Goal: Transaction & Acquisition: Obtain resource

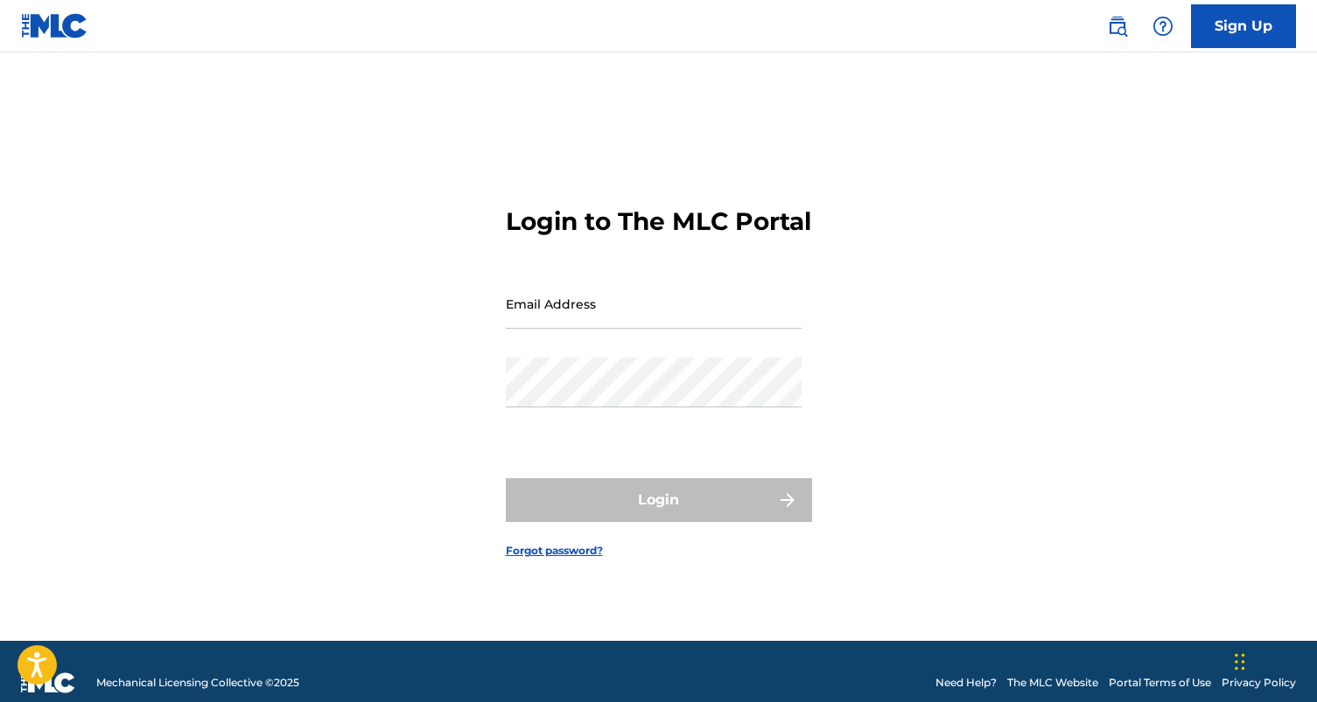
click at [717, 329] on input "Email Address" at bounding box center [654, 304] width 296 height 50
type input "[EMAIL_ADDRESS][DOMAIN_NAME]"
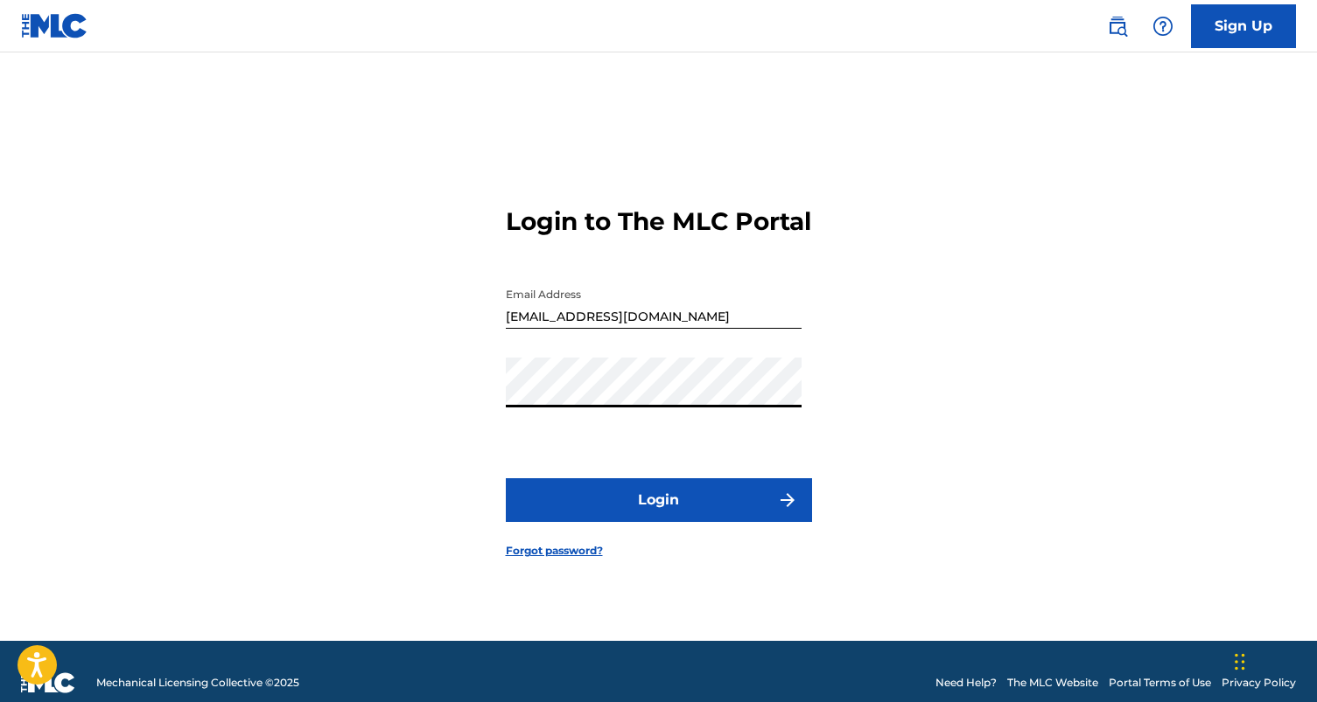
click at [506, 478] on button "Login" at bounding box center [659, 500] width 306 height 44
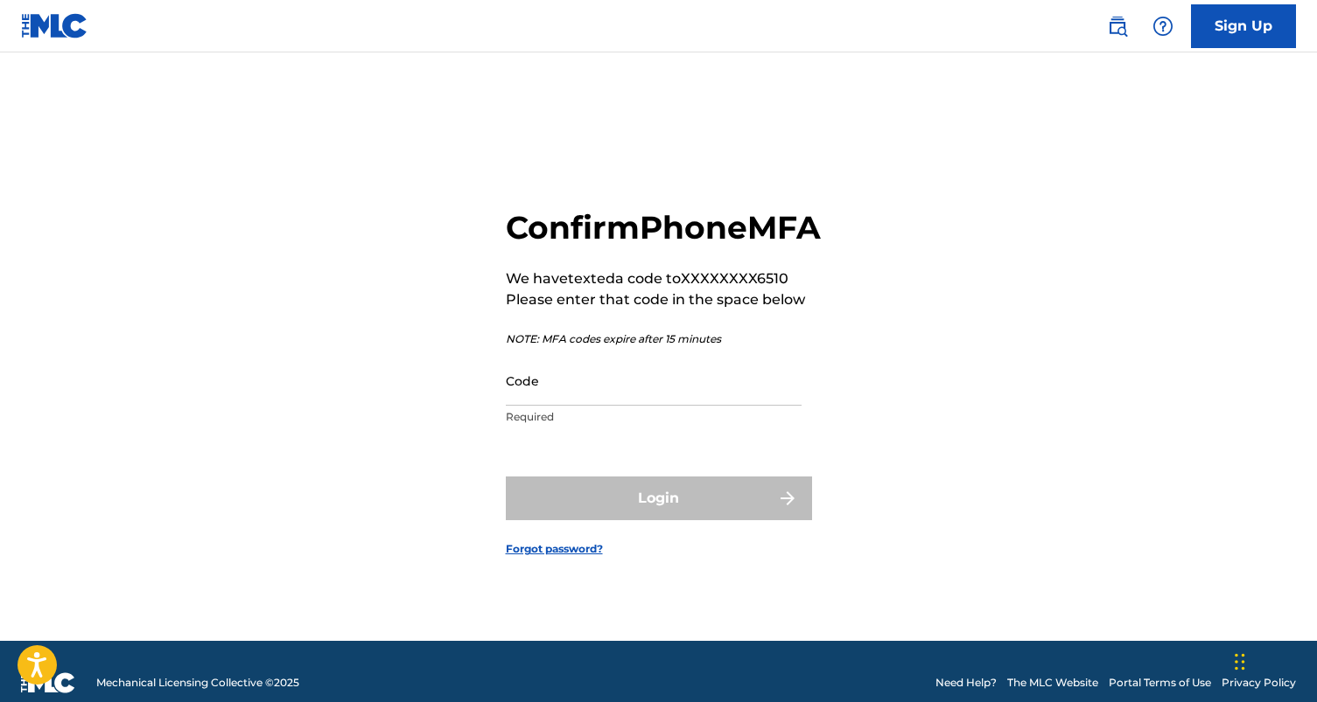
click at [653, 399] on input "Code" at bounding box center [654, 381] width 296 height 50
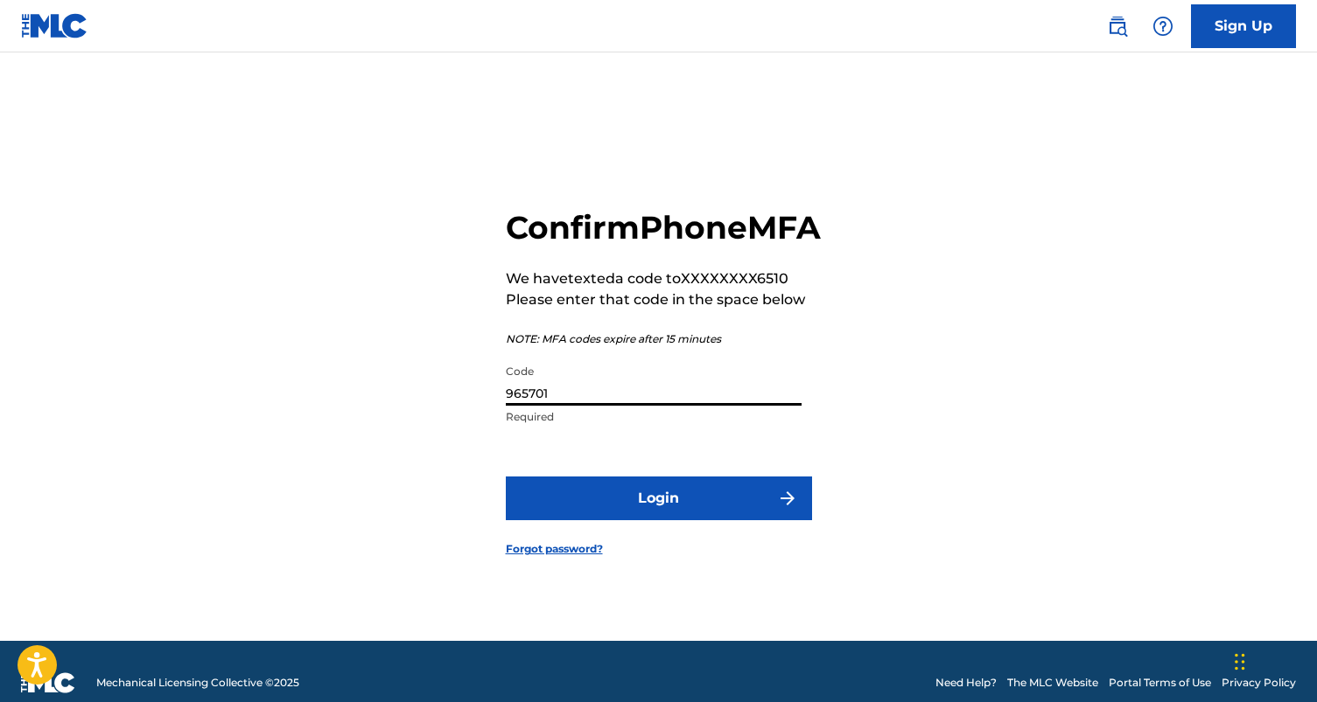
type input "965701"
click at [506, 477] on button "Login" at bounding box center [659, 499] width 306 height 44
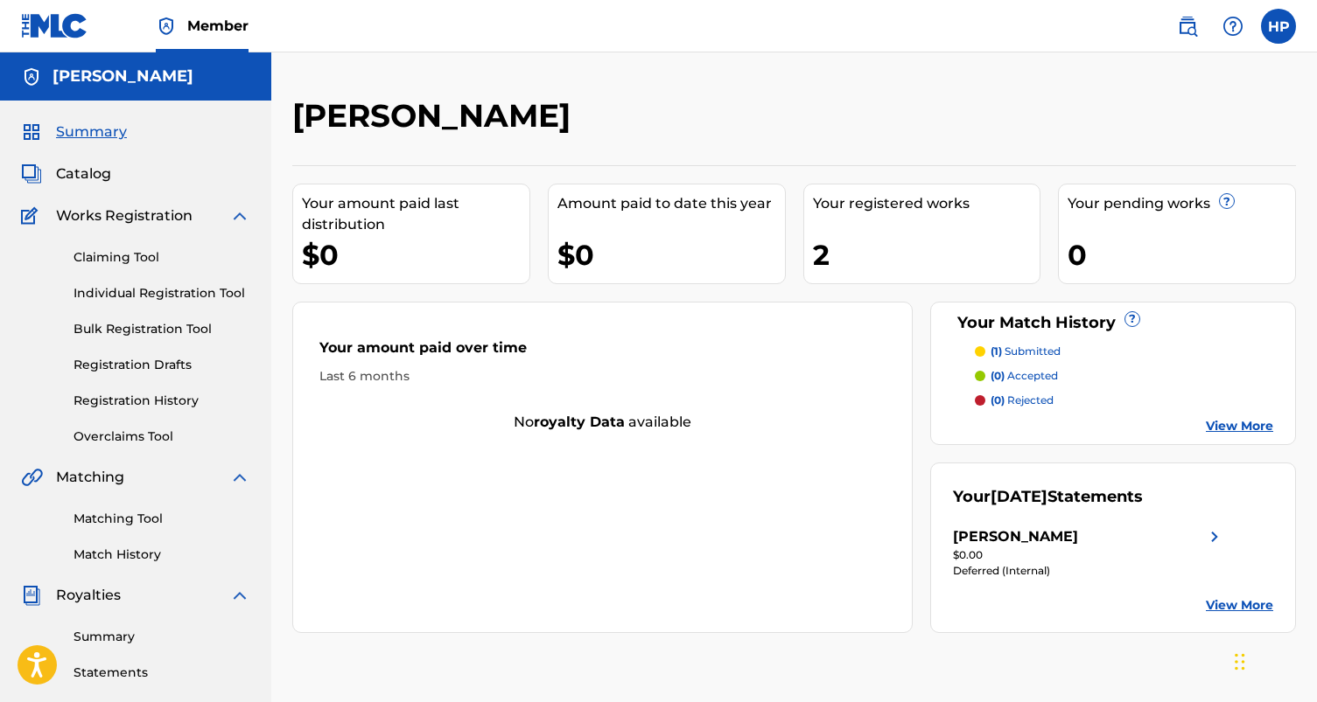
click at [83, 169] on span "Catalog" at bounding box center [83, 174] width 55 height 21
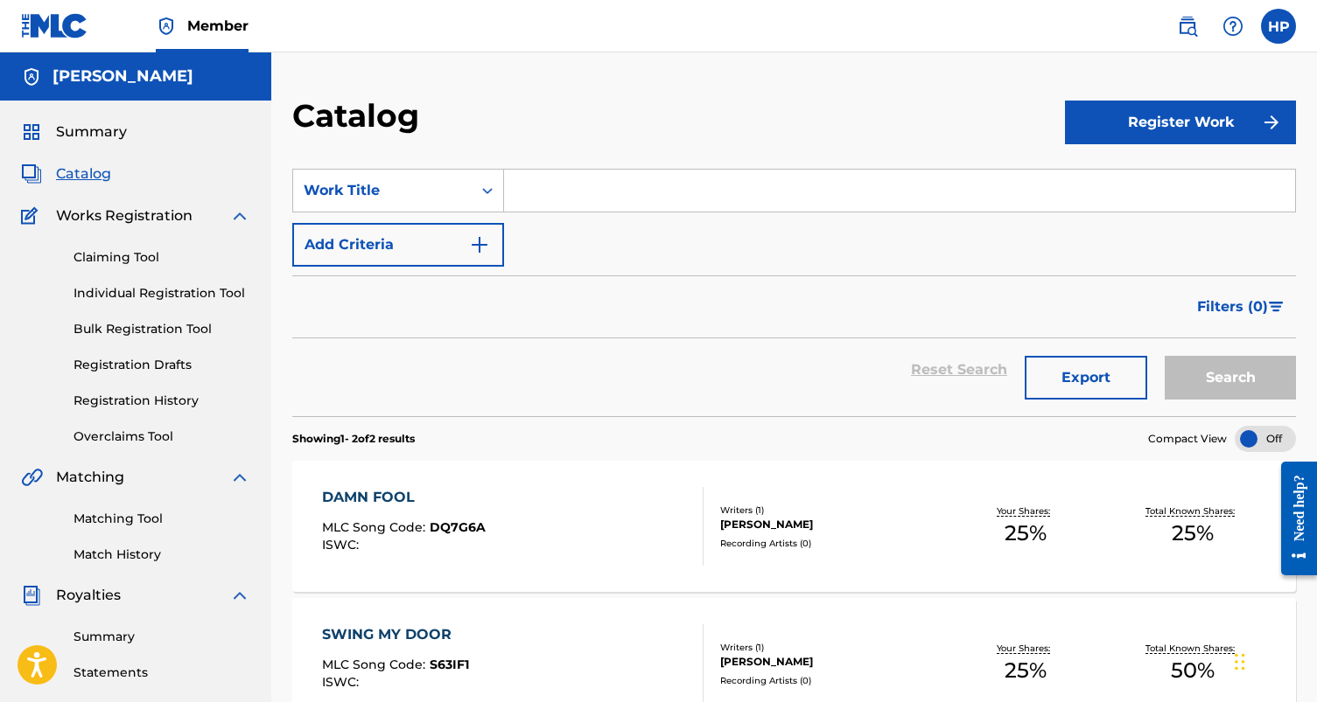
click at [99, 250] on link "Claiming Tool" at bounding box center [161, 257] width 177 height 18
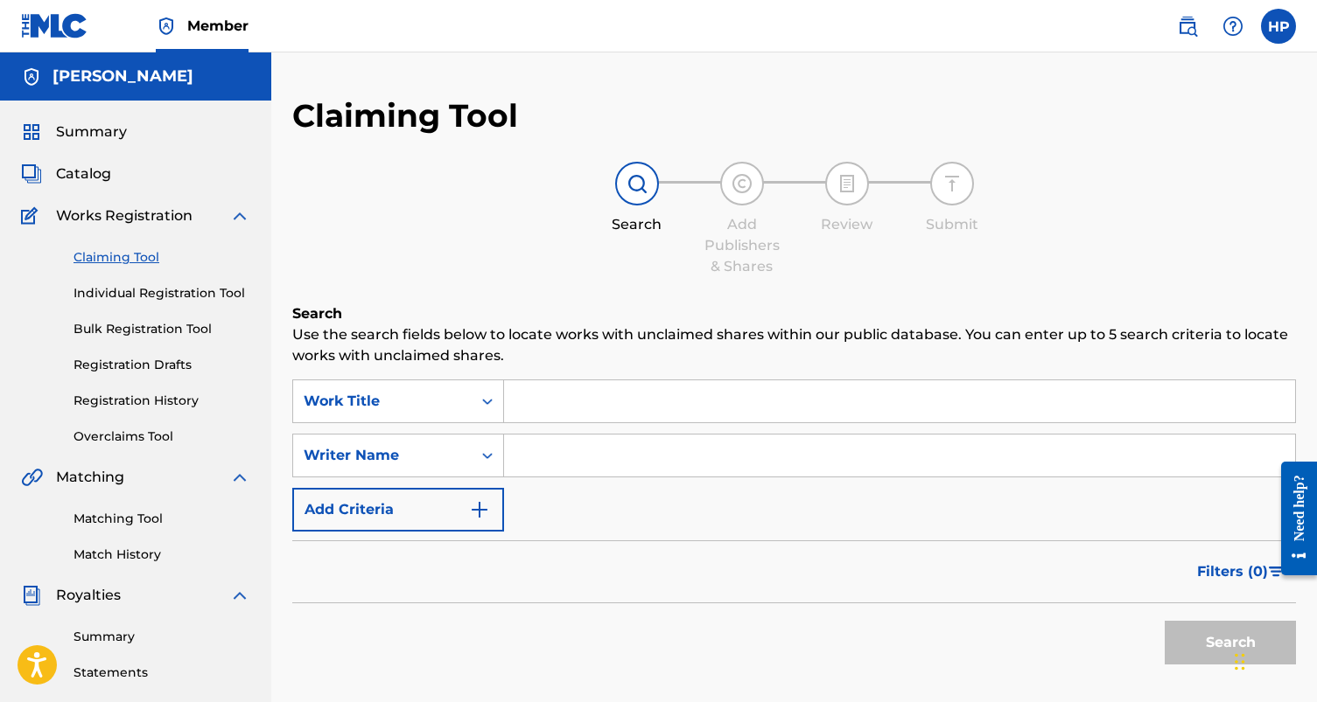
click at [115, 279] on div "Claiming Tool Individual Registration Tool Bulk Registration Tool Registration …" at bounding box center [135, 337] width 229 height 220
click at [115, 283] on div "Claiming Tool Individual Registration Tool Bulk Registration Tool Registration …" at bounding box center [135, 337] width 229 height 220
click at [94, 176] on span "Catalog" at bounding box center [83, 174] width 55 height 21
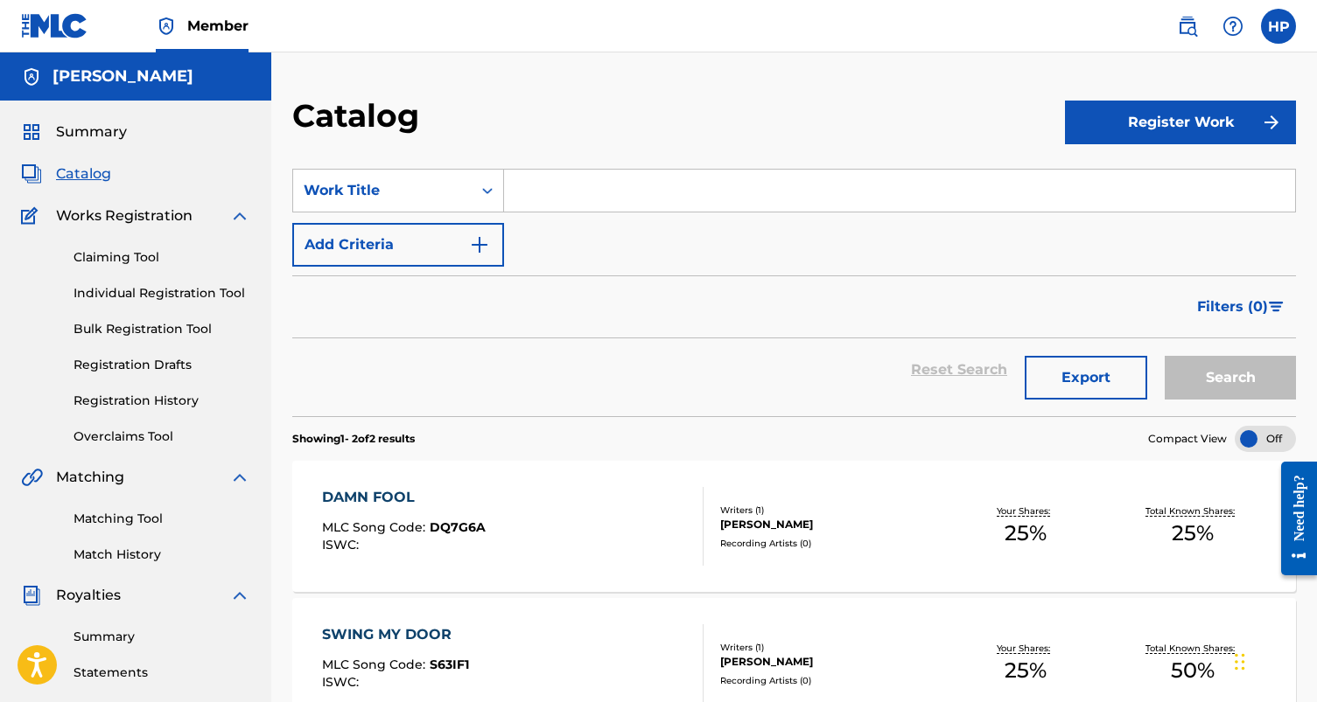
click at [103, 254] on link "Claiming Tool" at bounding box center [161, 257] width 177 height 18
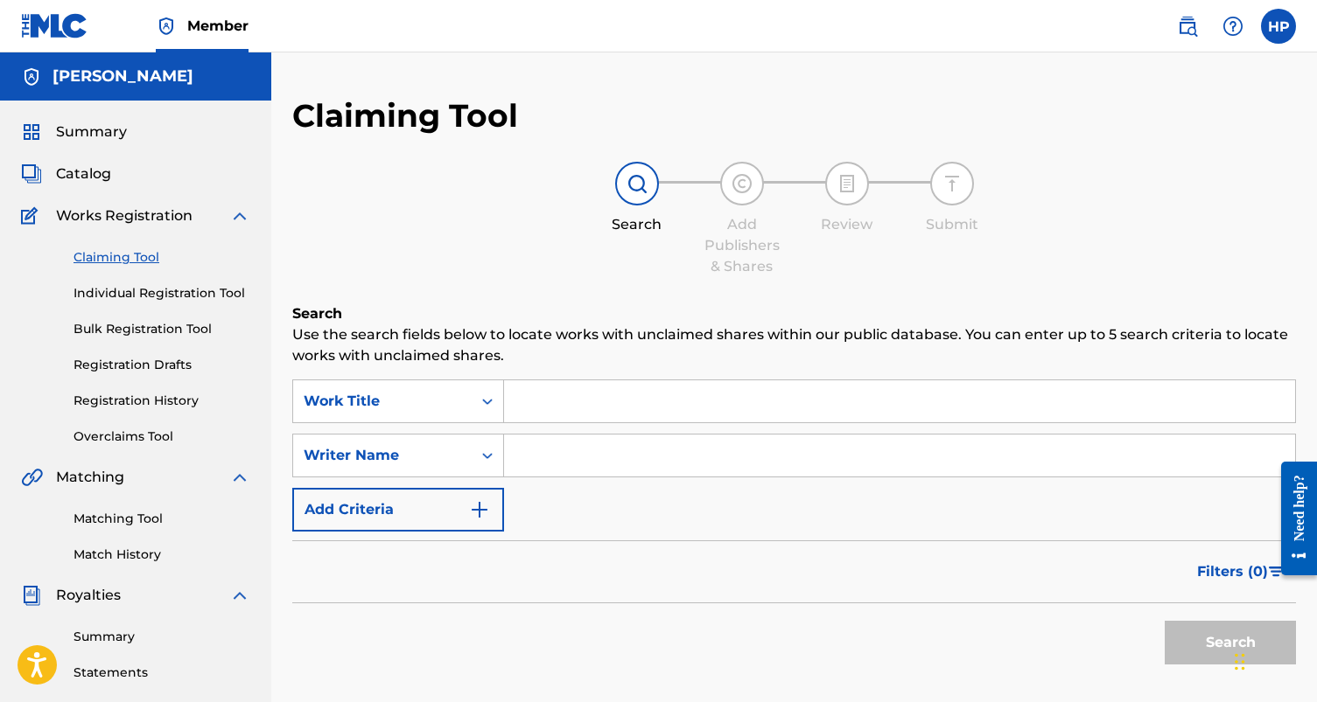
click at [143, 297] on link "Individual Registration Tool" at bounding box center [161, 293] width 177 height 18
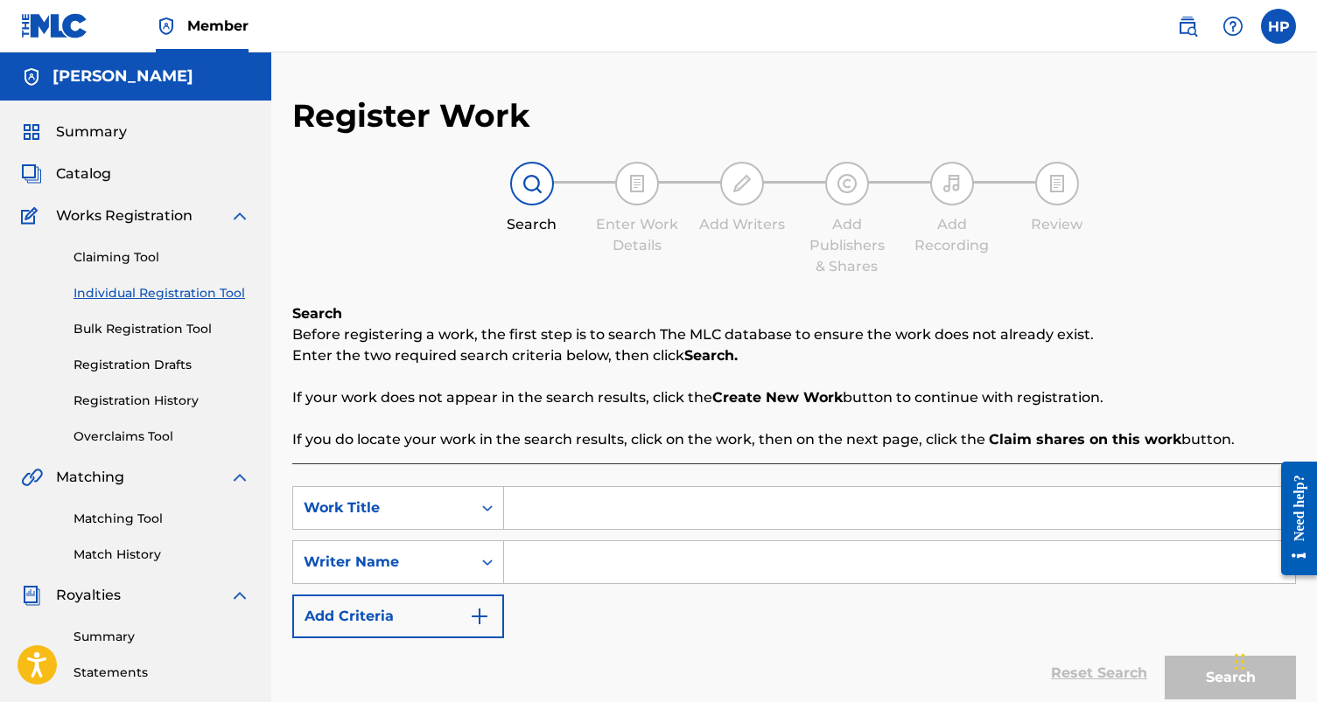
click at [95, 174] on span "Catalog" at bounding box center [83, 174] width 55 height 21
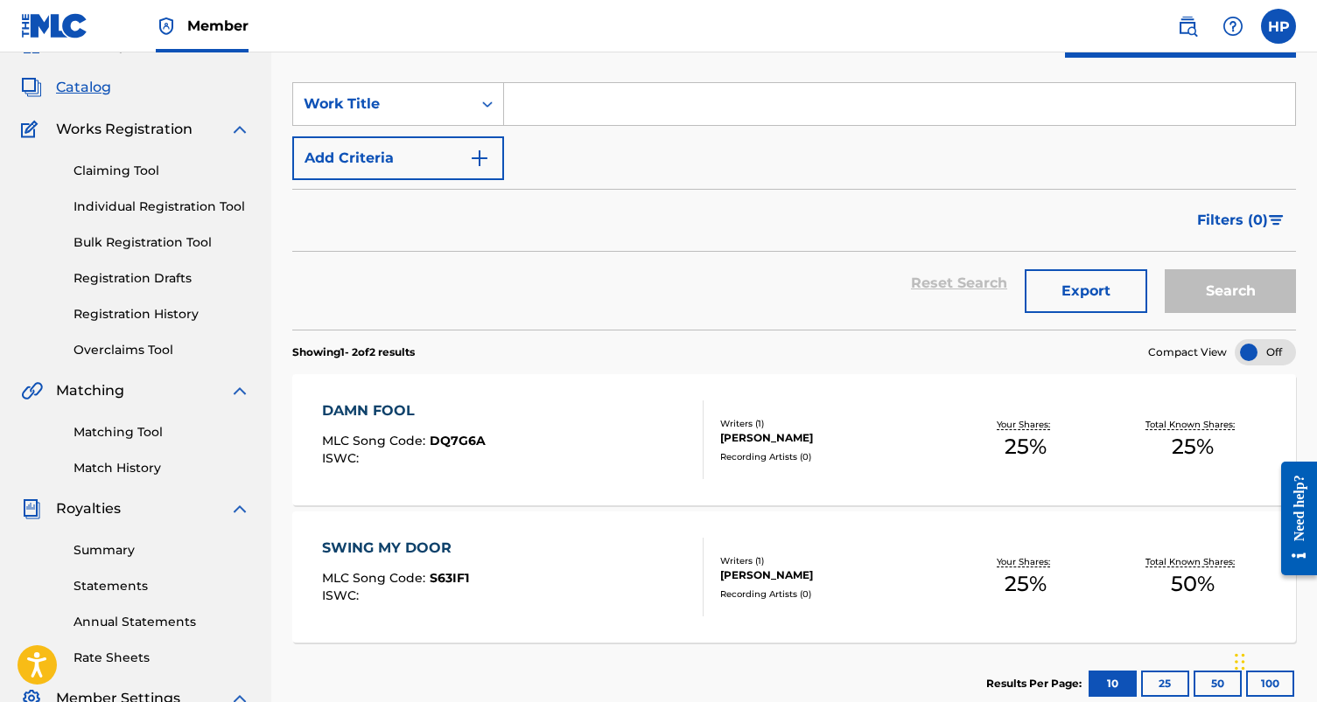
scroll to position [100, 0]
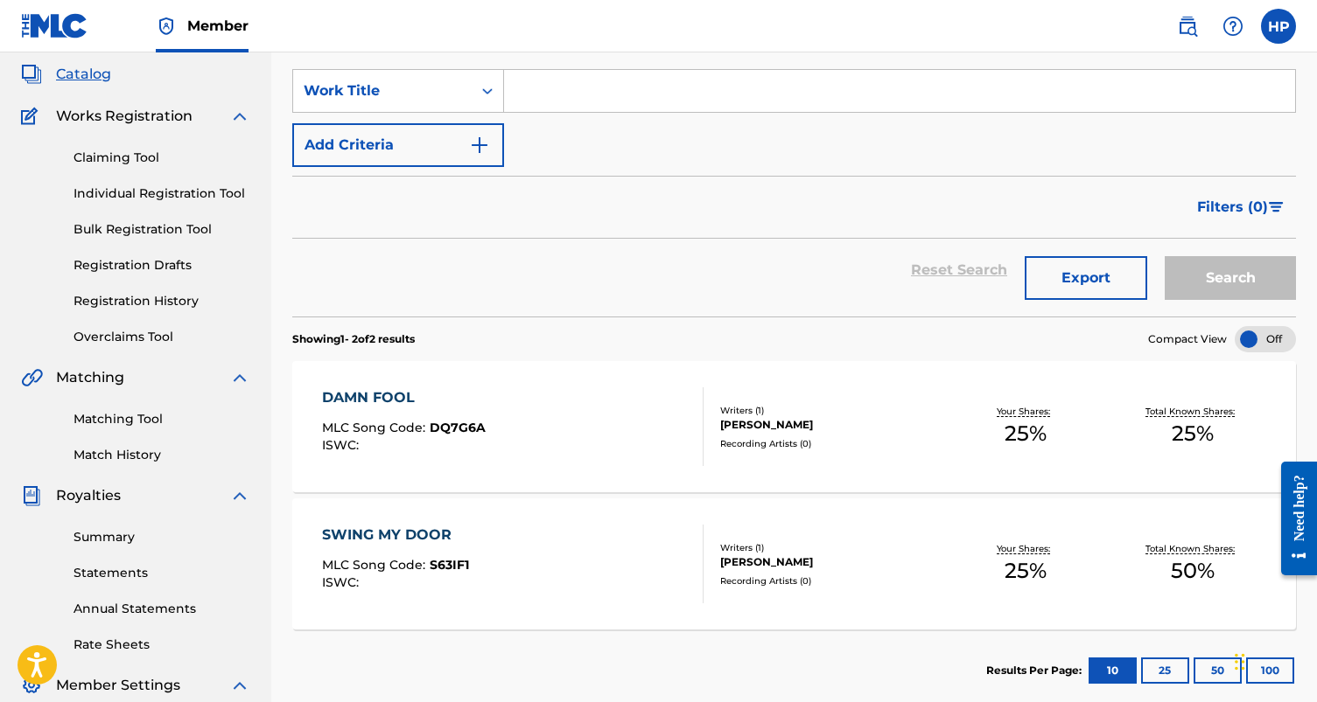
click at [132, 160] on link "Claiming Tool" at bounding box center [161, 158] width 177 height 18
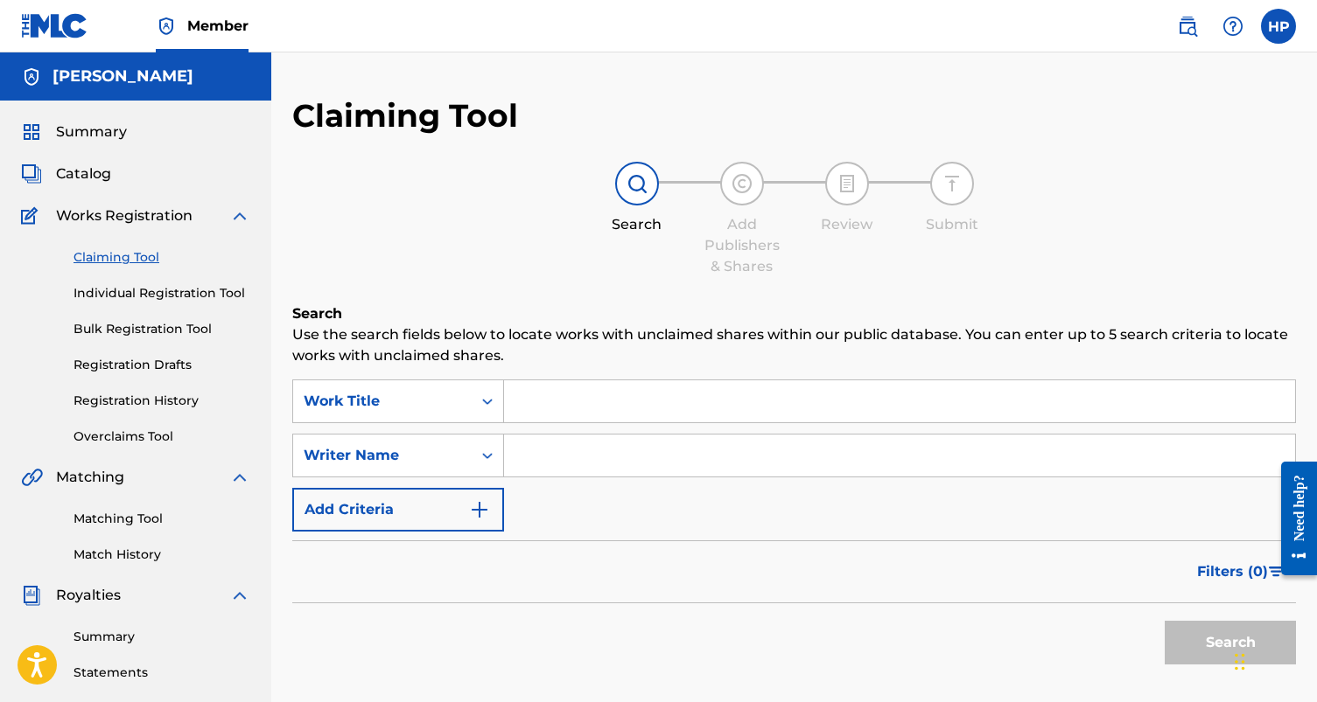
click at [175, 222] on span "Works Registration" at bounding box center [124, 216] width 136 height 21
click at [150, 285] on link "Individual Registration Tool" at bounding box center [161, 293] width 177 height 18
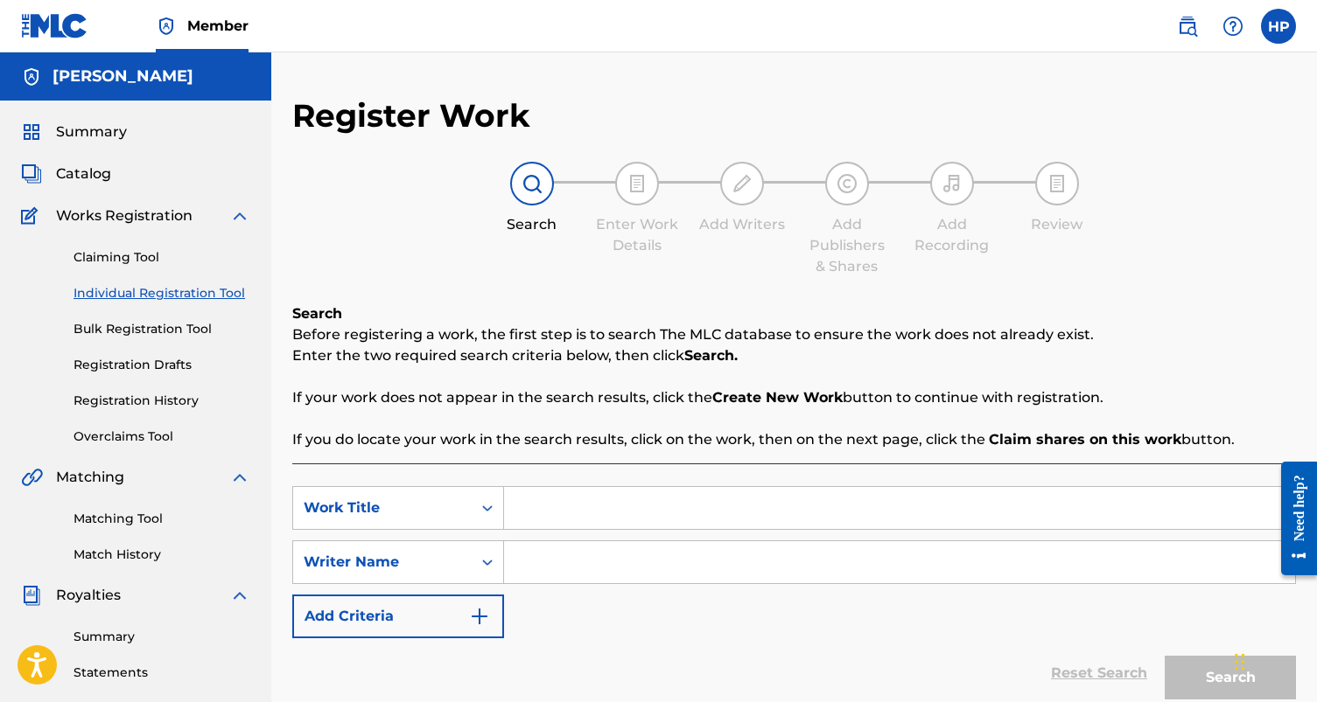
click at [144, 330] on link "Bulk Registration Tool" at bounding box center [161, 329] width 177 height 18
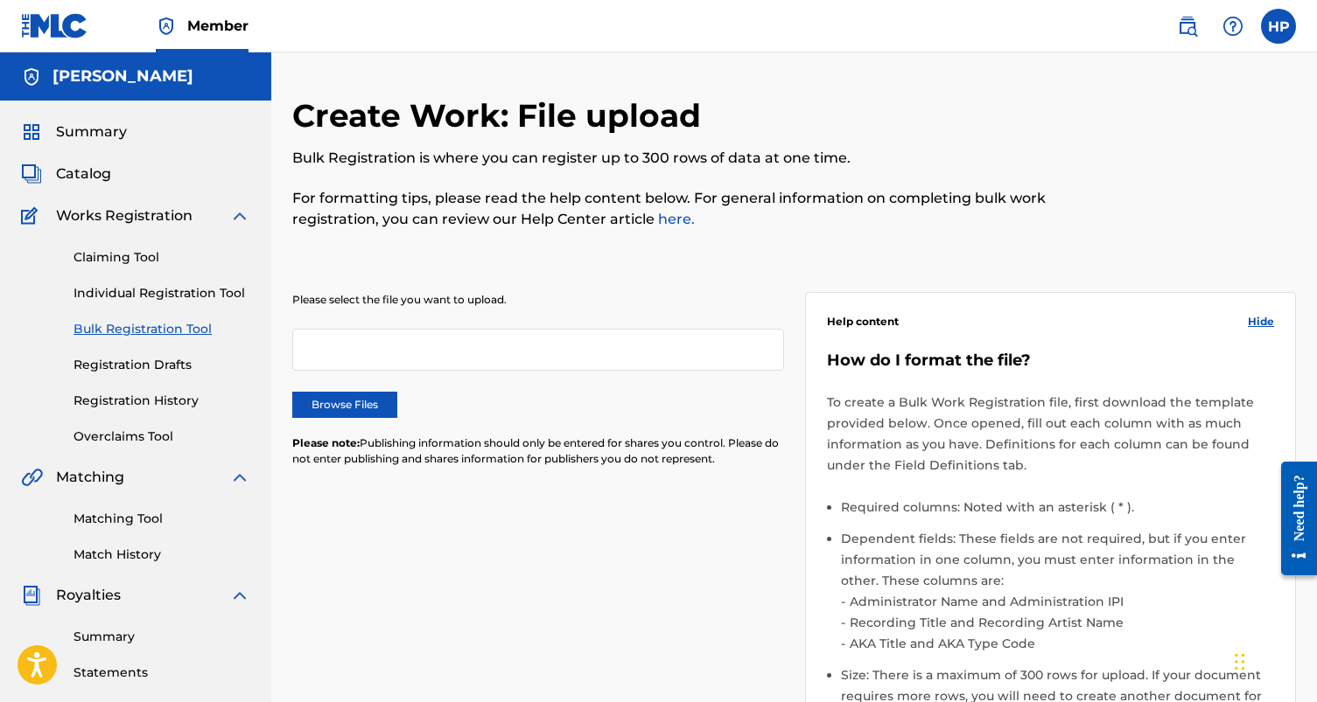
click at [143, 360] on link "Registration Drafts" at bounding box center [161, 365] width 177 height 18
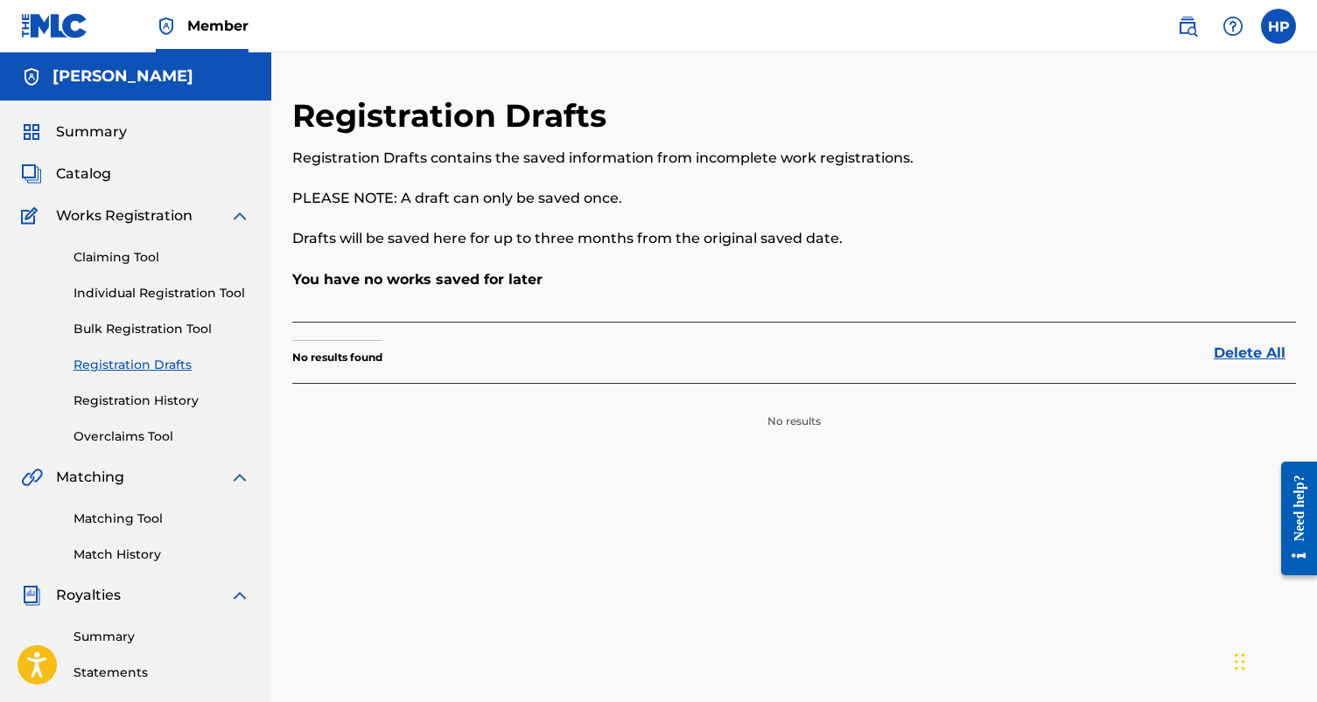
click at [141, 399] on link "Registration History" at bounding box center [161, 401] width 177 height 18
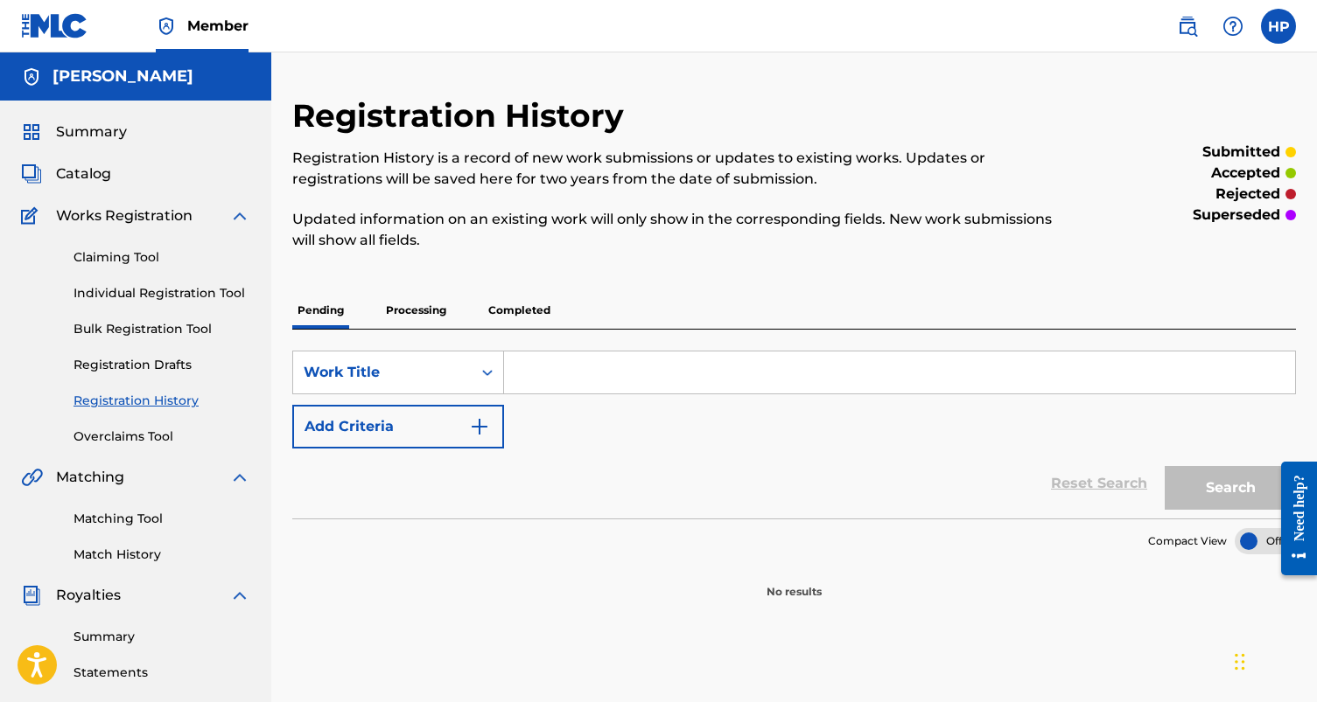
click at [132, 437] on link "Overclaims Tool" at bounding box center [161, 437] width 177 height 18
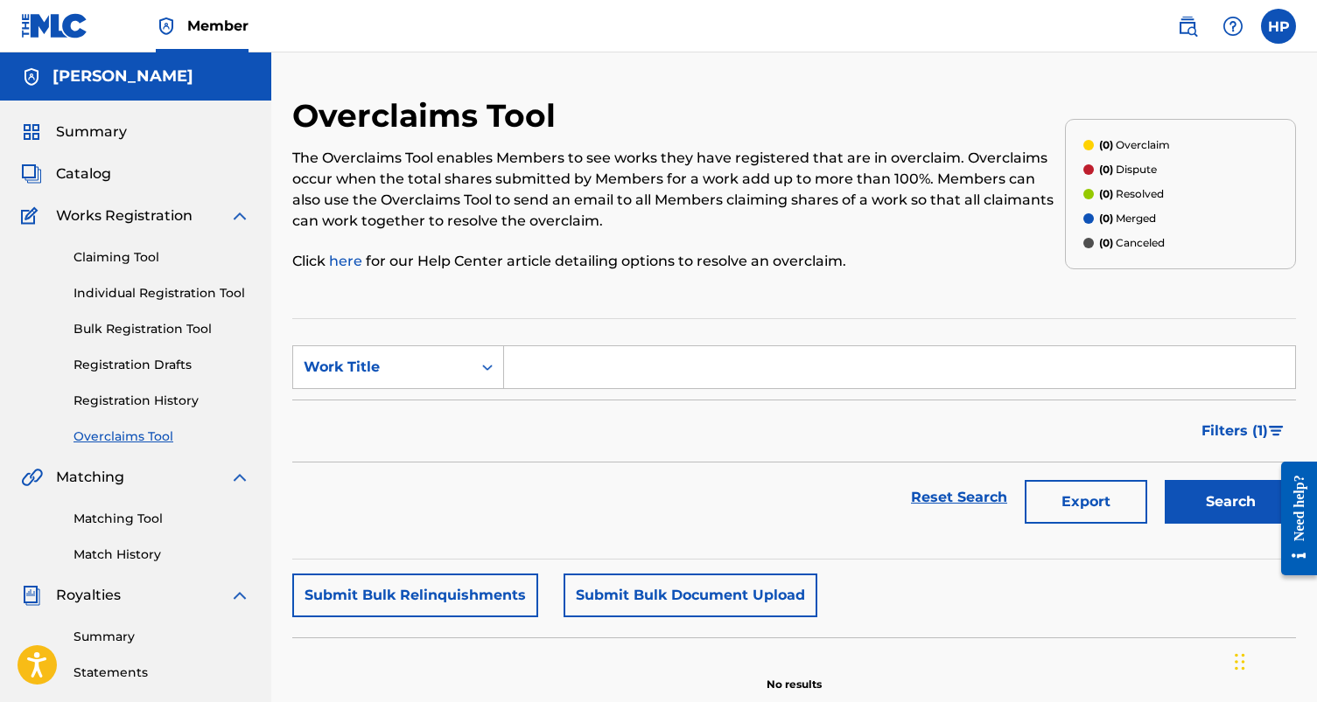
click at [100, 178] on span "Catalog" at bounding box center [83, 174] width 55 height 21
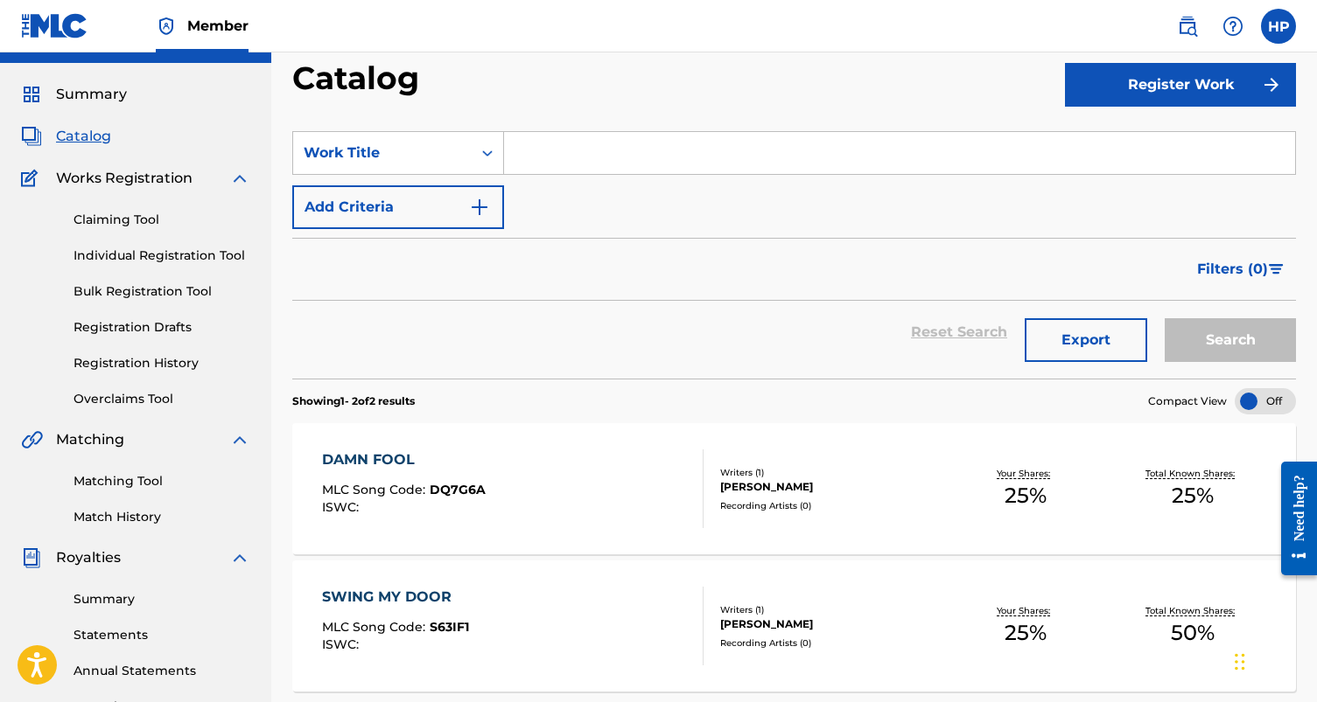
scroll to position [38, 0]
click at [115, 213] on link "Claiming Tool" at bounding box center [161, 219] width 177 height 18
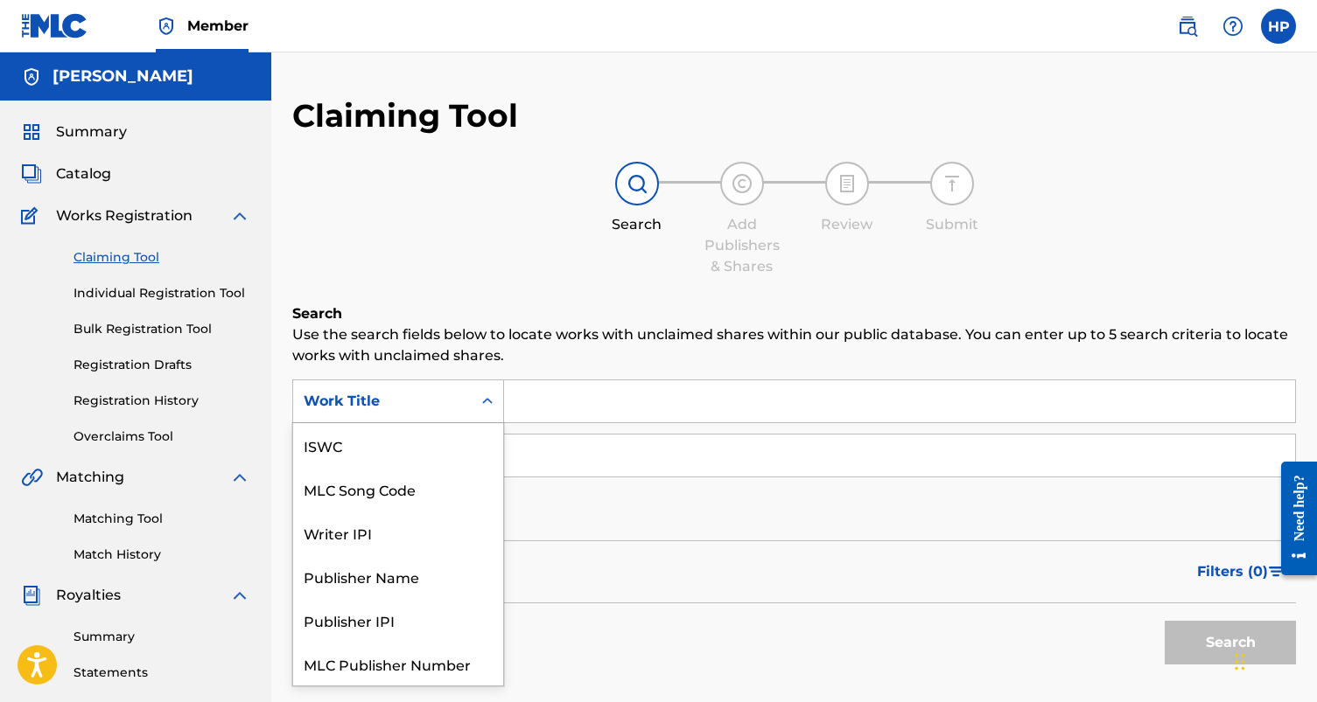
click at [423, 405] on div "Work Title" at bounding box center [382, 401] width 157 height 21
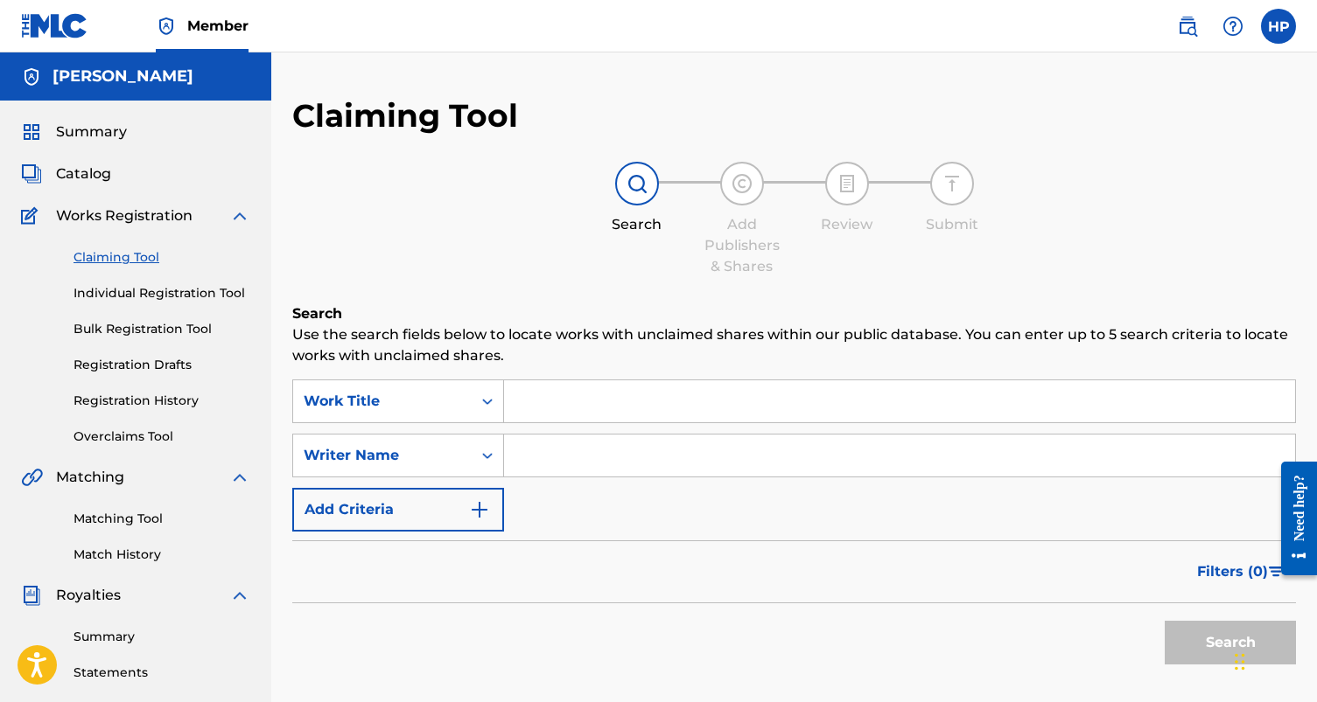
click at [423, 405] on div "Work Title" at bounding box center [382, 401] width 157 height 21
click at [157, 289] on link "Individual Registration Tool" at bounding box center [161, 293] width 177 height 18
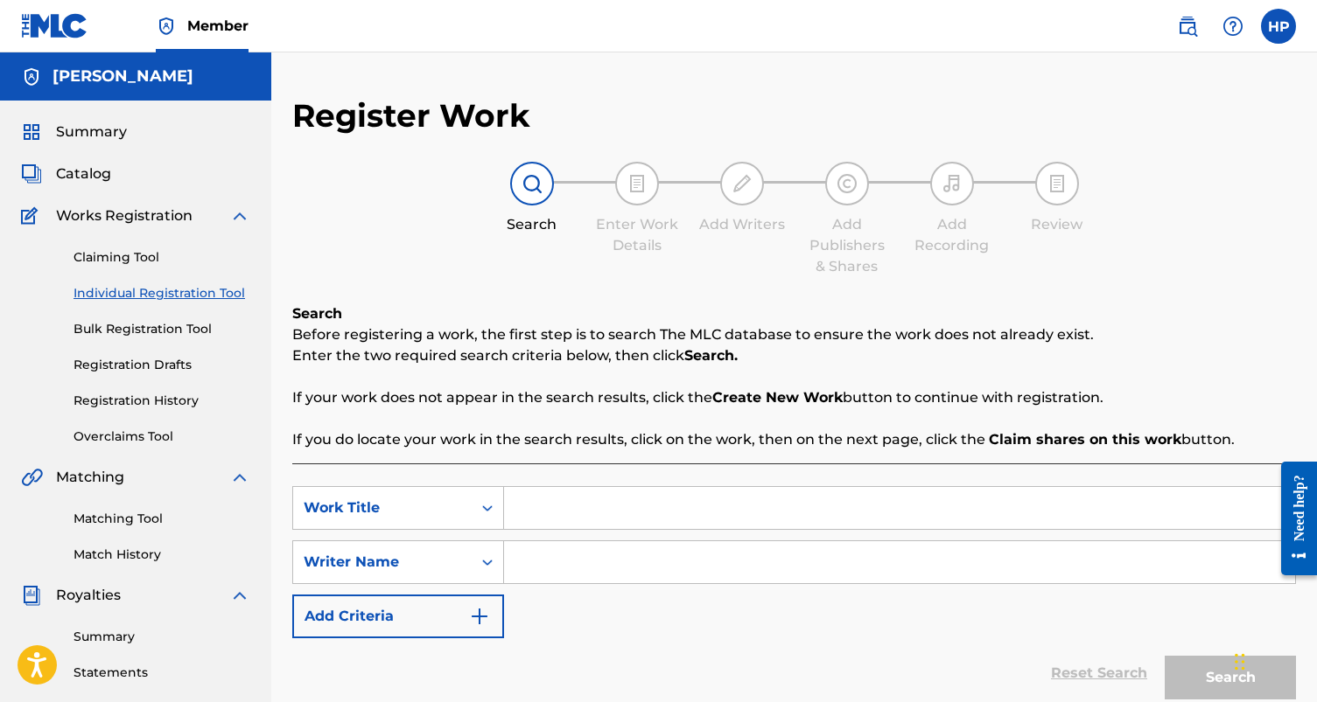
click at [131, 269] on div "Claiming Tool Individual Registration Tool Bulk Registration Tool Registration …" at bounding box center [135, 337] width 229 height 220
click at [93, 175] on span "Catalog" at bounding box center [83, 174] width 55 height 21
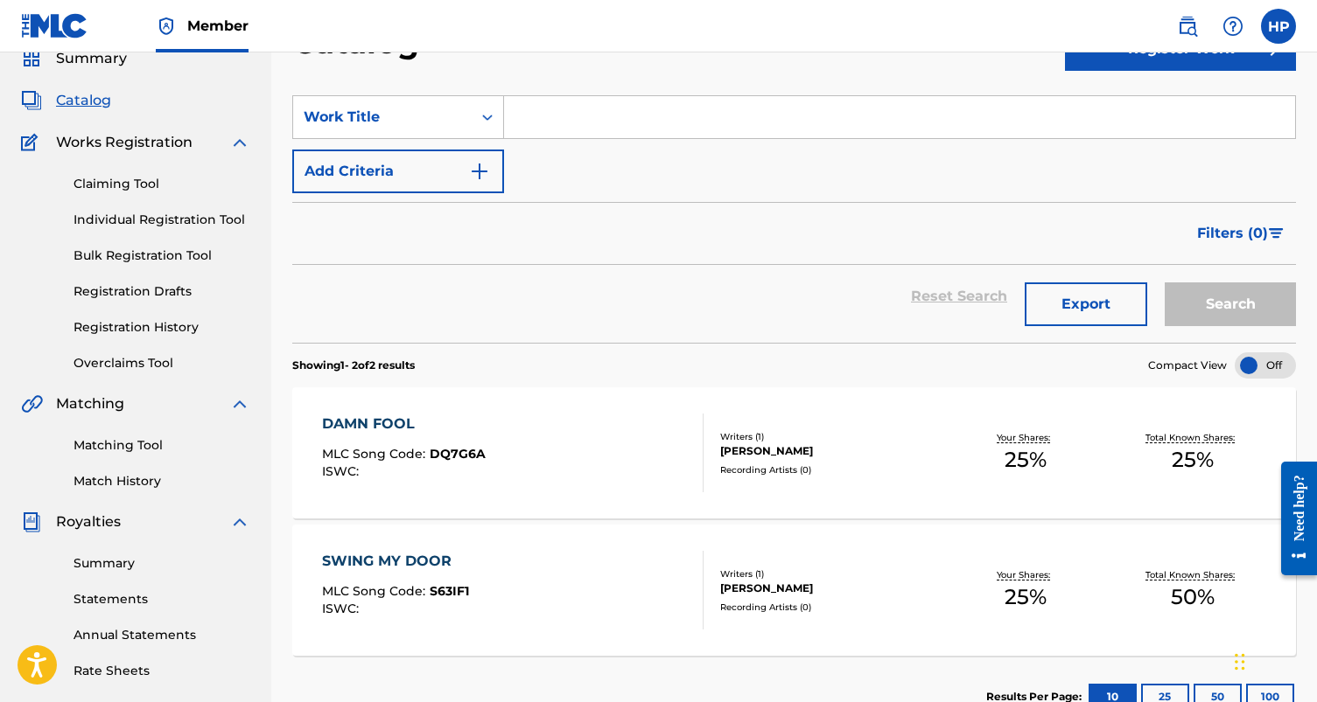
scroll to position [81, 0]
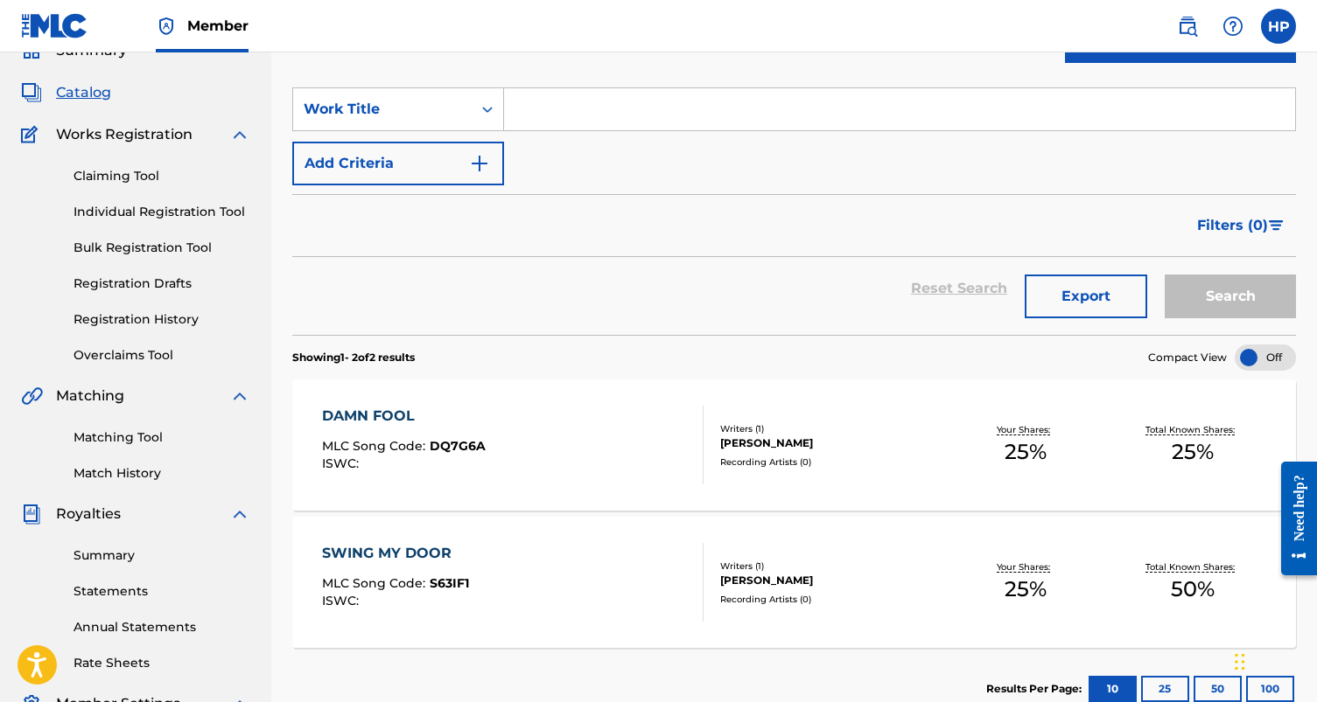
click at [329, 416] on div "DAMN FOOL" at bounding box center [404, 416] width 164 height 21
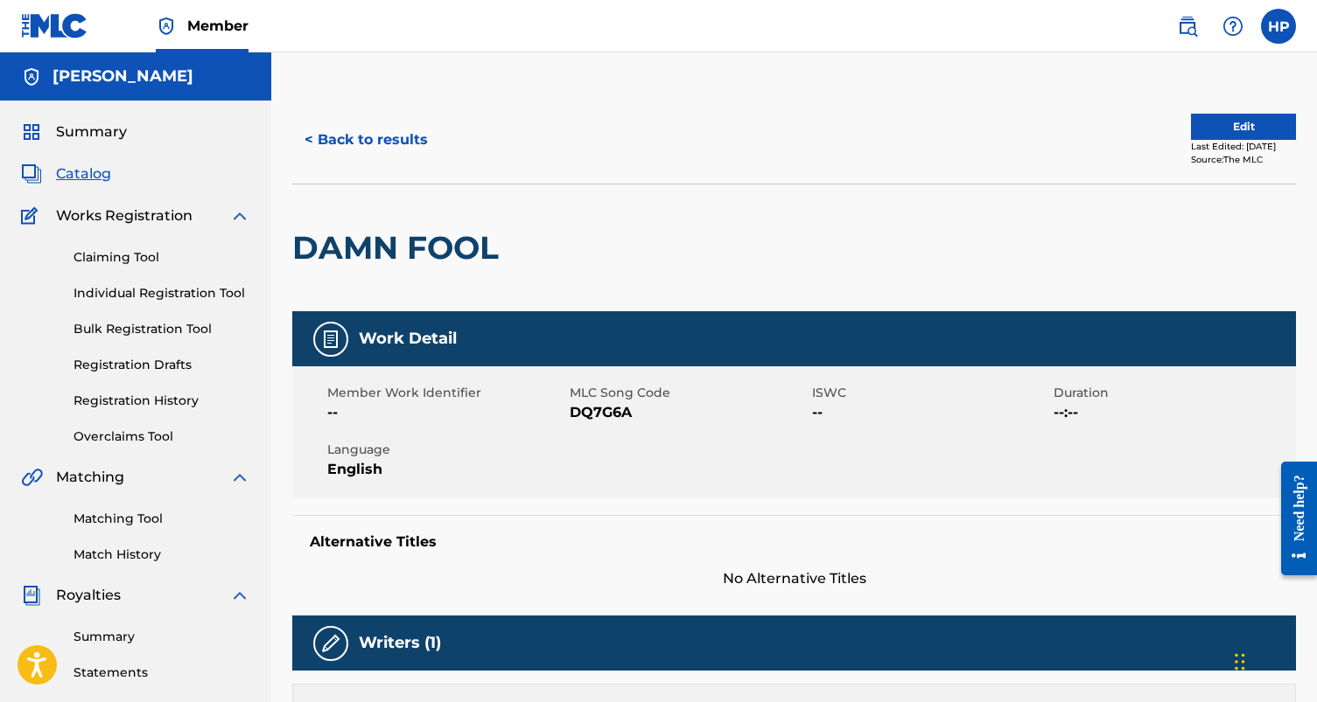
click at [99, 174] on span "Catalog" at bounding box center [83, 174] width 55 height 21
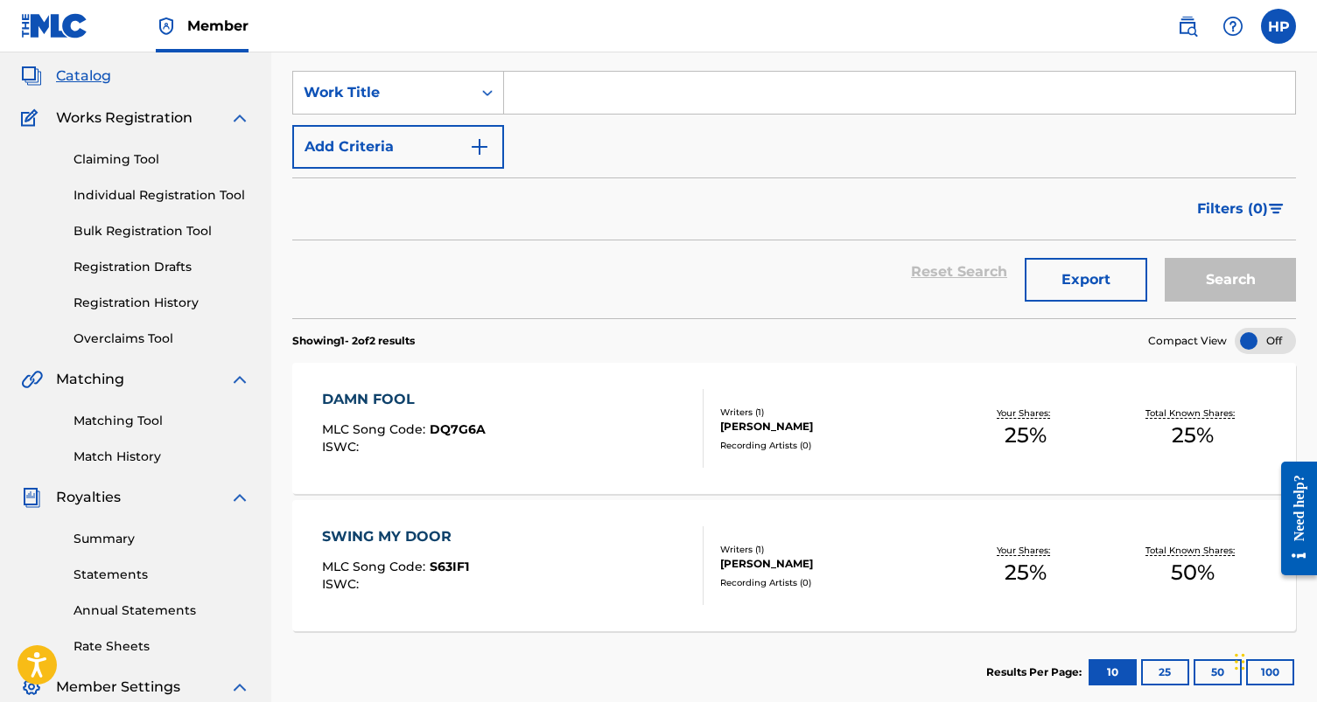
scroll to position [92, 0]
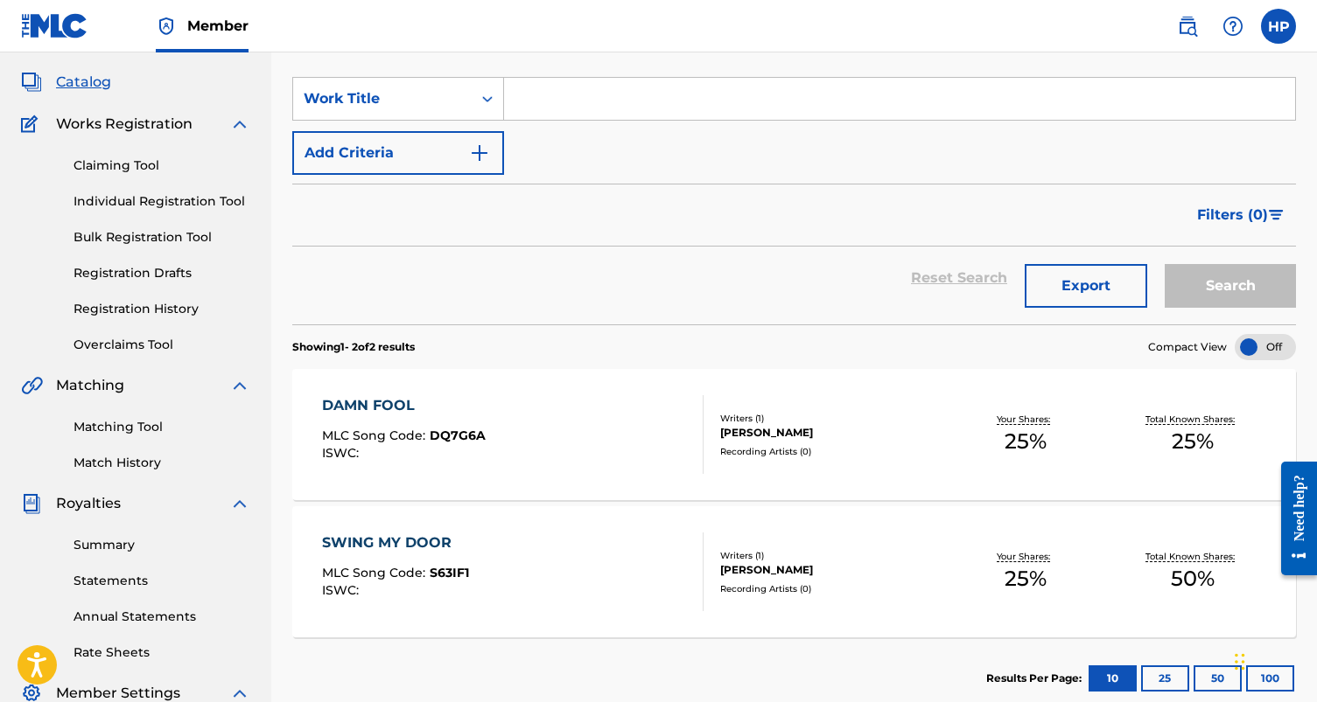
click at [114, 166] on link "Claiming Tool" at bounding box center [161, 166] width 177 height 18
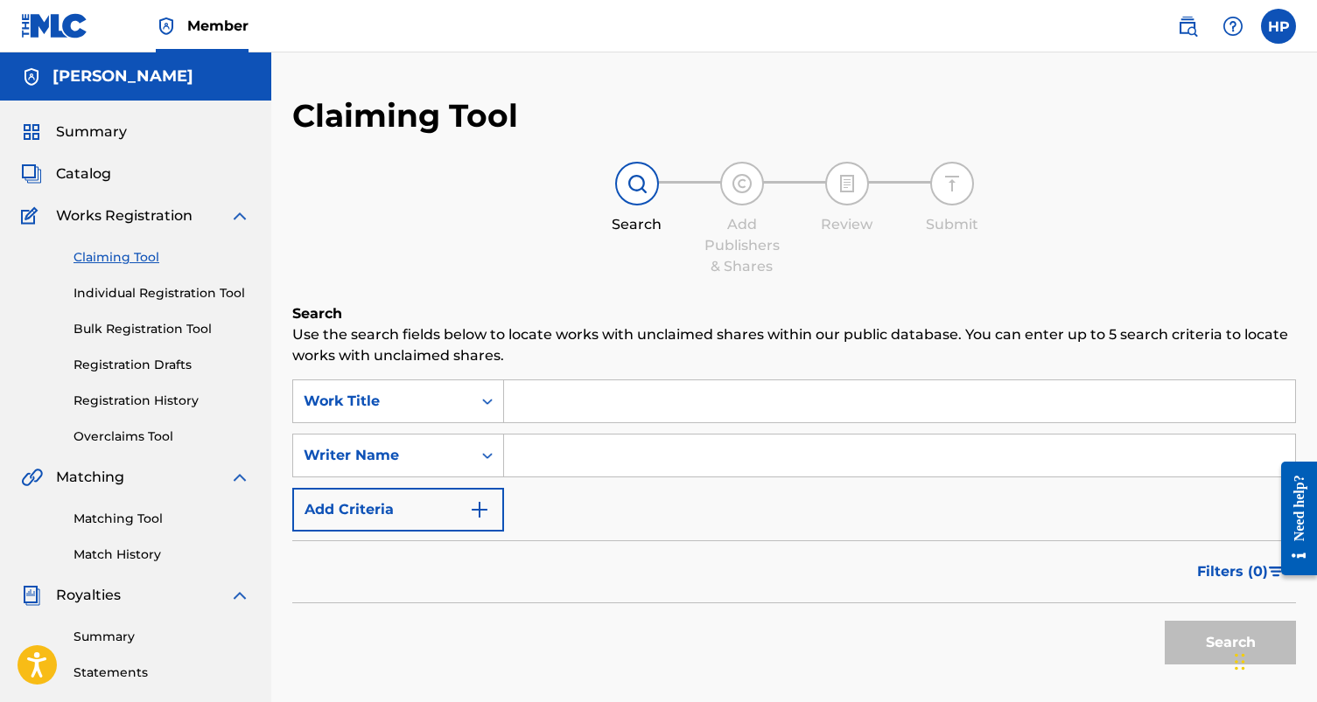
click at [527, 404] on input "Search Form" at bounding box center [899, 402] width 791 height 42
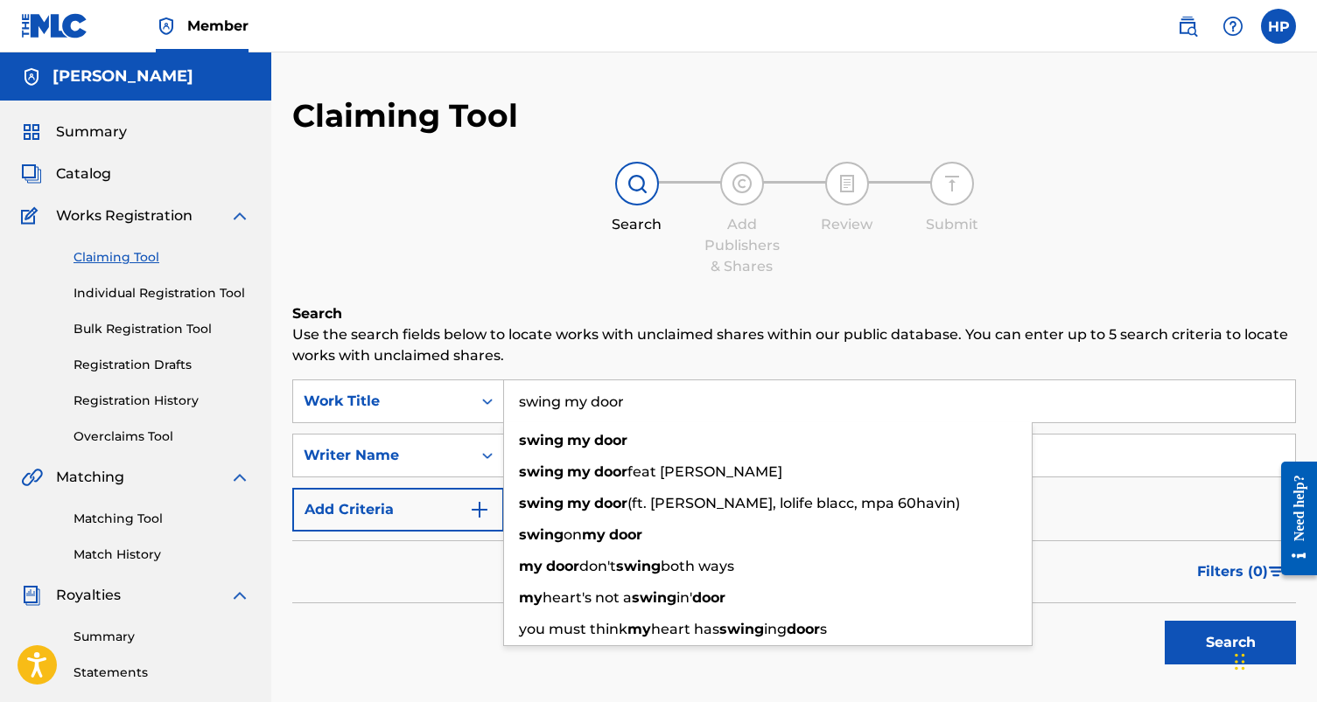
type input "swing my door"
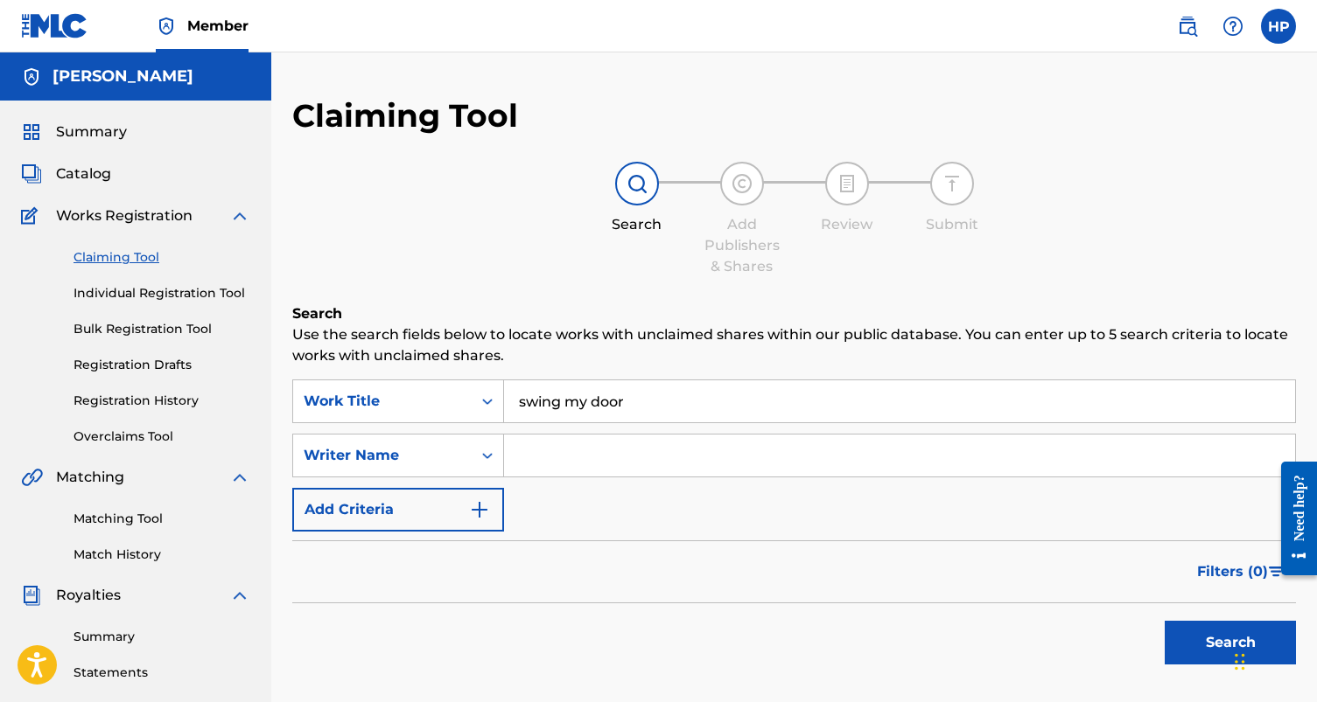
click at [574, 442] on input "Search Form" at bounding box center [899, 456] width 791 height 42
click at [583, 449] on input "Search Form" at bounding box center [899, 456] width 791 height 42
type input "h"
type input "d"
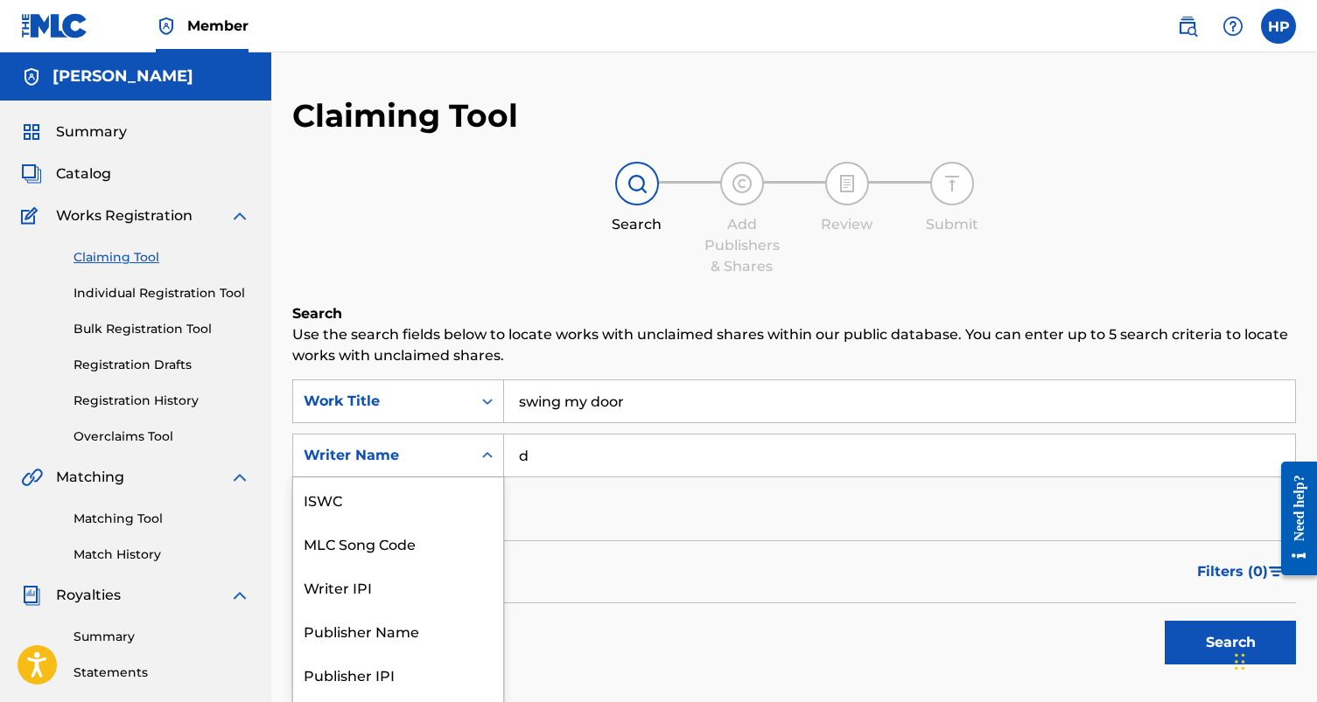
scroll to position [35, 0]
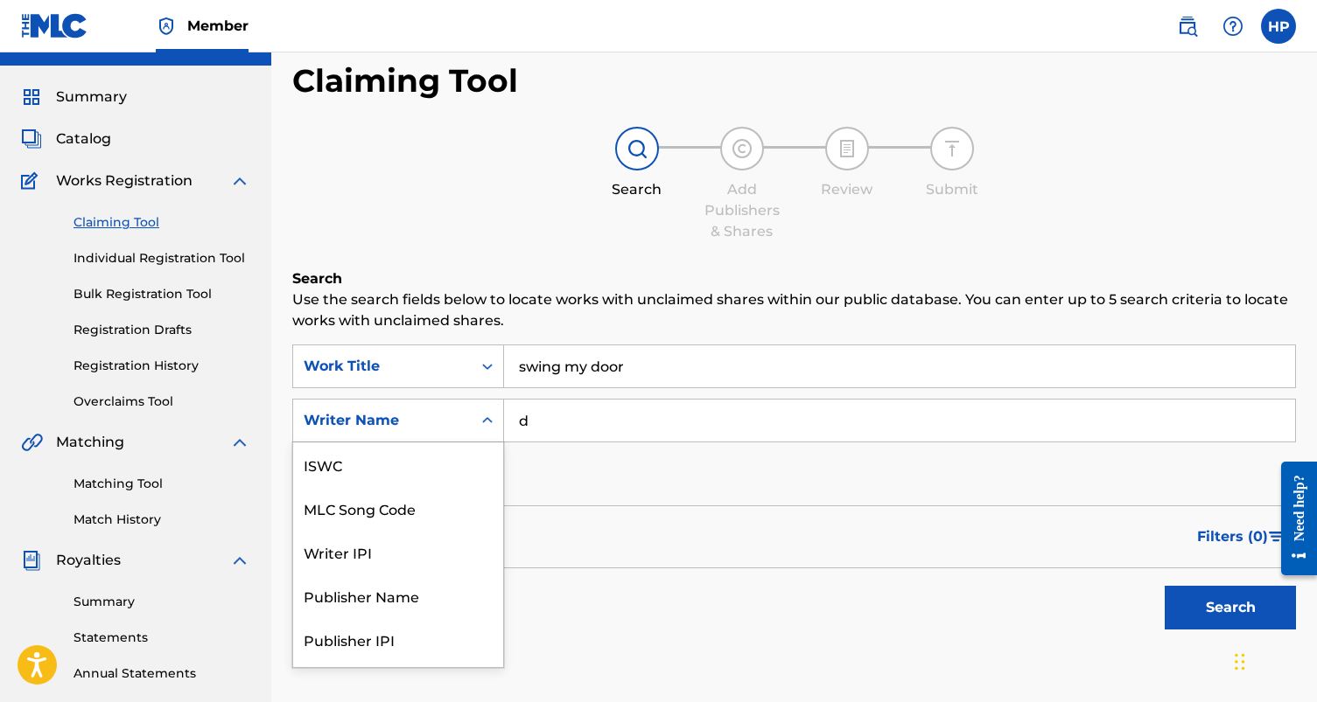
click at [460, 443] on div "Writer Name selected, 7 of 7. 7 results available. Use Up and Down to choose op…" at bounding box center [398, 421] width 212 height 44
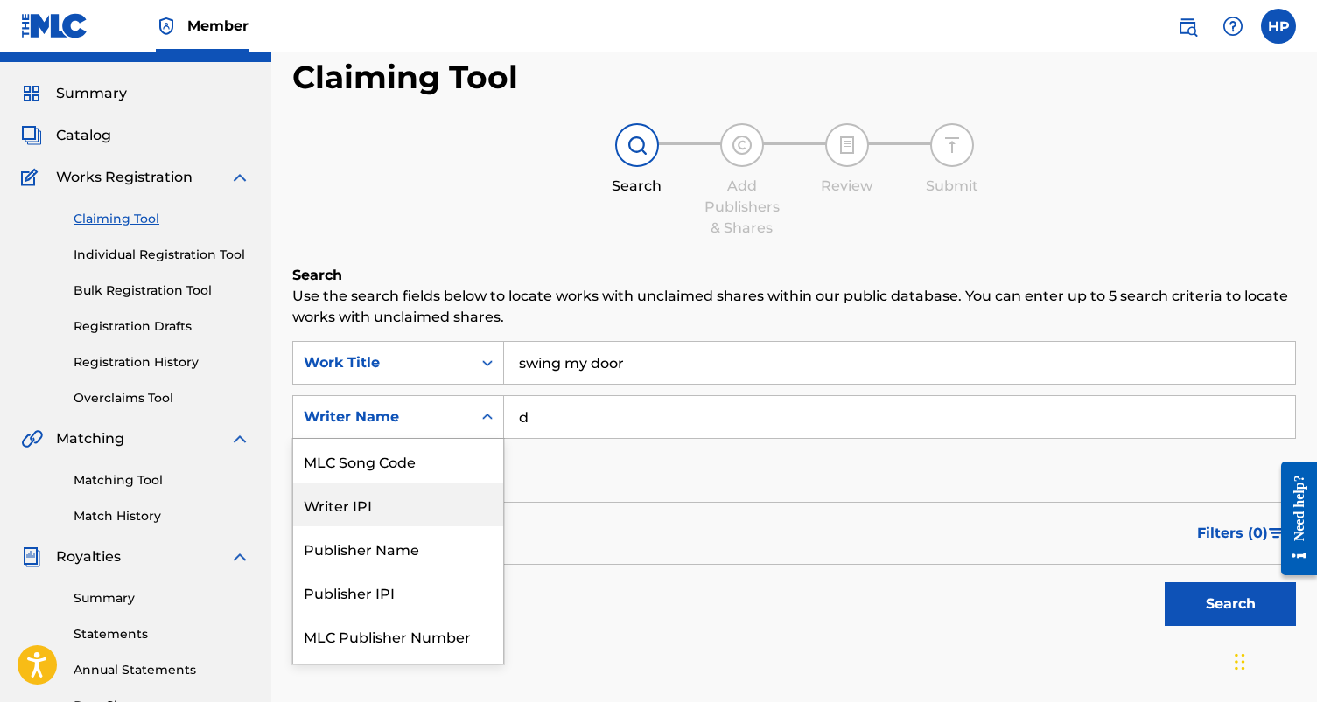
scroll to position [81, 0]
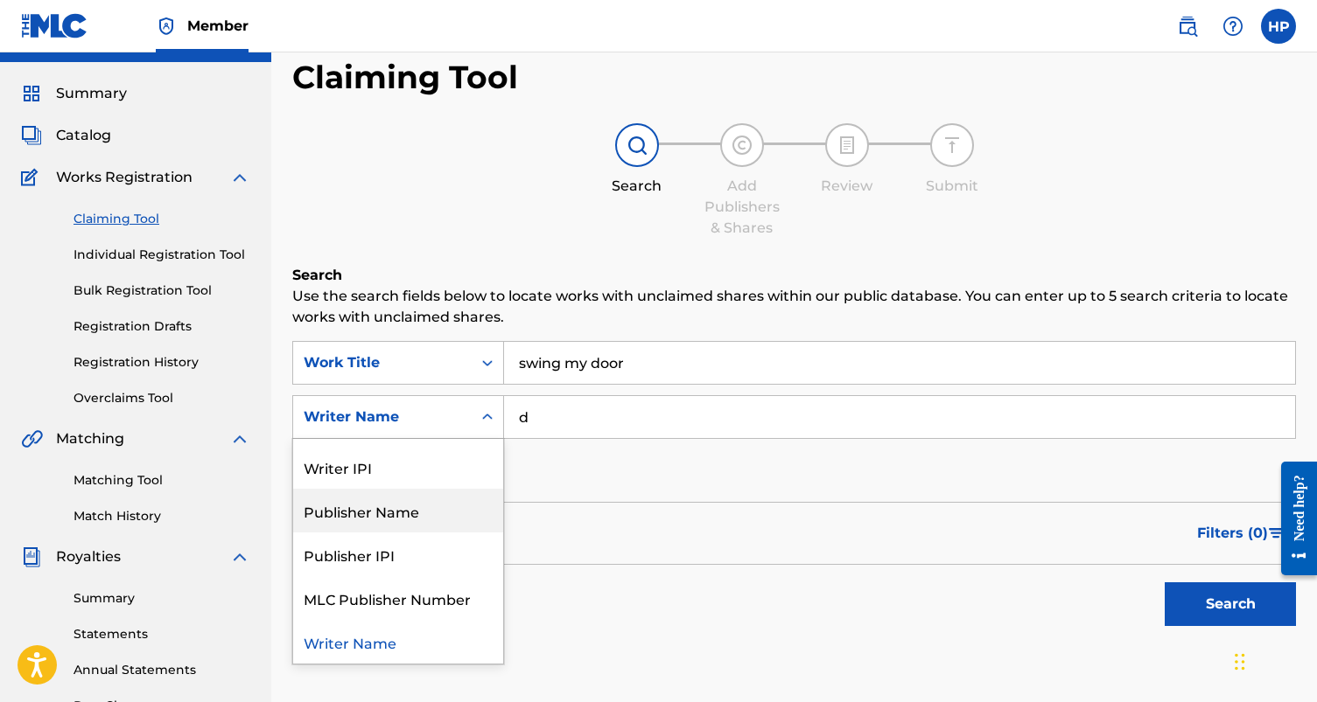
click at [576, 450] on div "SearchWithCriteria8f0fe7b1-2745-4b78-bf90-f72178b30d64 Work Title swing my door…" at bounding box center [793, 417] width 1003 height 152
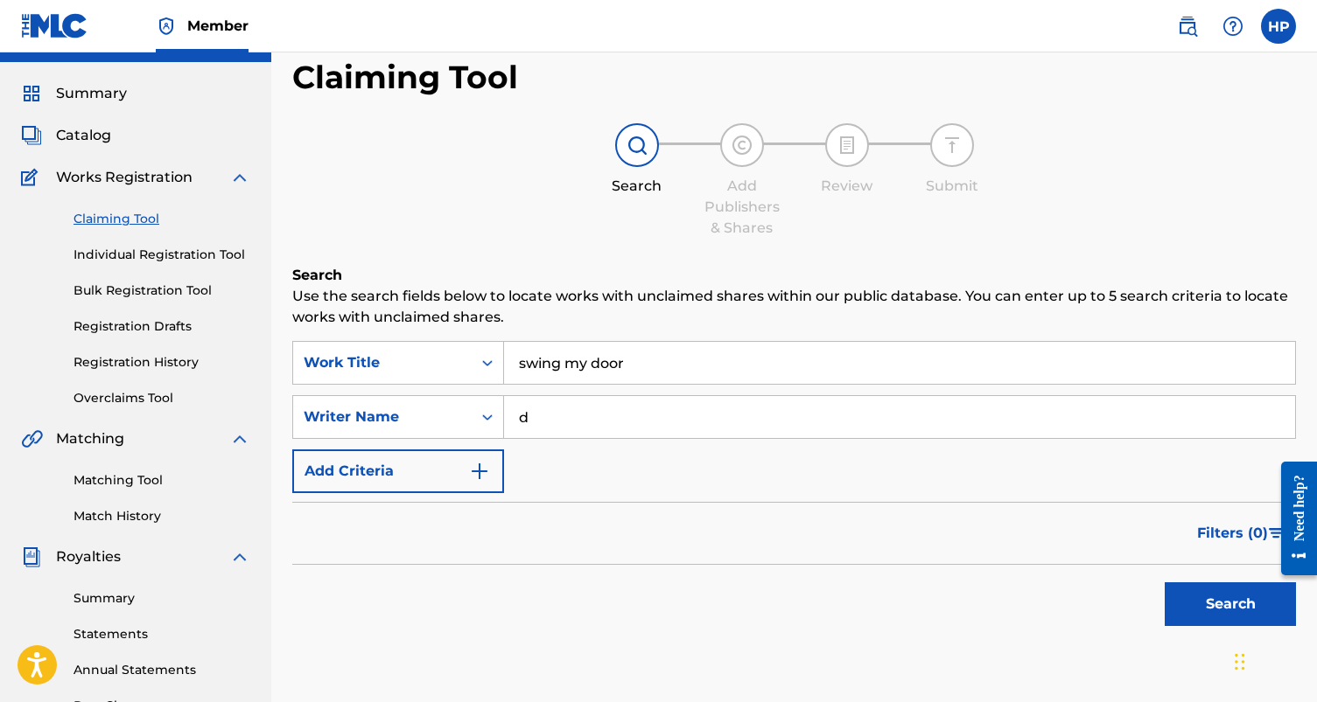
click at [559, 417] on input "d" at bounding box center [899, 417] width 791 height 42
click at [1221, 615] on button "Search" at bounding box center [1229, 605] width 131 height 44
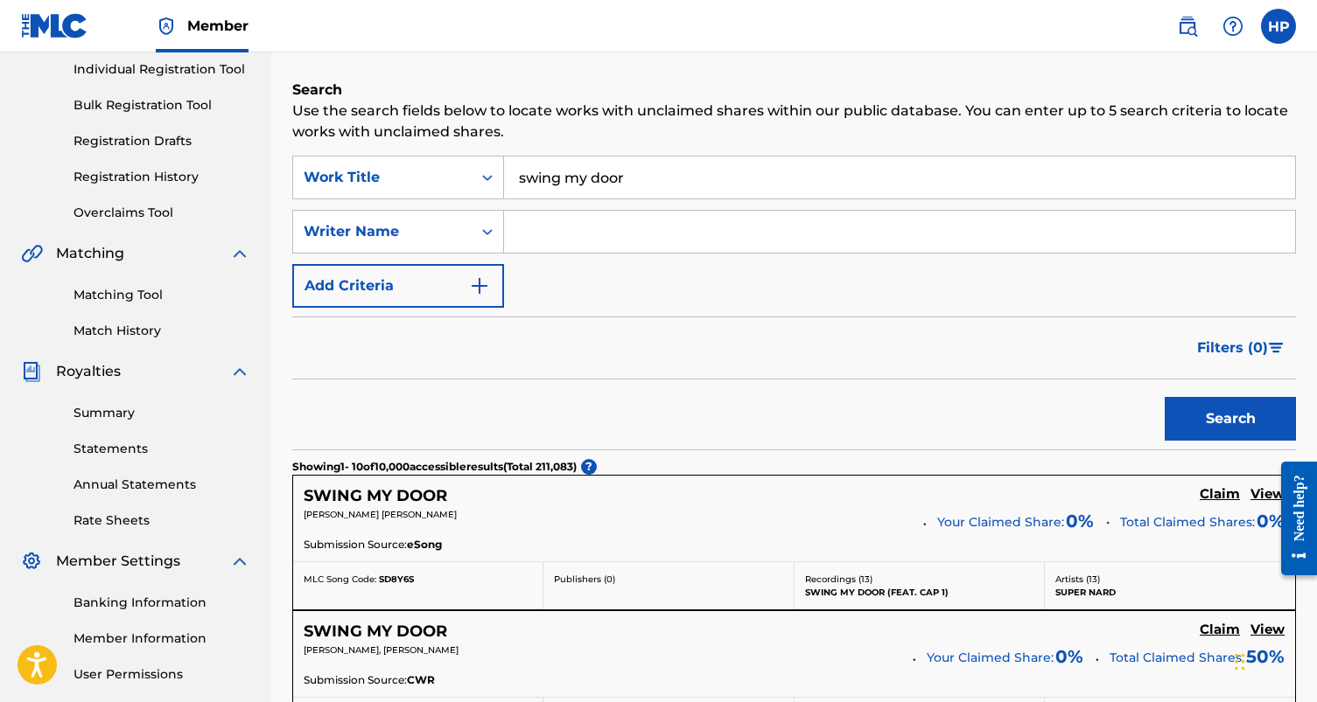
scroll to position [225, 0]
click at [697, 165] on input "swing my door" at bounding box center [899, 177] width 791 height 42
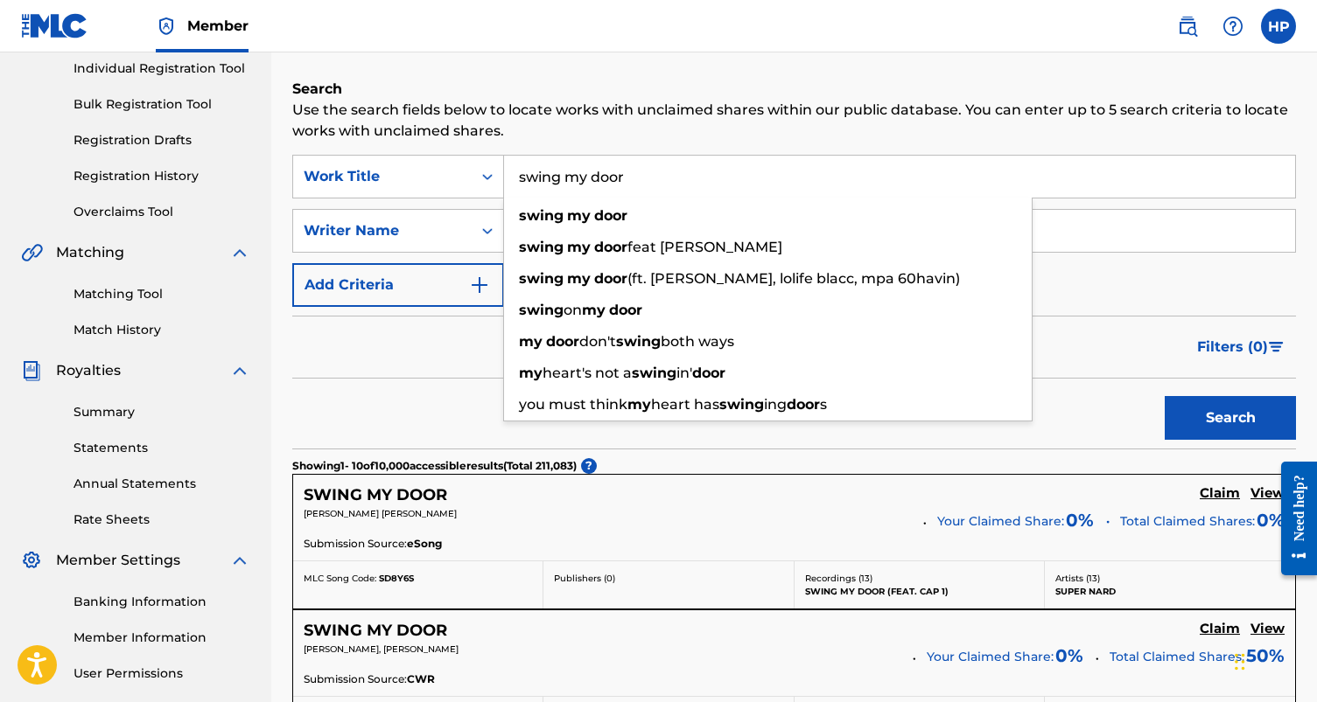
click at [697, 165] on input "swing my door" at bounding box center [899, 177] width 791 height 42
click at [681, 175] on input "swing my door" at bounding box center [899, 177] width 791 height 42
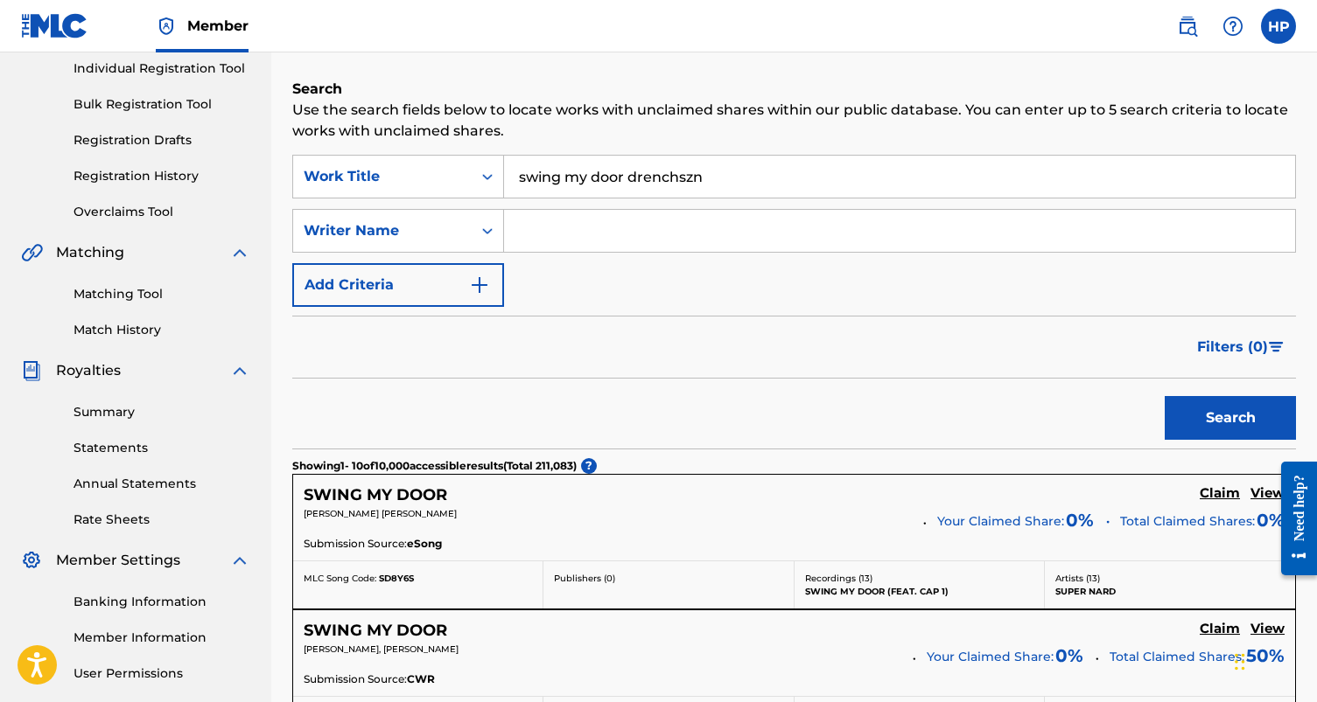
click at [1164, 396] on button "Search" at bounding box center [1229, 418] width 131 height 44
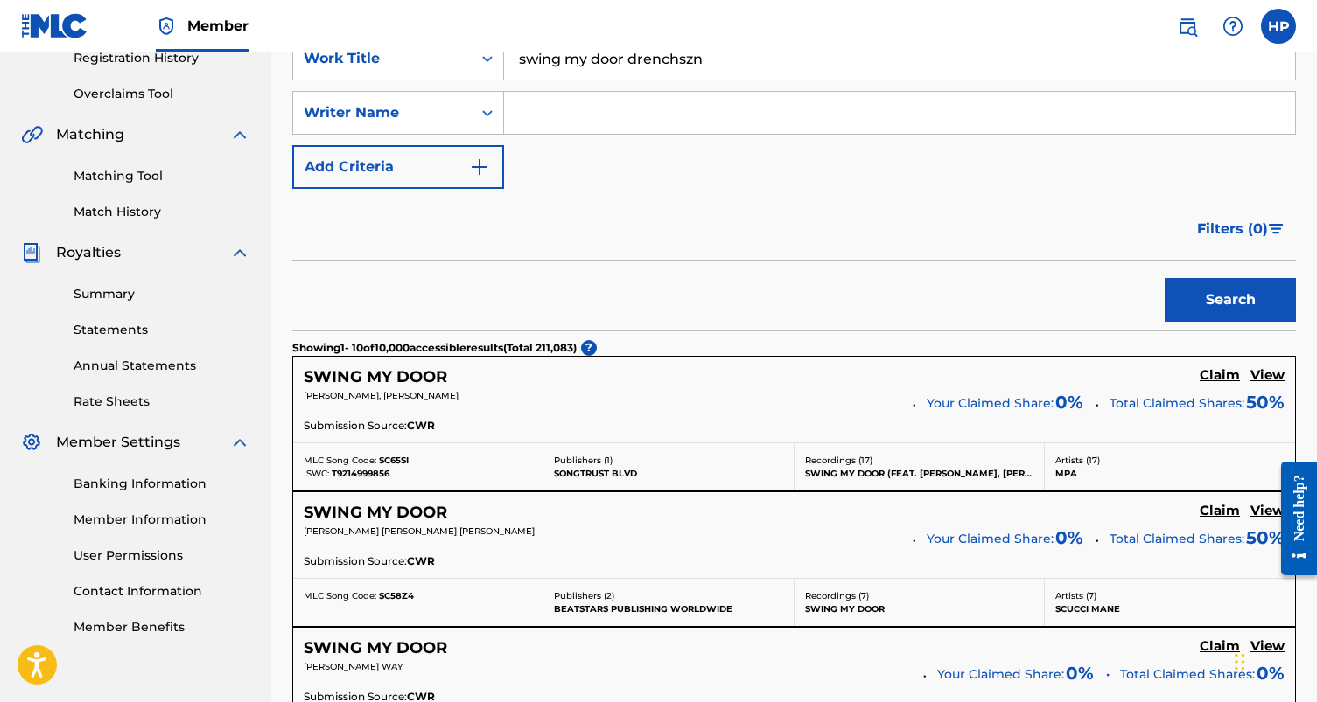
scroll to position [0, 0]
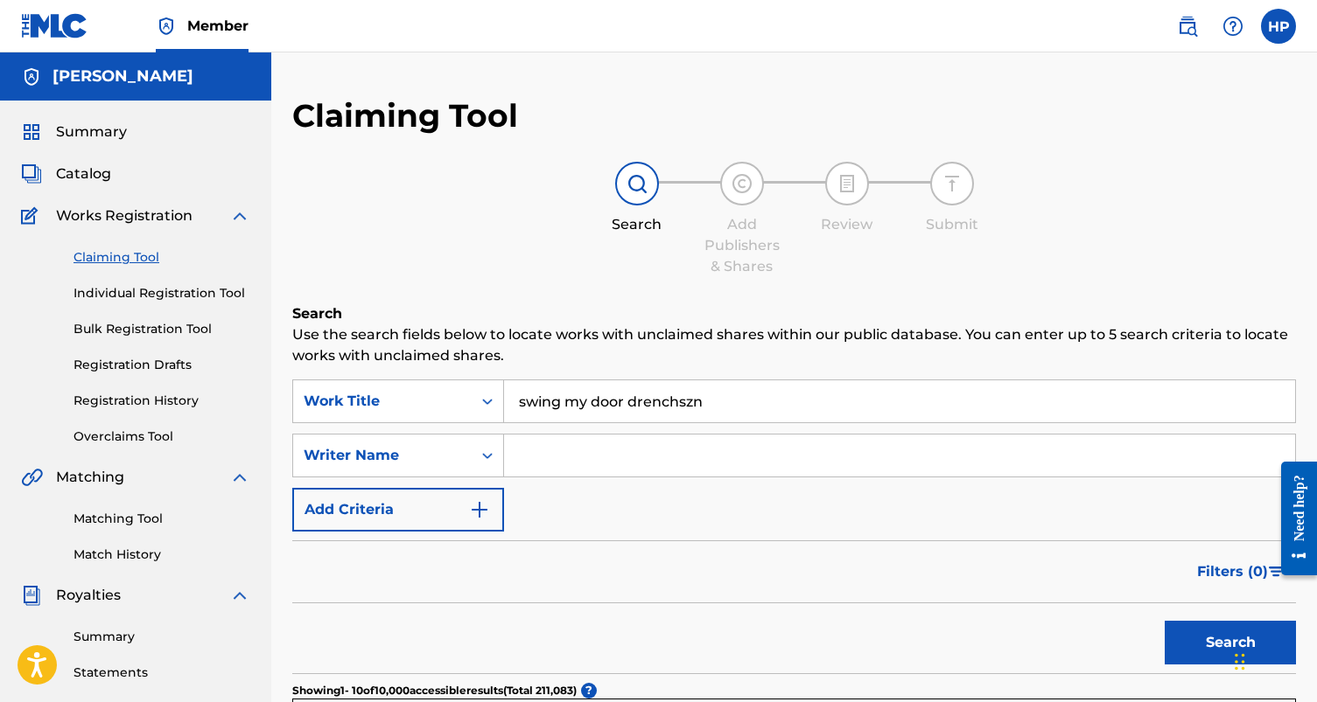
drag, startPoint x: 700, startPoint y: 399, endPoint x: 632, endPoint y: 399, distance: 68.2
click at [632, 399] on input "swing my door drenchszn" at bounding box center [899, 402] width 791 height 42
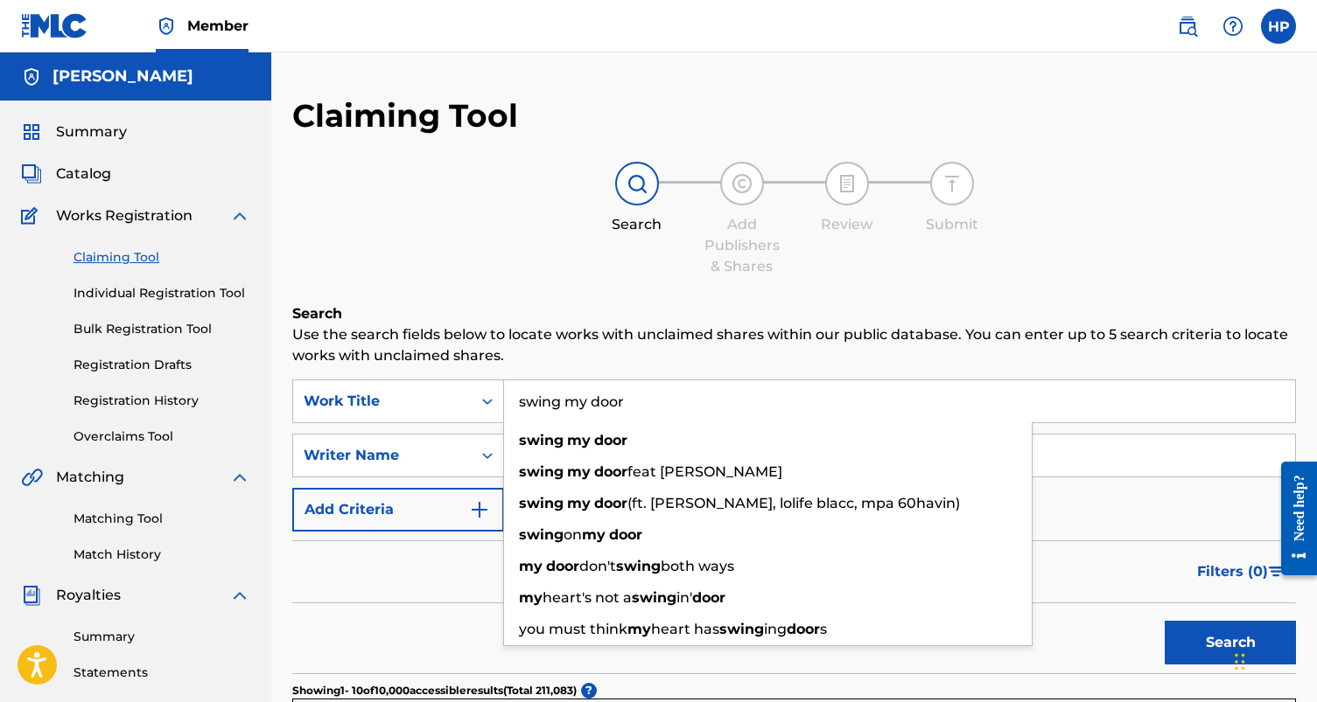
type input "swing my door"
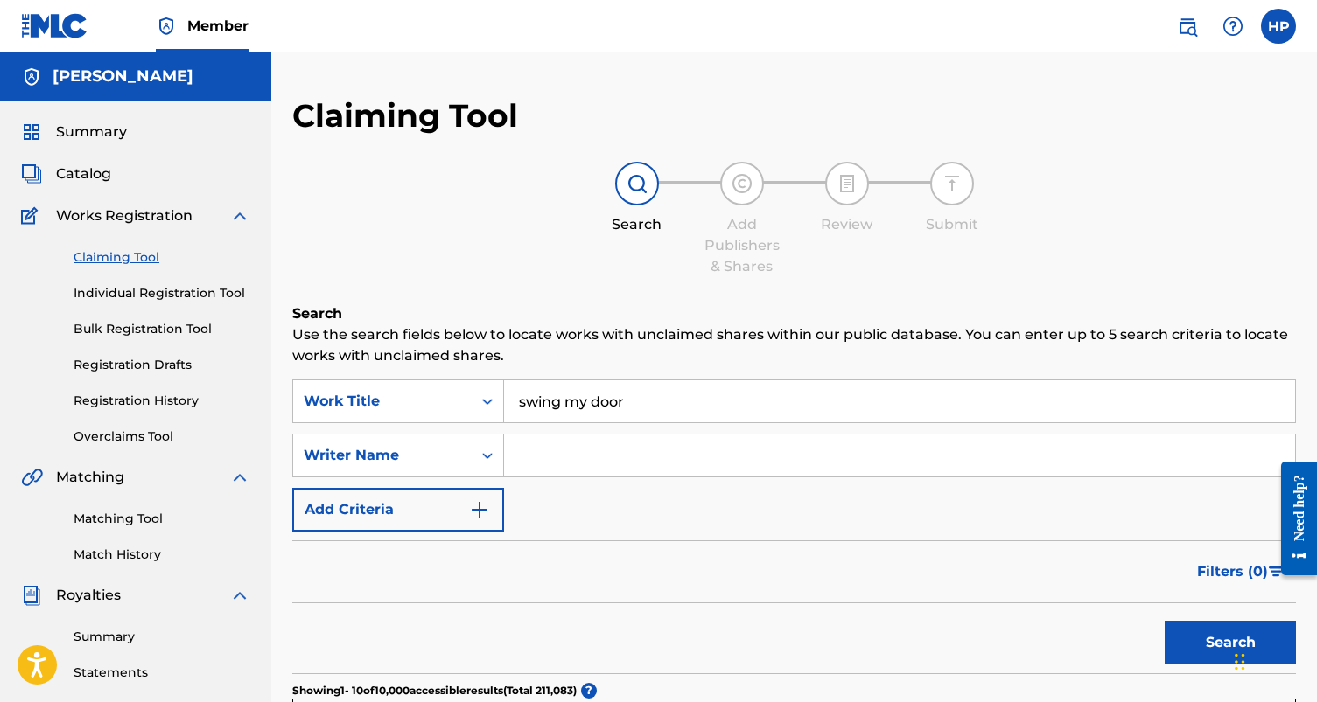
click at [420, 429] on div "SearchWithCriteria8f0fe7b1-2745-4b78-bf90-f72178b30d64 Work Title swing my door…" at bounding box center [793, 456] width 1003 height 152
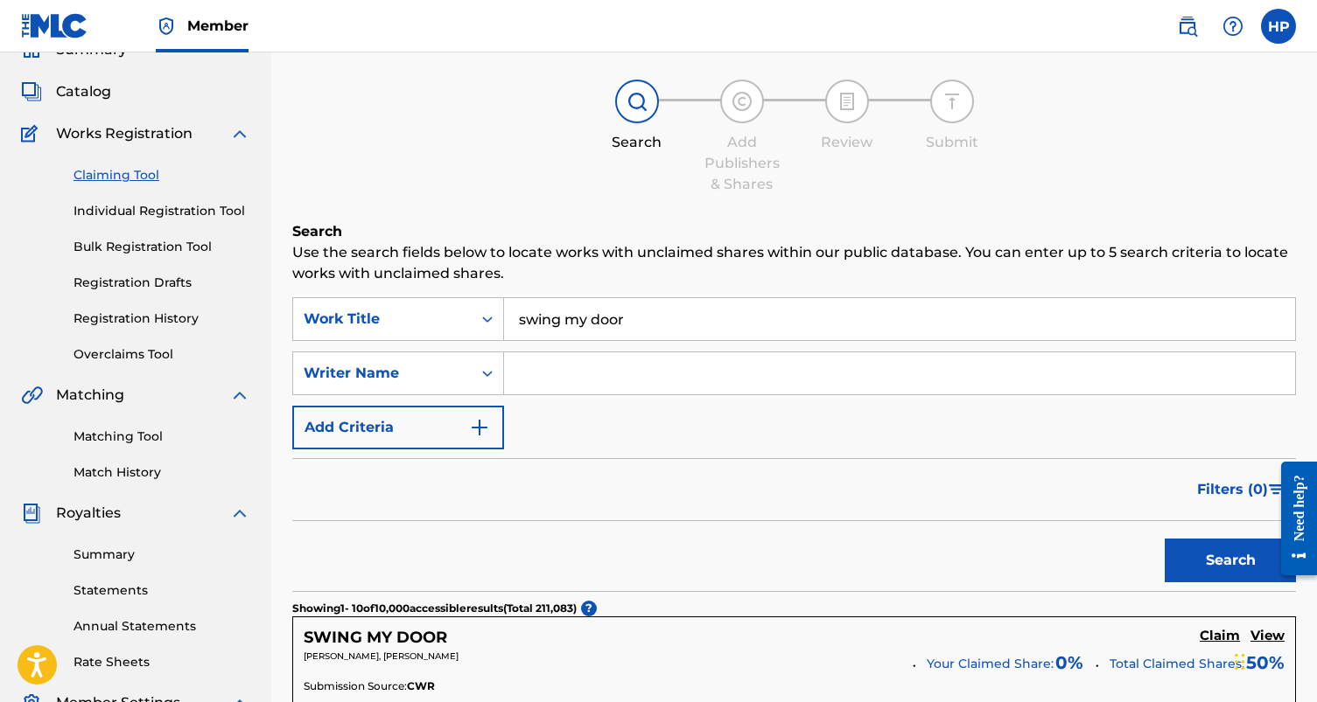
scroll to position [84, 0]
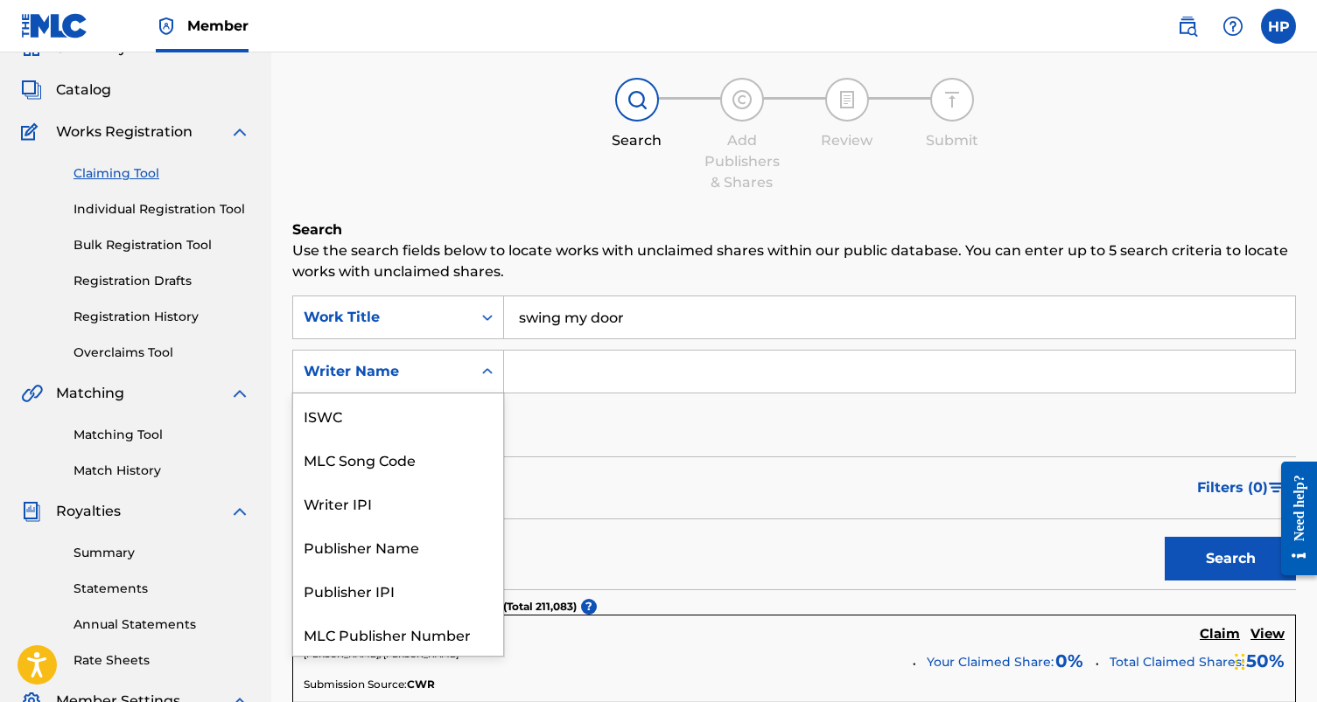
click at [462, 363] on div "Writer Name" at bounding box center [382, 371] width 178 height 33
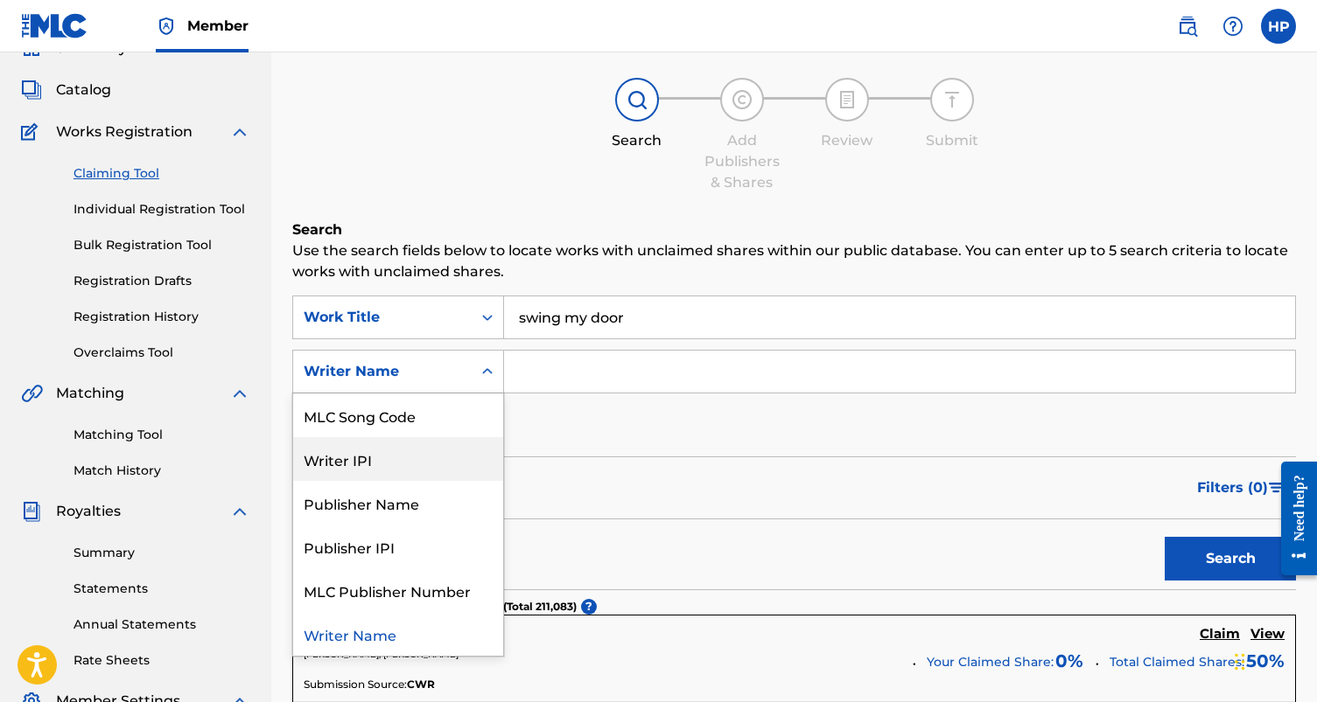
click at [567, 457] on div "Filters ( 0 )" at bounding box center [793, 488] width 1003 height 63
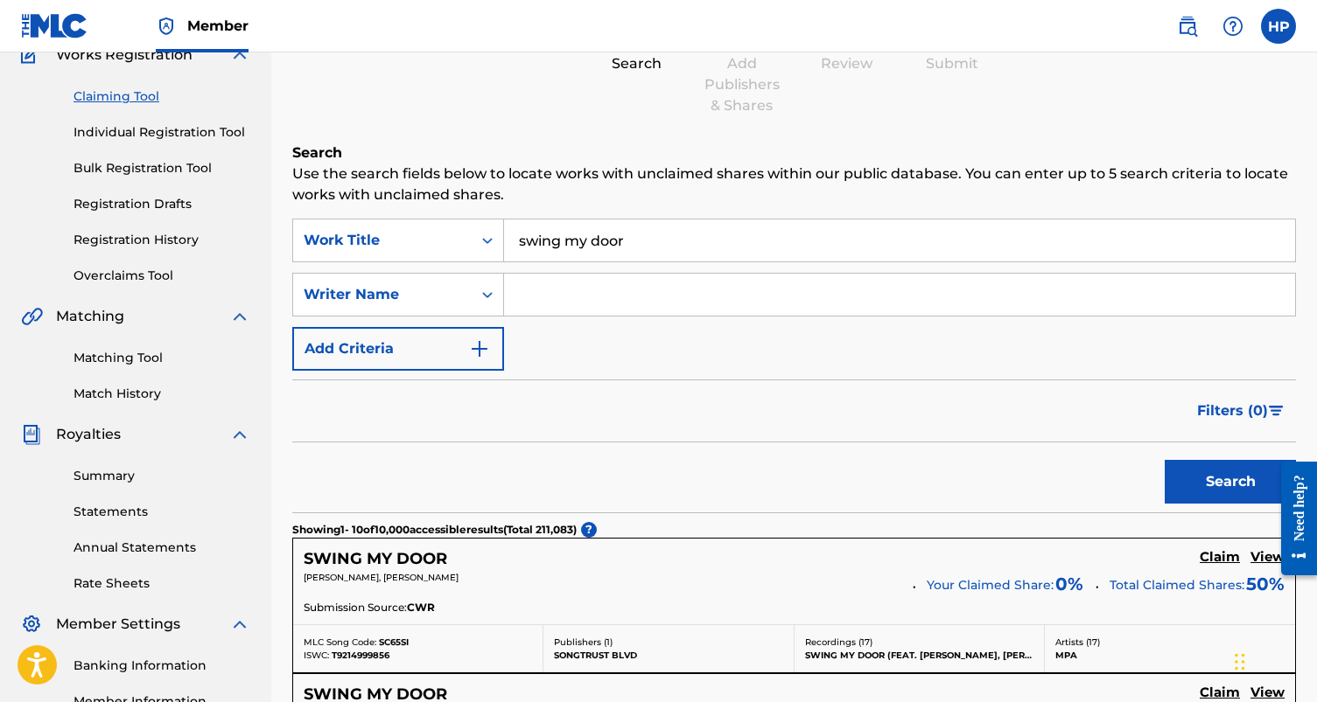
scroll to position [149, 0]
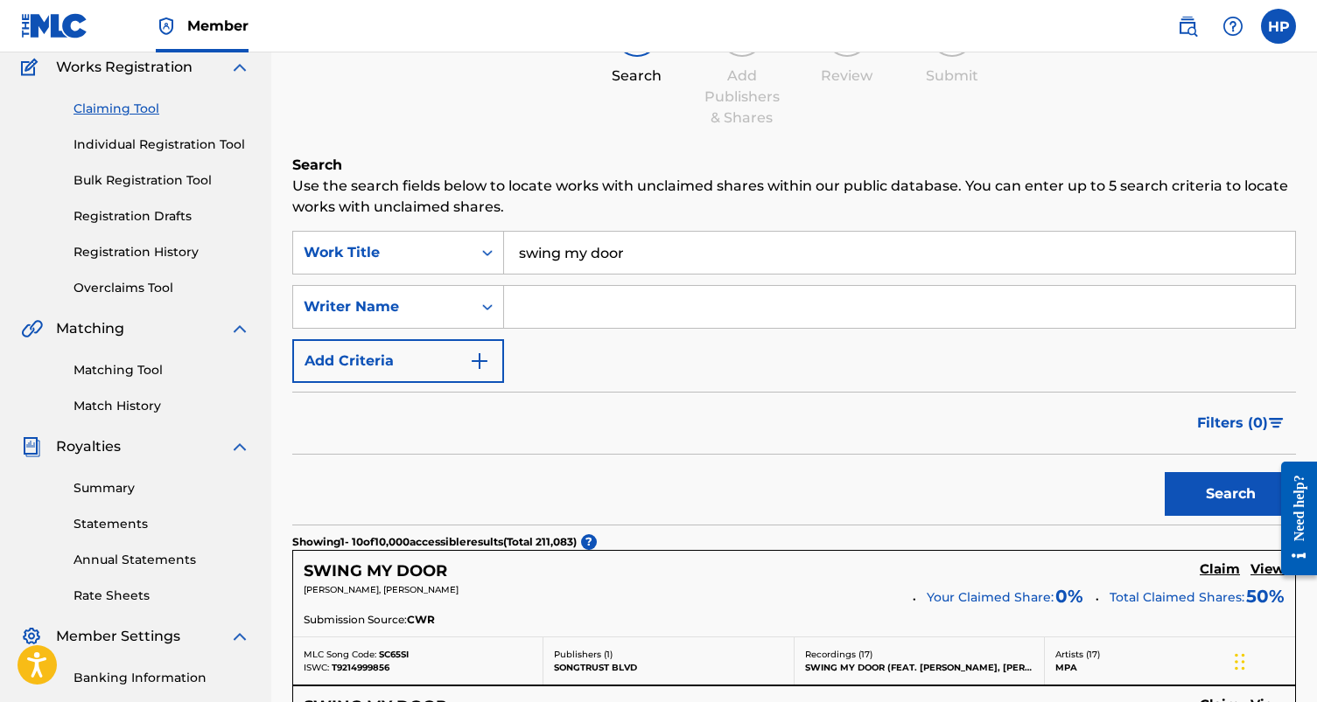
click at [157, 356] on div "Matching Tool Match History" at bounding box center [135, 377] width 229 height 76
click at [153, 357] on div "Matching Tool Match History" at bounding box center [135, 377] width 229 height 76
click at [147, 369] on link "Matching Tool" at bounding box center [161, 370] width 177 height 18
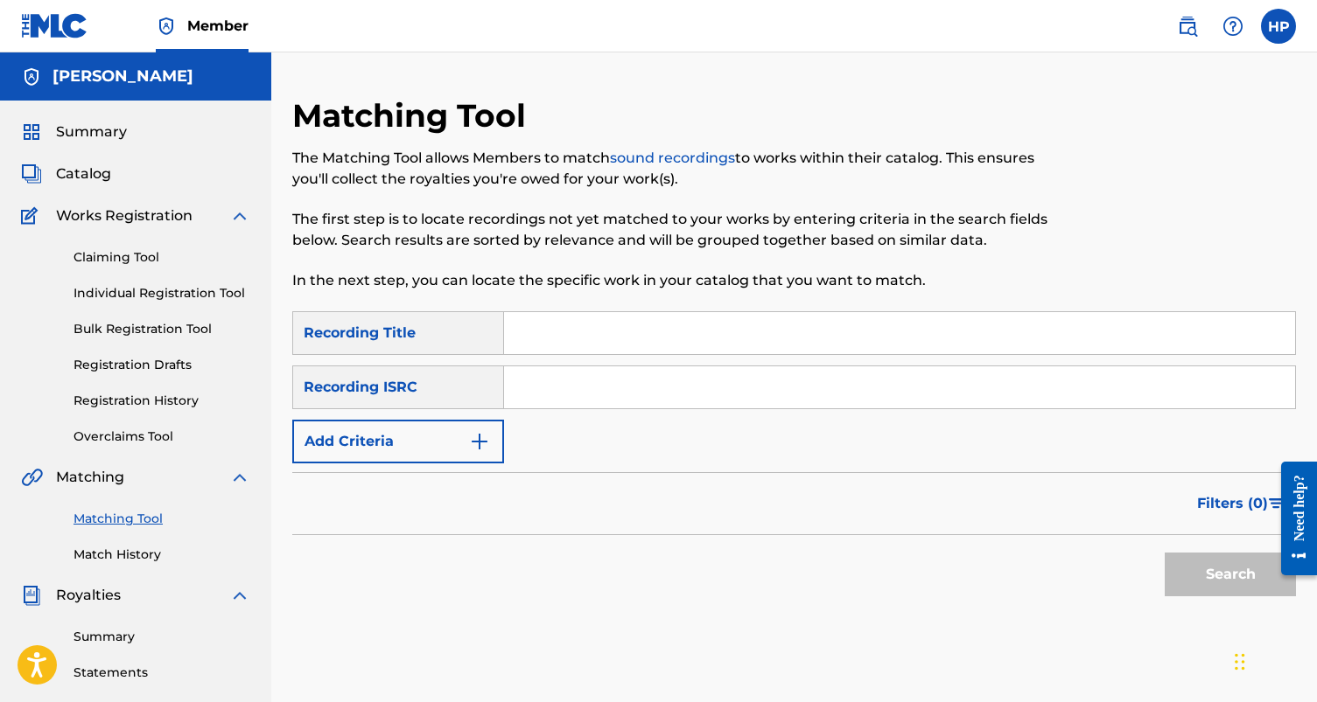
click at [605, 333] on input "Search Form" at bounding box center [899, 333] width 791 height 42
type input "Swing my Door"
click at [434, 379] on div "Recording ISRC" at bounding box center [398, 388] width 212 height 44
click at [437, 402] on div "Recording ISRC" at bounding box center [398, 388] width 212 height 44
click at [472, 437] on img "Search Form" at bounding box center [479, 441] width 21 height 21
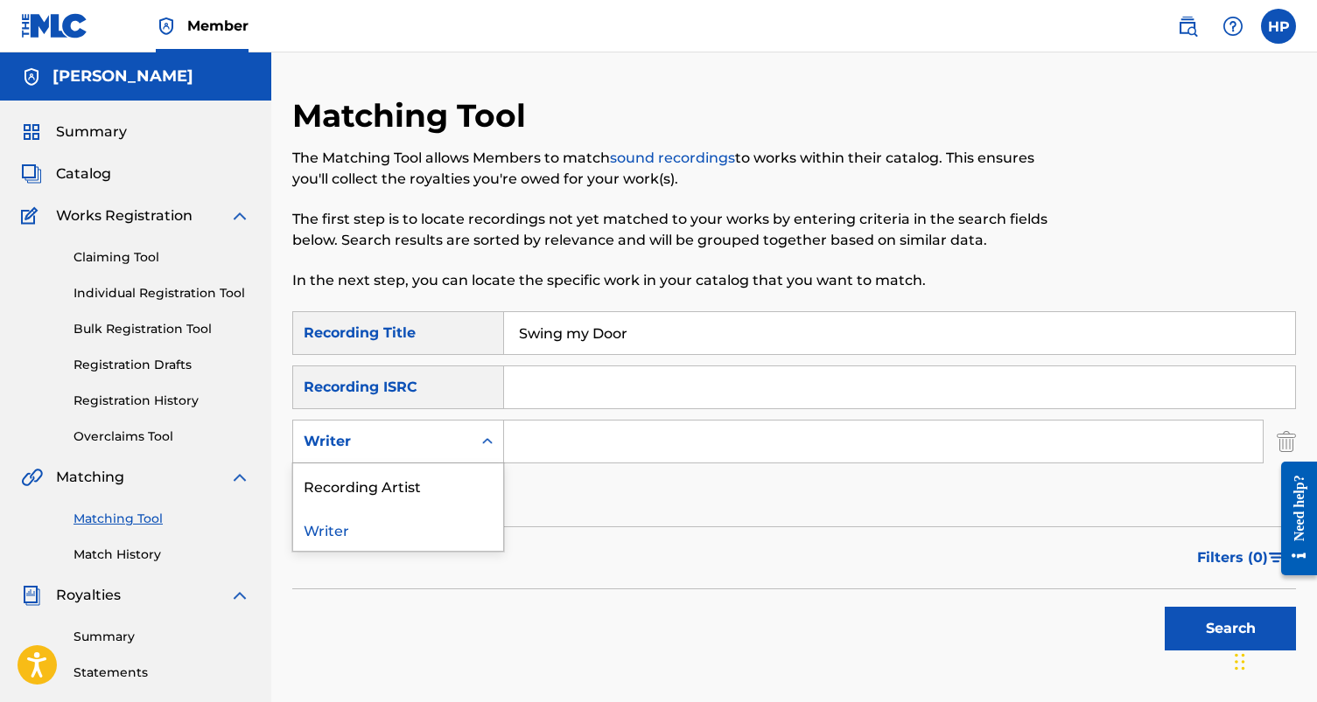
click at [487, 445] on icon "Search Form" at bounding box center [486, 441] width 17 height 17
click at [438, 478] on div "Recording Artist" at bounding box center [398, 486] width 210 height 44
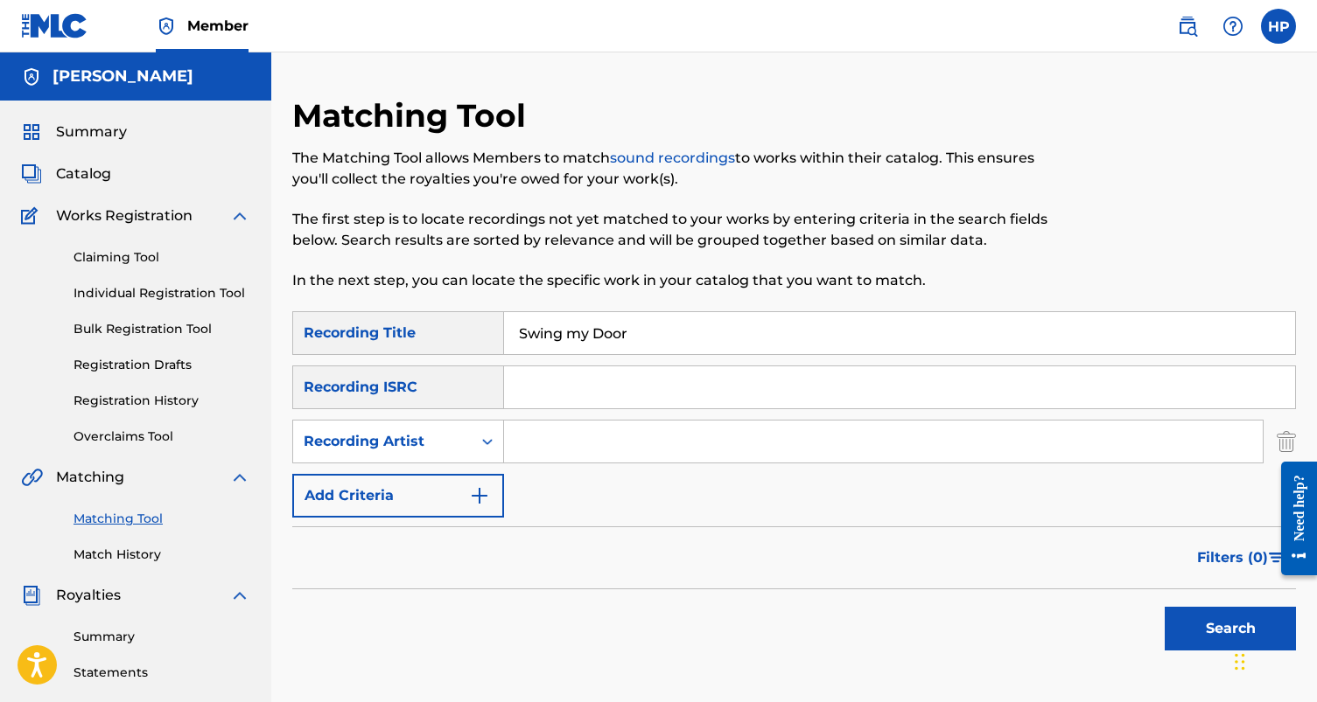
click at [541, 446] on input "Search Form" at bounding box center [883, 442] width 758 height 42
type input "drenchszn"
click at [1164, 607] on button "Search" at bounding box center [1229, 629] width 131 height 44
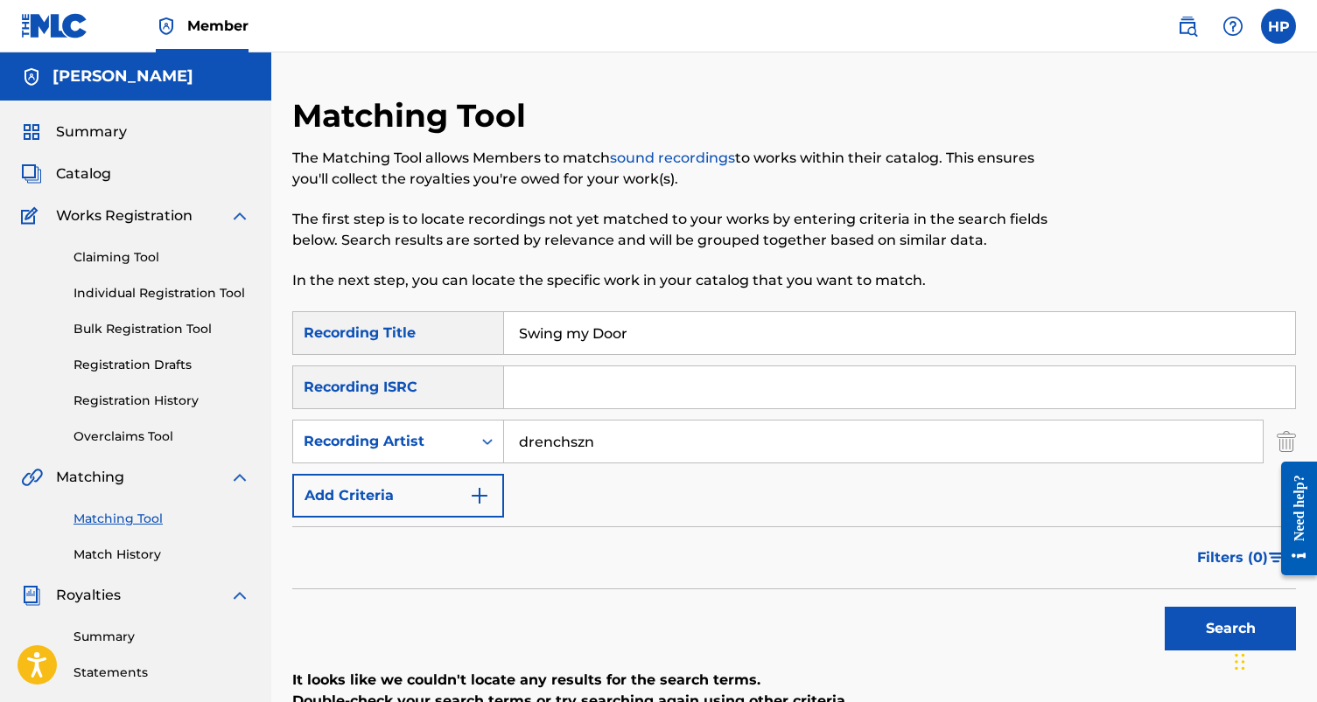
scroll to position [62, 0]
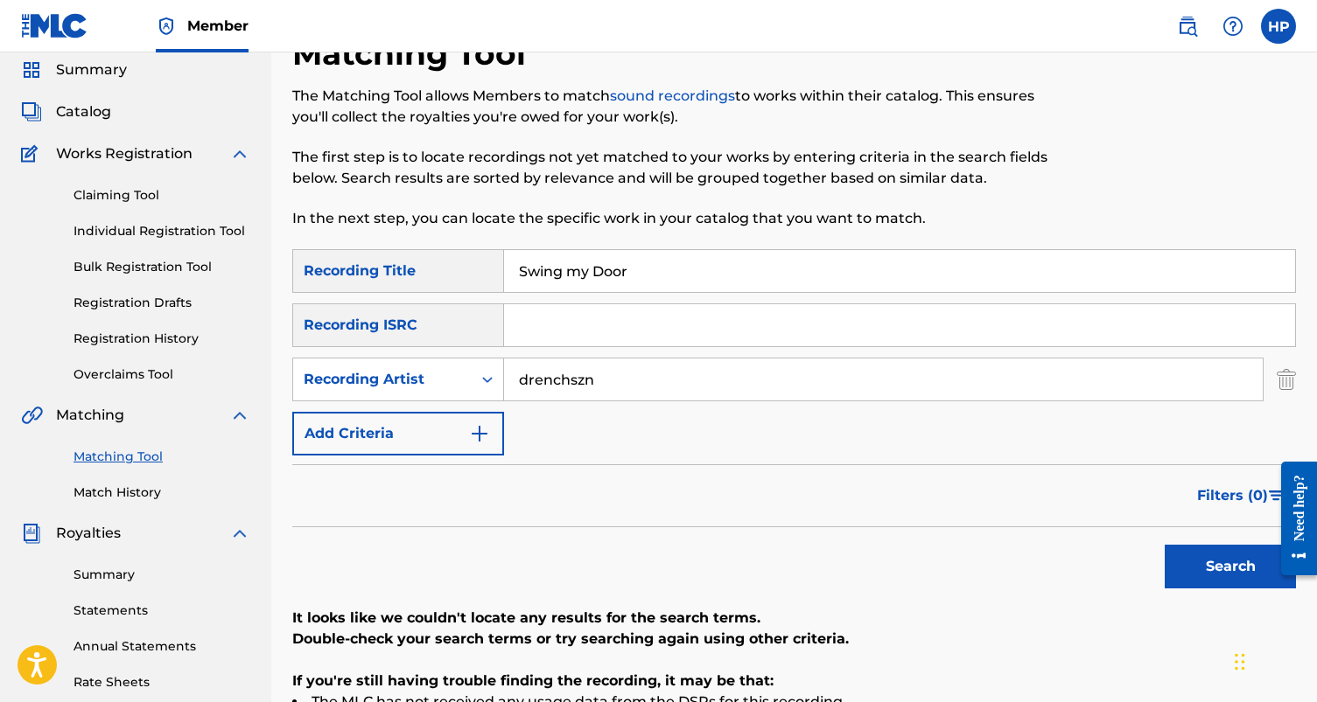
click at [509, 318] on input "Search Form" at bounding box center [899, 325] width 791 height 42
paste input "QZA742524231"
type input "QZA742524231"
click at [1250, 577] on button "Search" at bounding box center [1229, 567] width 131 height 44
drag, startPoint x: 576, startPoint y: 391, endPoint x: 478, endPoint y: 391, distance: 98.8
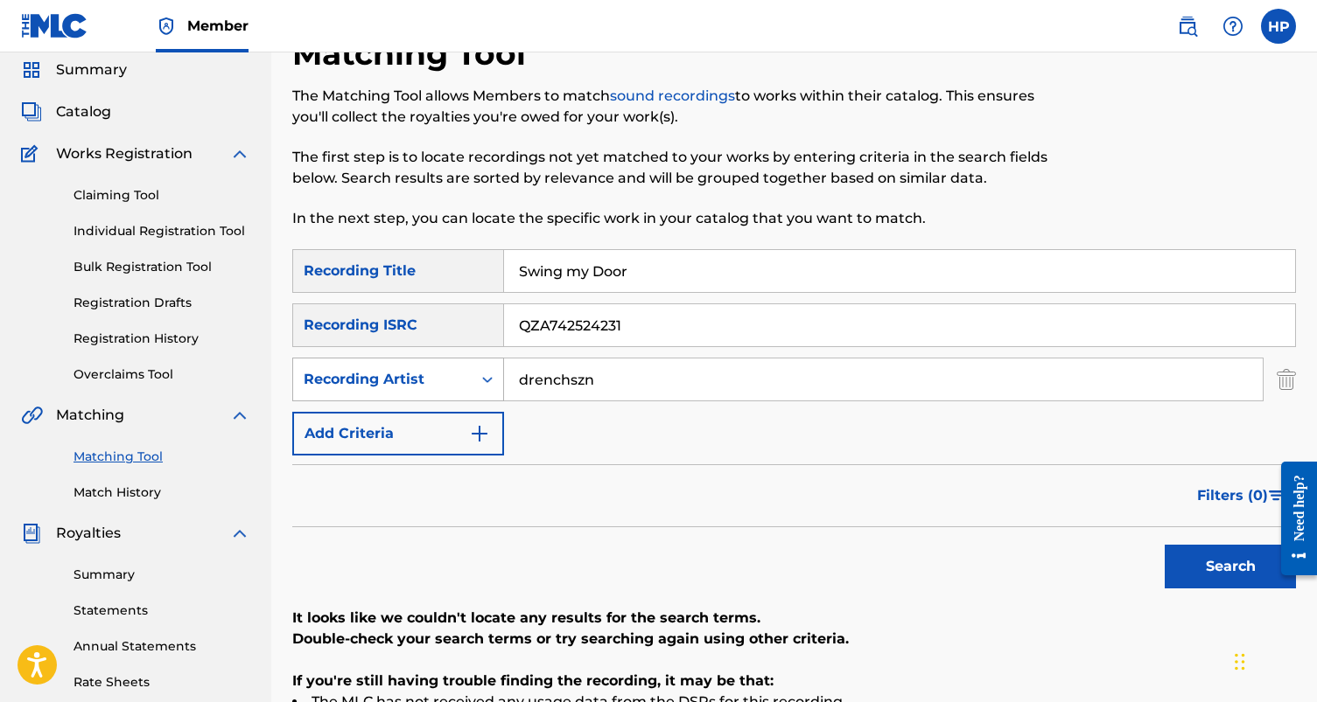
click at [478, 391] on div "SearchWithCriteria96cce369-020d-4341-8832-c8f73ba8c258 Recording Artist drenchs…" at bounding box center [793, 380] width 1003 height 44
click at [1164, 545] on button "Search" at bounding box center [1229, 567] width 131 height 44
click at [452, 318] on div "Recording ISRC" at bounding box center [398, 326] width 212 height 44
click at [478, 320] on div "Recording ISRC" at bounding box center [398, 326] width 212 height 44
click at [596, 325] on input "QZA742524231" at bounding box center [899, 325] width 791 height 42
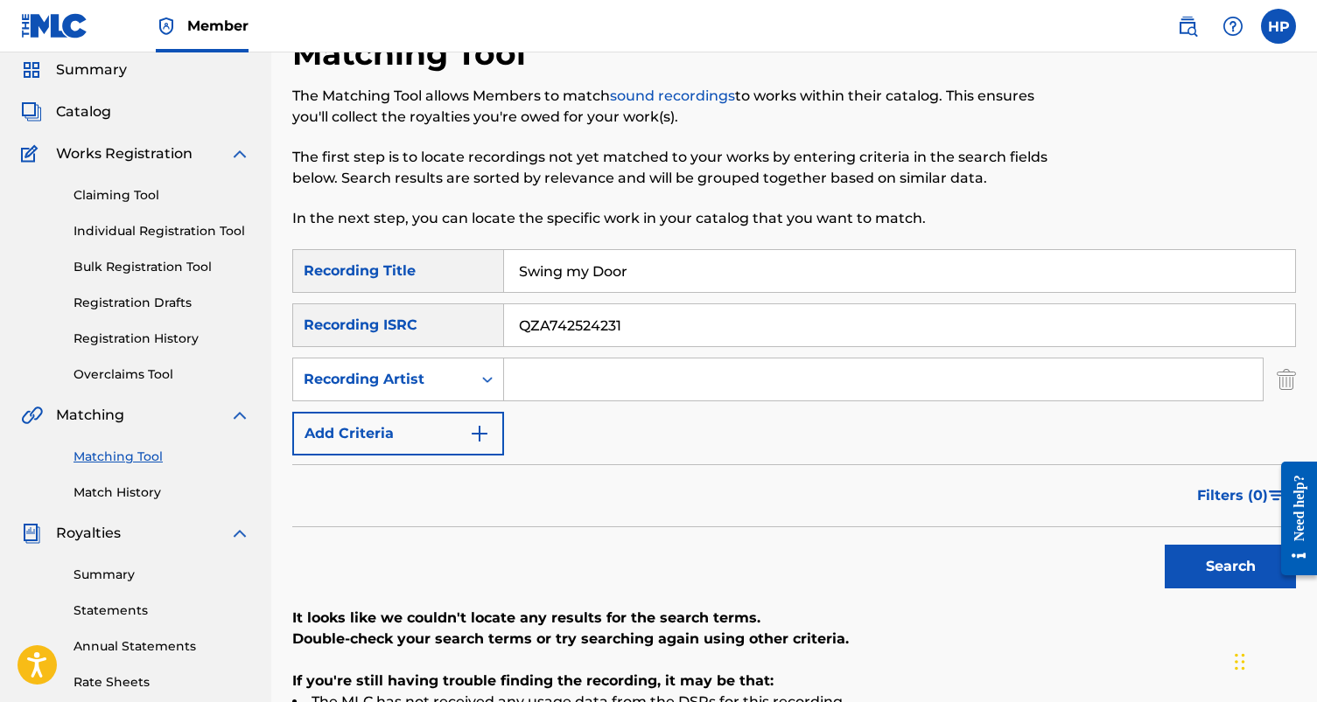
click at [611, 326] on input "QZA742524231" at bounding box center [899, 325] width 791 height 42
paste input "PEW2548030"
type input "QZPEW2548030"
click at [1164, 545] on button "Search" at bounding box center [1229, 567] width 131 height 44
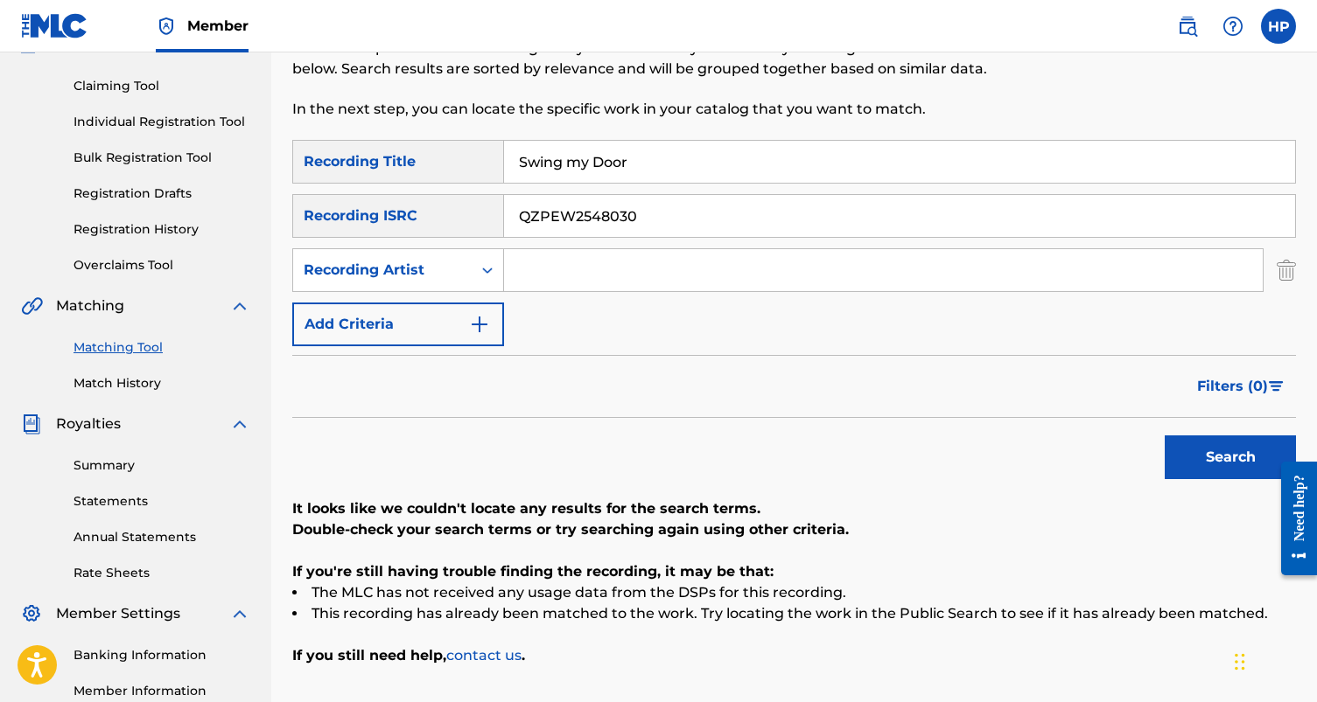
scroll to position [175, 0]
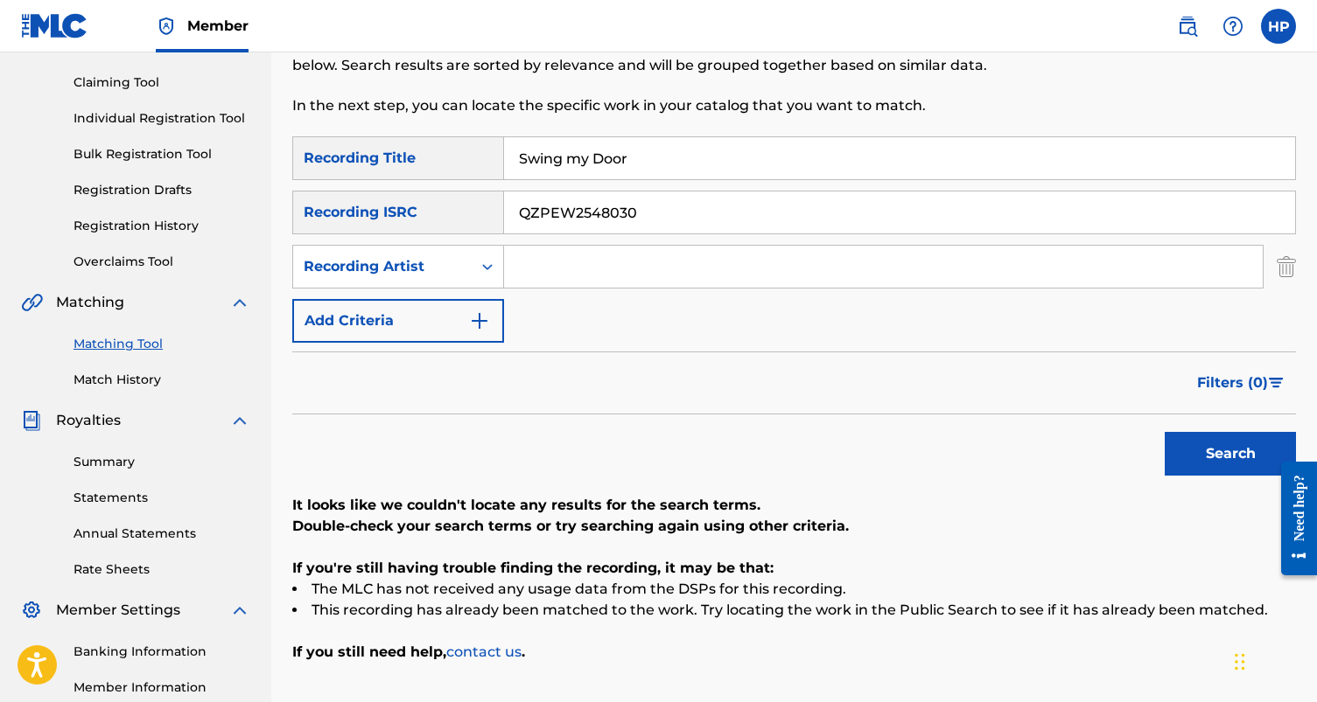
drag, startPoint x: 664, startPoint y: 173, endPoint x: 389, endPoint y: 153, distance: 275.4
click at [389, 153] on div "SearchWithCriteriad850e962-d6c5-4e16-bc16-b11f8ac1583c Recording Title Swing my…" at bounding box center [793, 158] width 1003 height 44
click at [1164, 432] on button "Search" at bounding box center [1229, 454] width 131 height 44
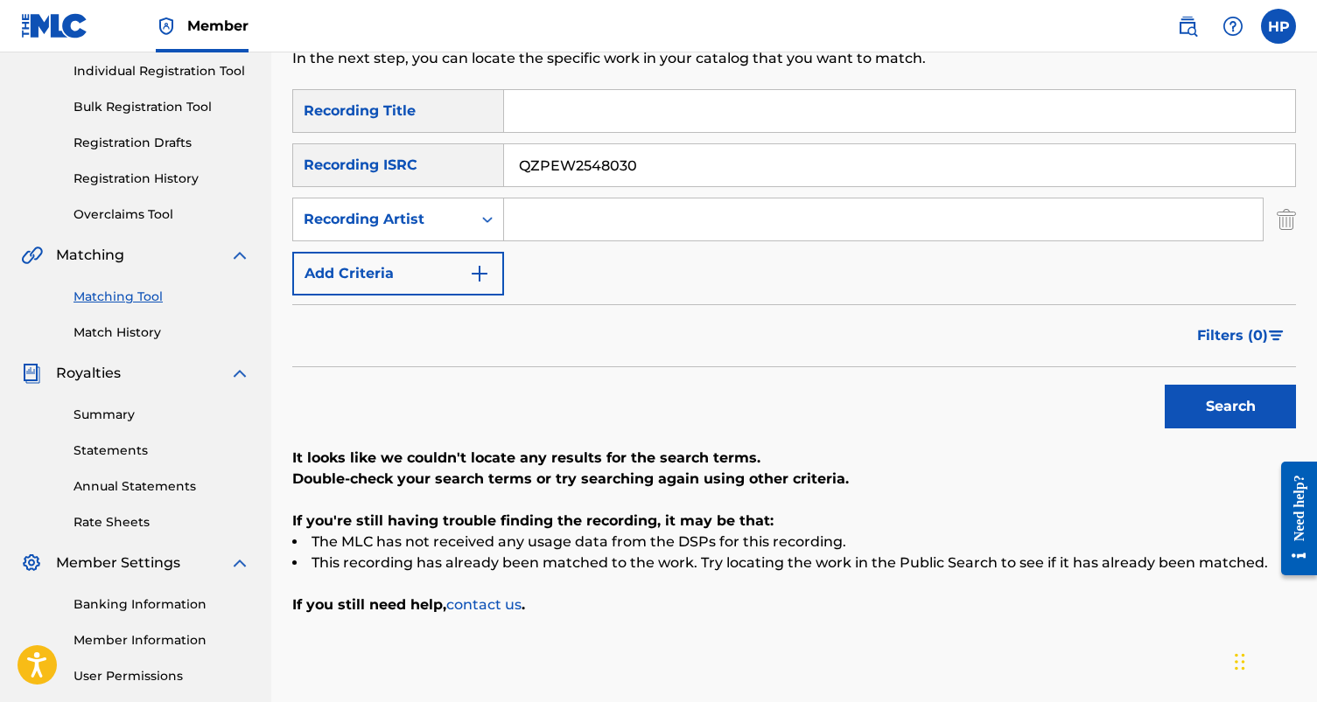
drag, startPoint x: 681, startPoint y: 156, endPoint x: 527, endPoint y: 158, distance: 154.0
click at [527, 158] on input "QZPEW2548030" at bounding box center [899, 165] width 791 height 42
paste input "A742524231"
type input "QZA742524231"
click at [1208, 423] on button "Search" at bounding box center [1229, 407] width 131 height 44
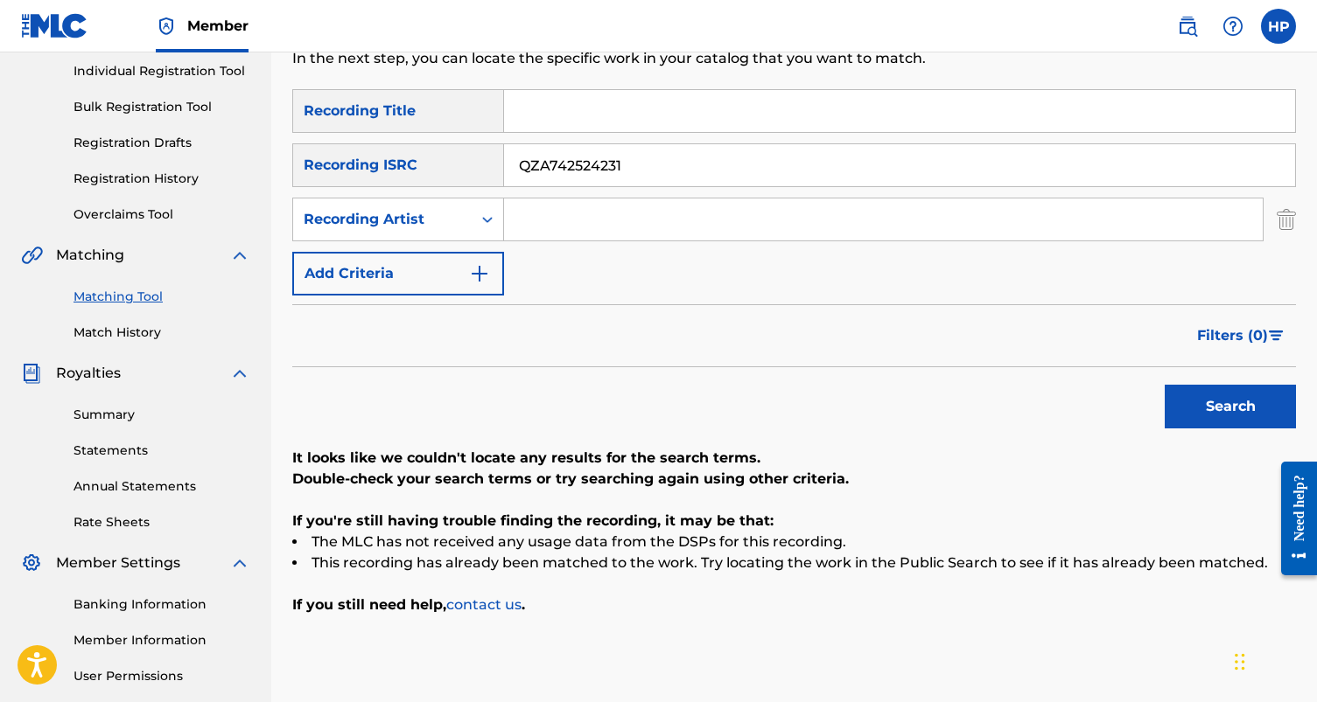
scroll to position [262, 0]
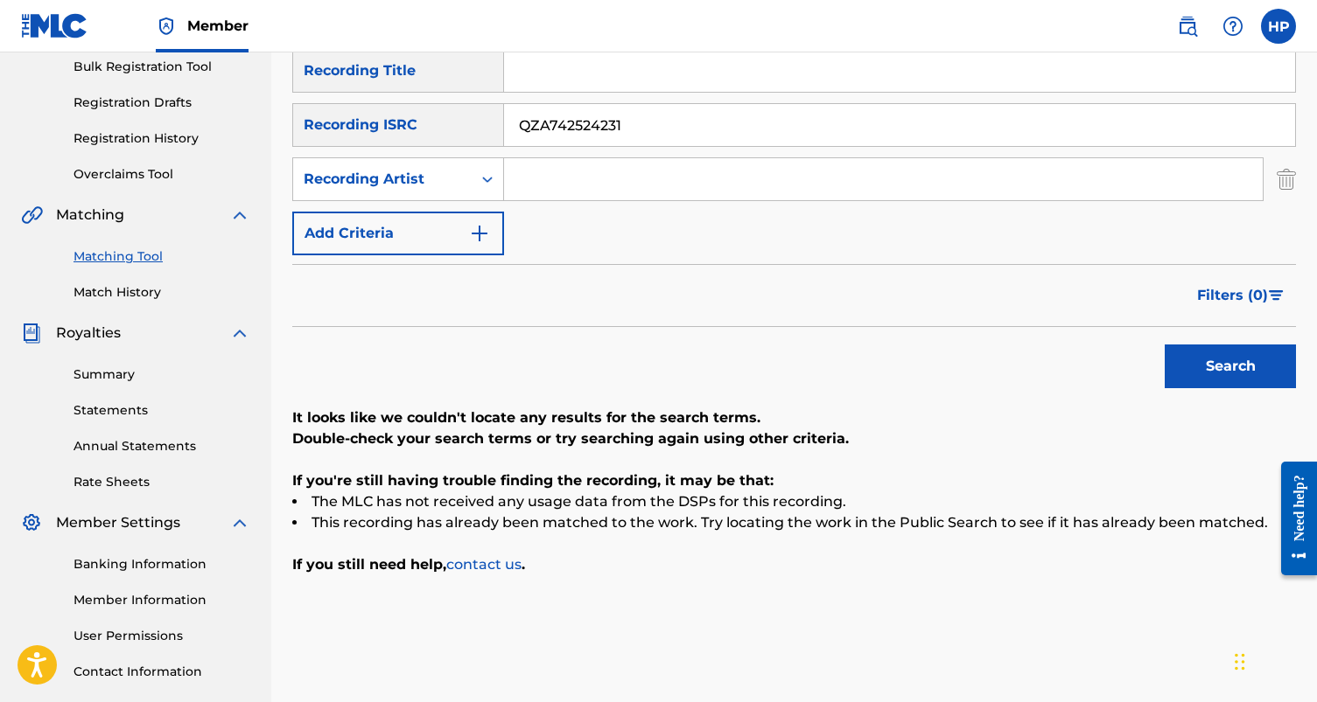
click at [560, 82] on input "Search Form" at bounding box center [899, 71] width 791 height 42
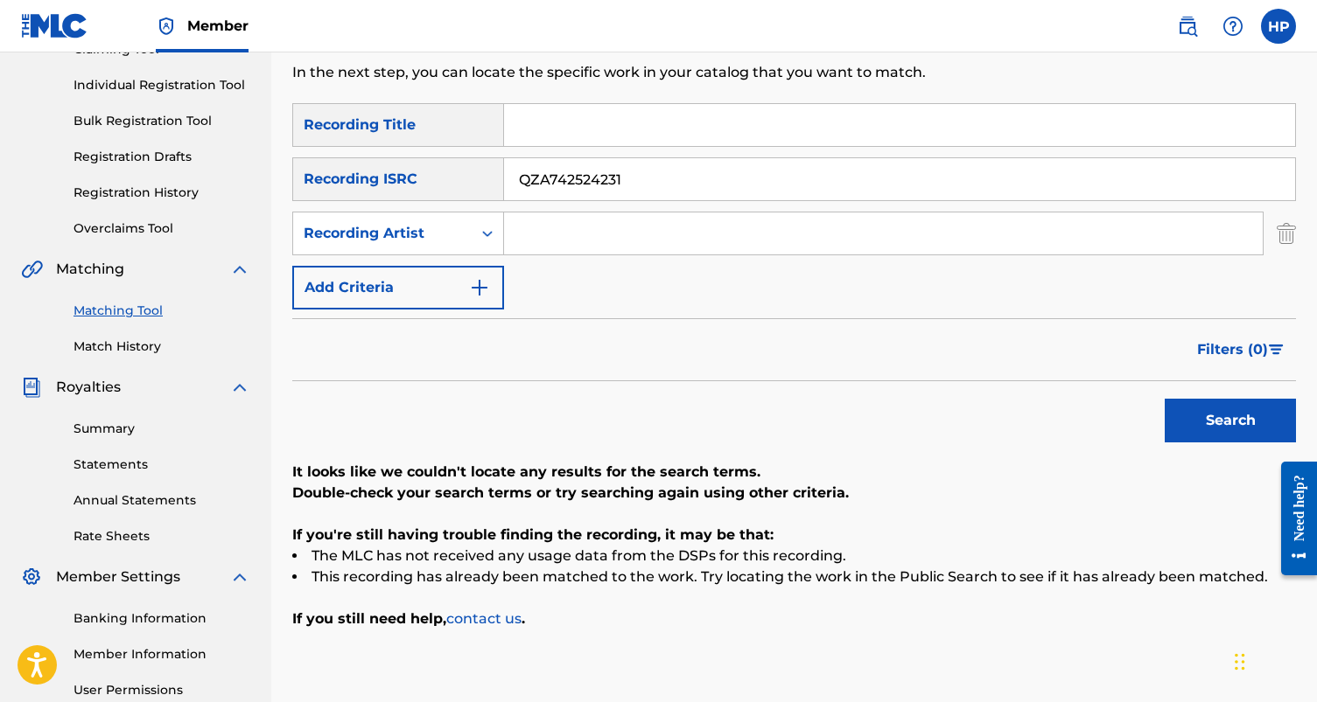
scroll to position [185, 0]
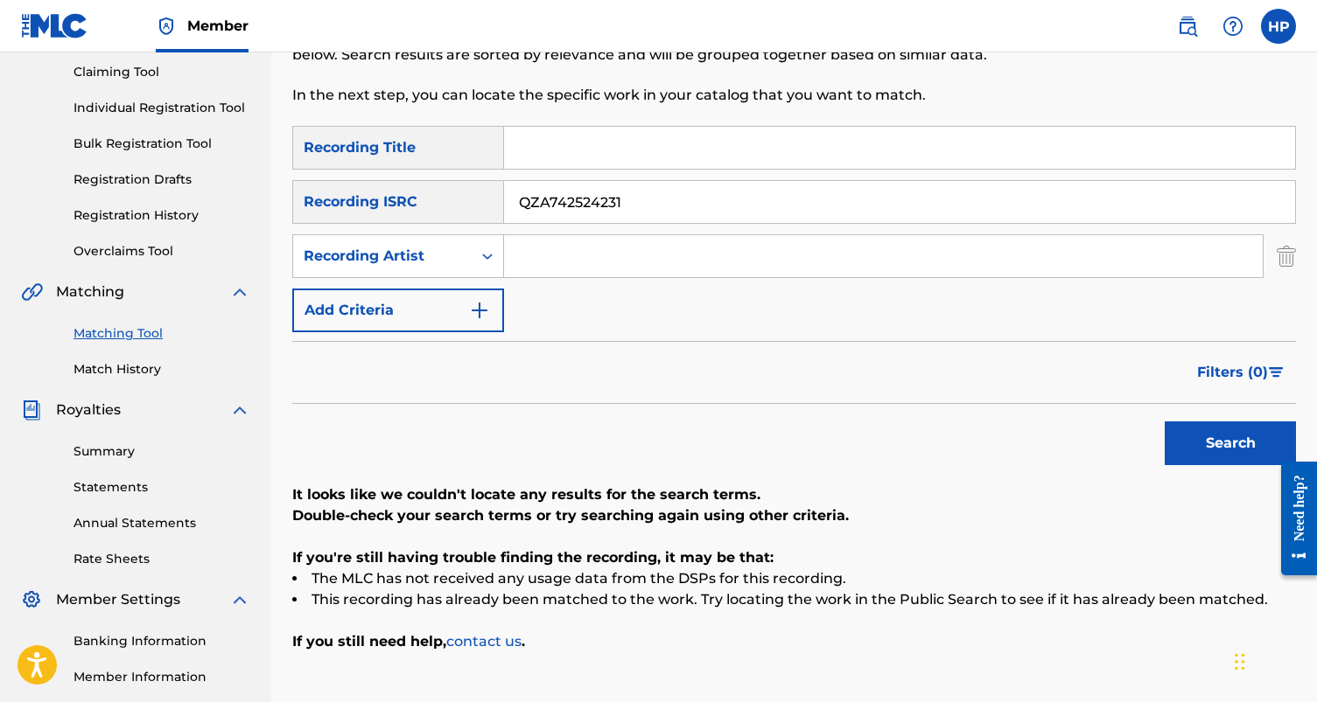
click at [464, 135] on div "Recording Title" at bounding box center [398, 148] width 212 height 44
click at [396, 142] on div "Recording Title" at bounding box center [398, 148] width 212 height 44
drag, startPoint x: 413, startPoint y: 142, endPoint x: 308, endPoint y: 142, distance: 105.0
click at [308, 142] on div "Recording Title" at bounding box center [398, 148] width 212 height 44
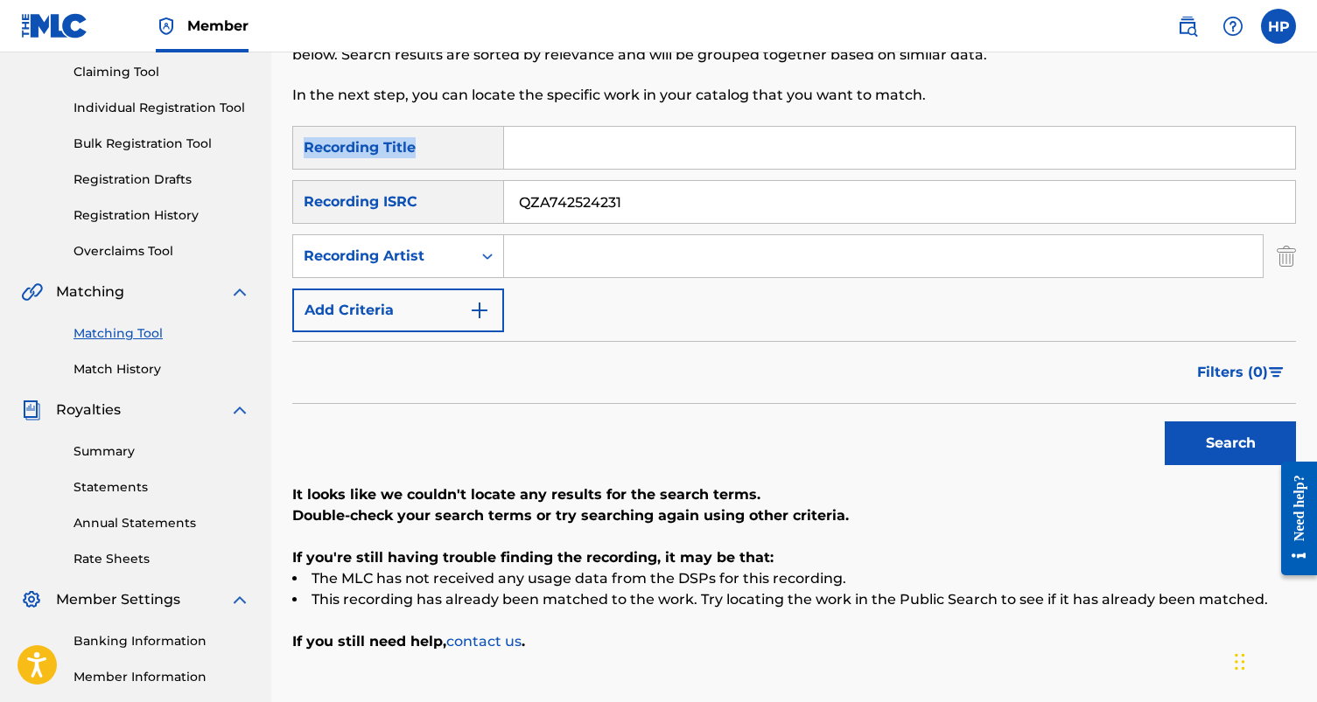
drag, startPoint x: 303, startPoint y: 142, endPoint x: 428, endPoint y: 142, distance: 125.1
click at [428, 142] on div "Recording Title" at bounding box center [398, 148] width 212 height 44
drag, startPoint x: 309, startPoint y: 144, endPoint x: 398, endPoint y: 144, distance: 89.2
click at [398, 144] on div "Recording Title" at bounding box center [398, 148] width 212 height 44
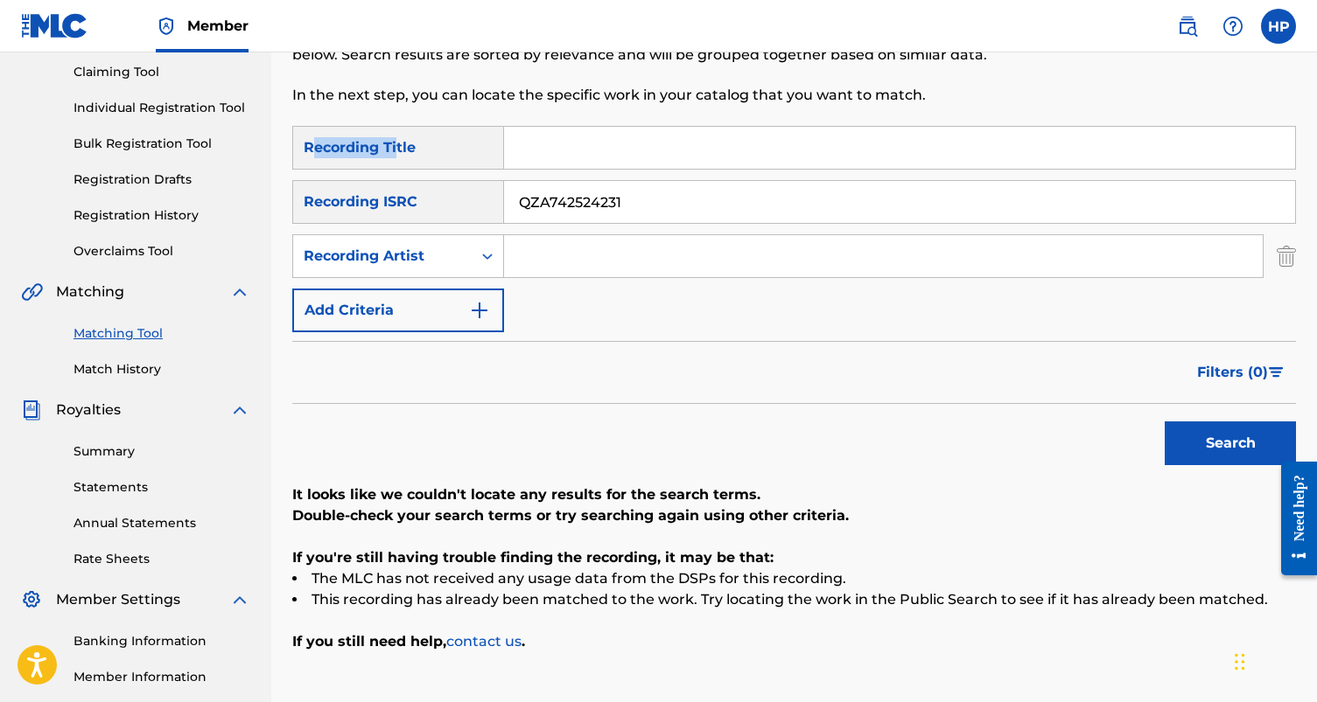
click at [398, 144] on div "Recording Title" at bounding box center [398, 148] width 212 height 44
click at [429, 144] on div "Recording Title" at bounding box center [398, 148] width 212 height 44
drag, startPoint x: 298, startPoint y: 143, endPoint x: 487, endPoint y: 143, distance: 188.9
click at [486, 143] on div "Recording Title" at bounding box center [398, 148] width 212 height 44
click at [487, 143] on div "Recording Title" at bounding box center [398, 148] width 212 height 44
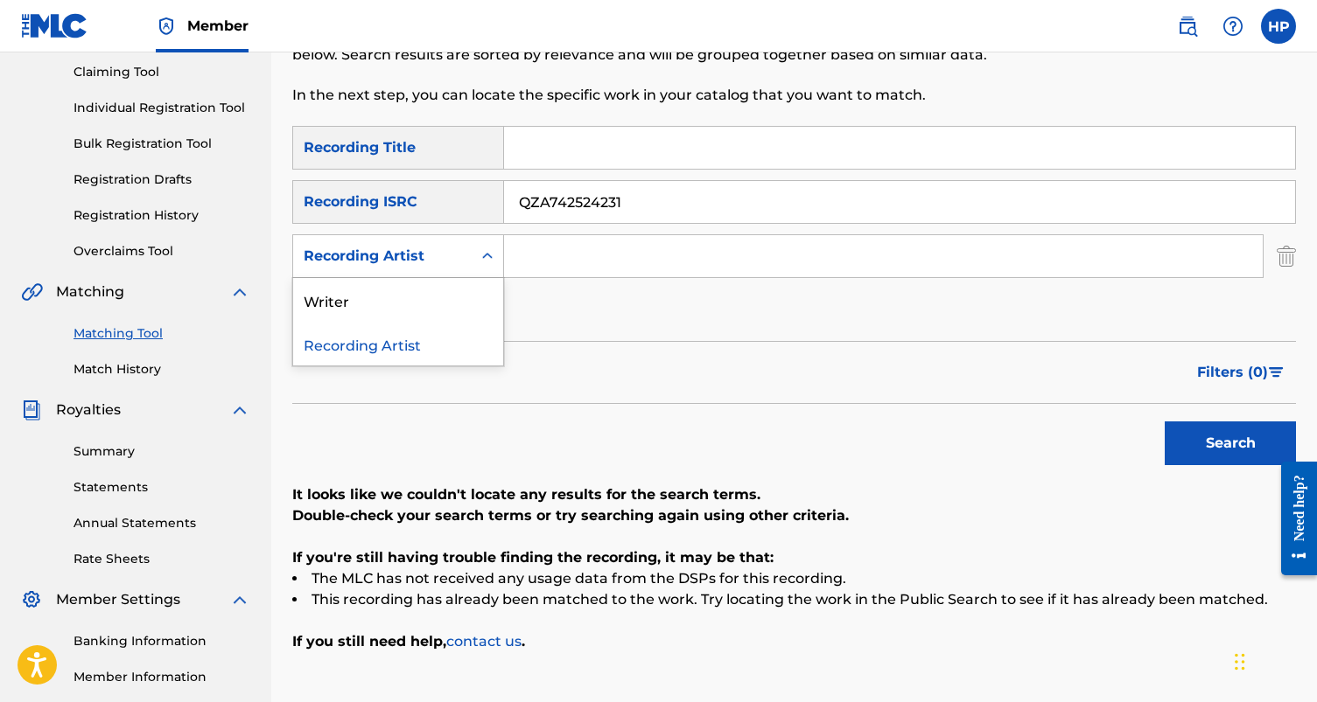
click at [472, 246] on div "Search Form" at bounding box center [486, 256] width 31 height 31
click at [442, 291] on div "Writer" at bounding box center [398, 300] width 210 height 44
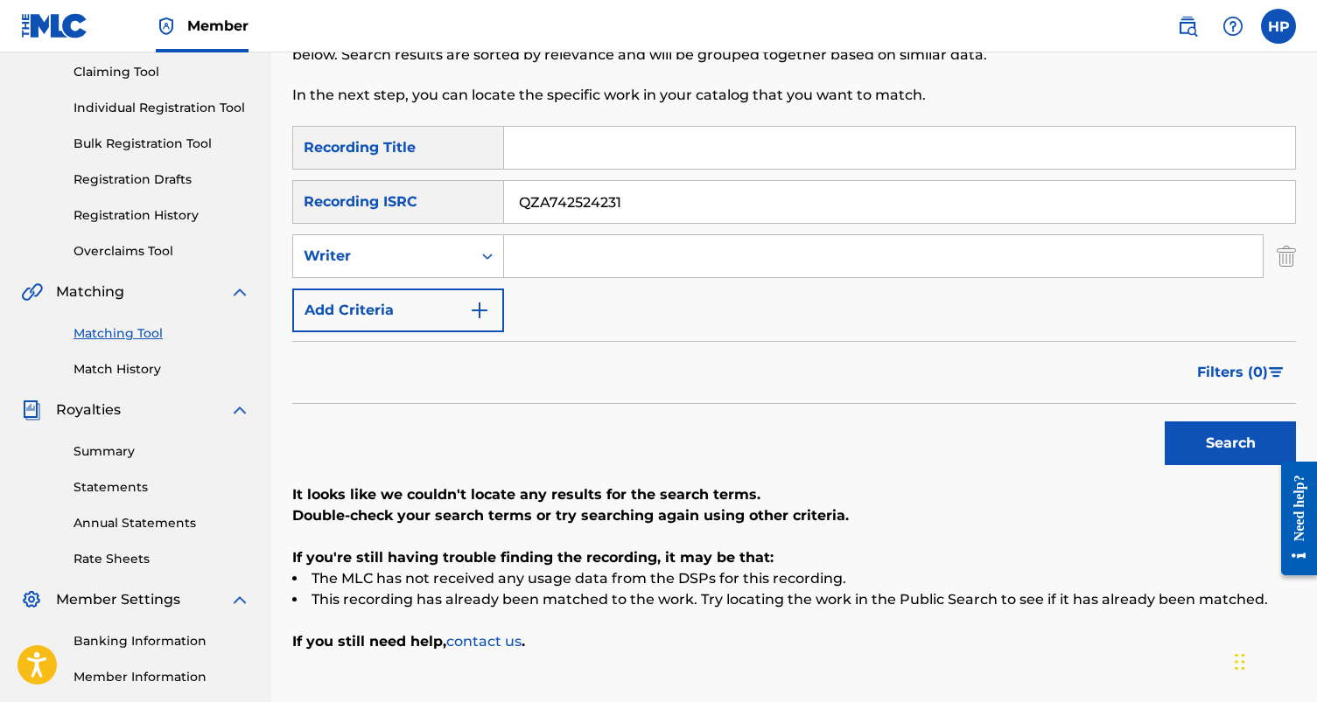
click at [541, 269] on input "Search Form" at bounding box center [883, 256] width 758 height 42
type input "reallyindig0"
click at [1164, 422] on button "Search" at bounding box center [1229, 444] width 131 height 44
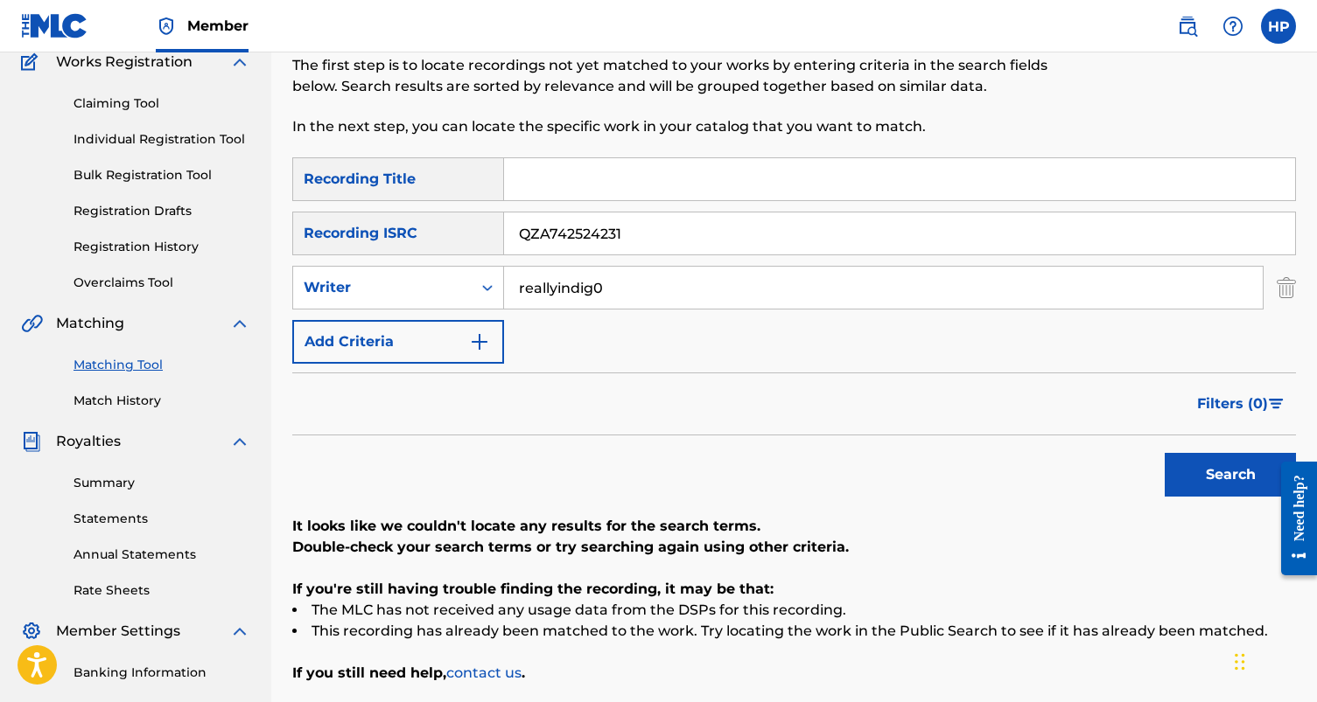
click at [139, 390] on div "Matching Tool Match History" at bounding box center [135, 372] width 229 height 76
click at [138, 398] on link "Match History" at bounding box center [161, 401] width 177 height 18
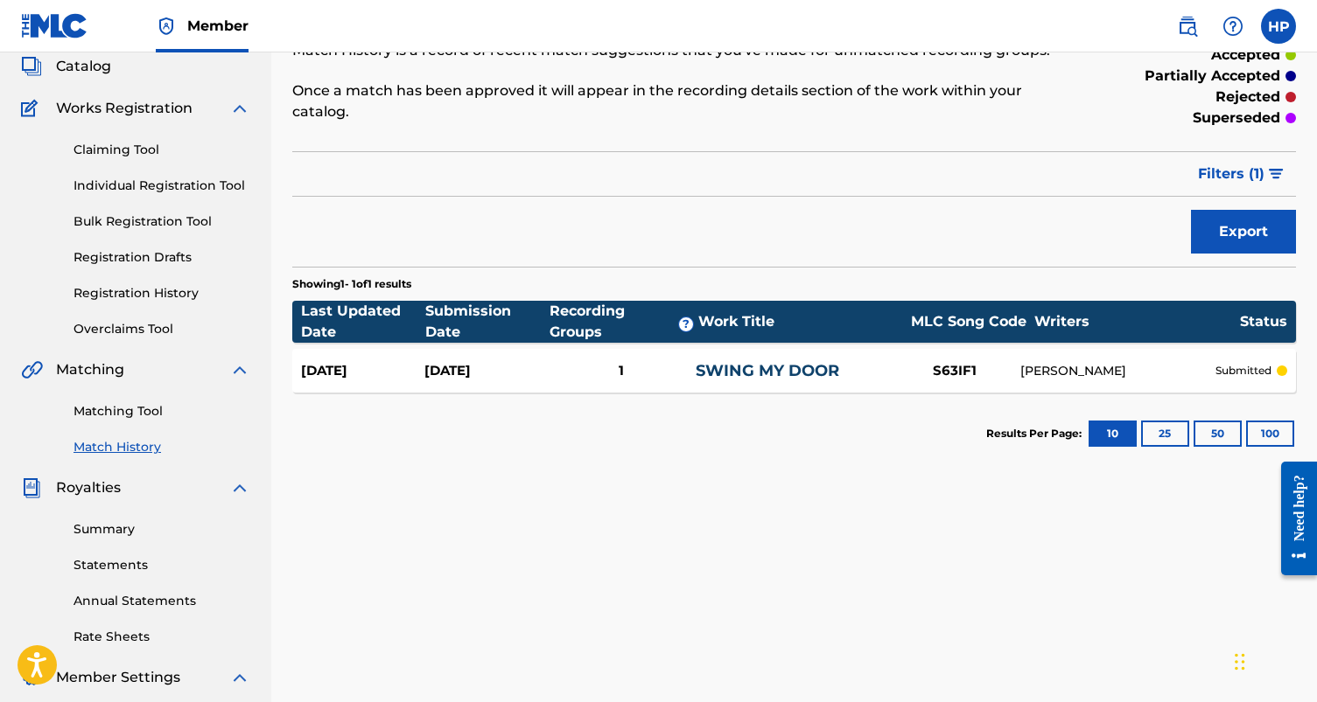
scroll to position [104, 0]
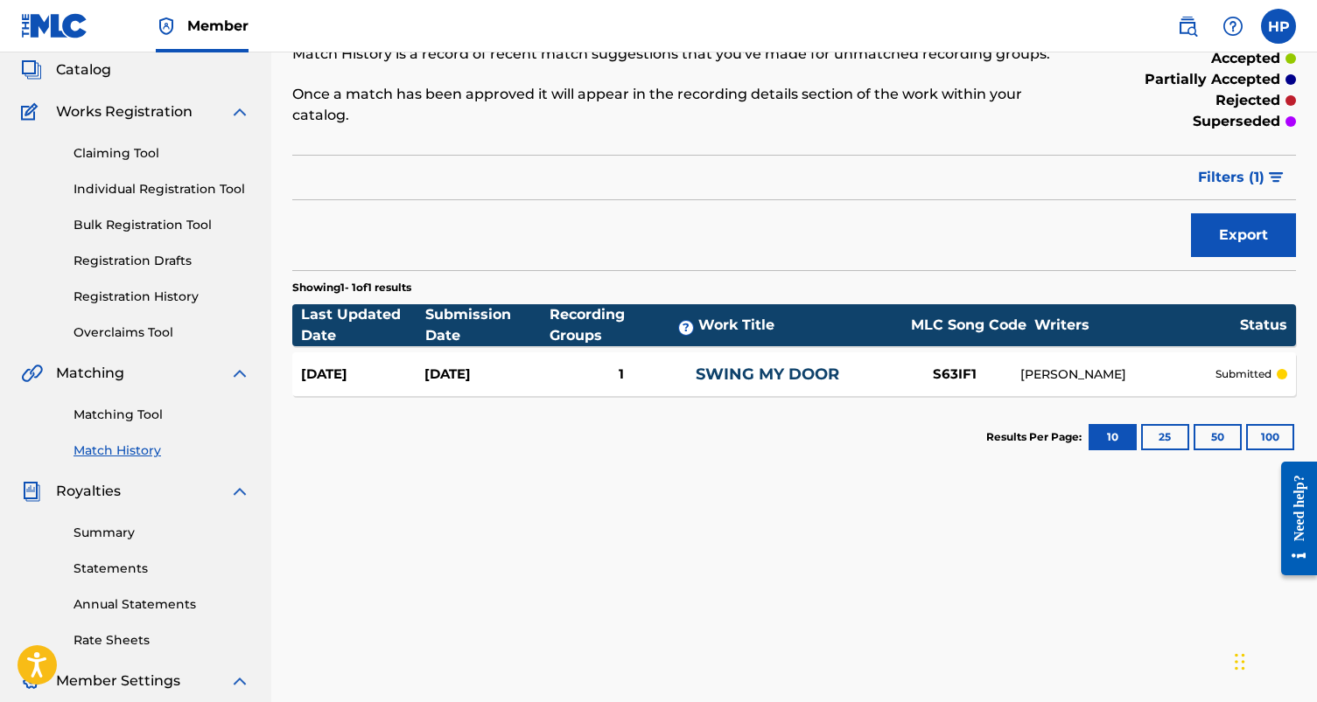
click at [974, 364] on div "[DATE] [DATE] 1 SWING MY DOOR S63IF1 [PERSON_NAME] submitted" at bounding box center [793, 375] width 1003 height 44
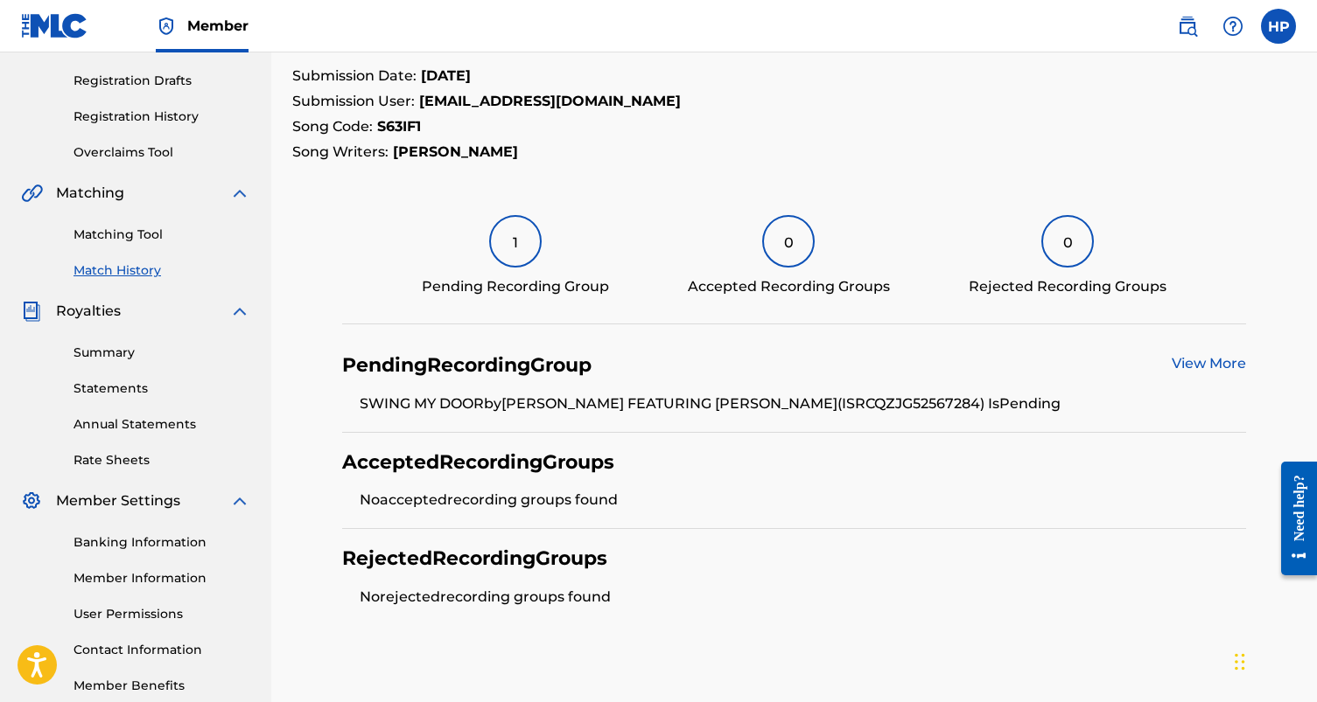
scroll to position [293, 0]
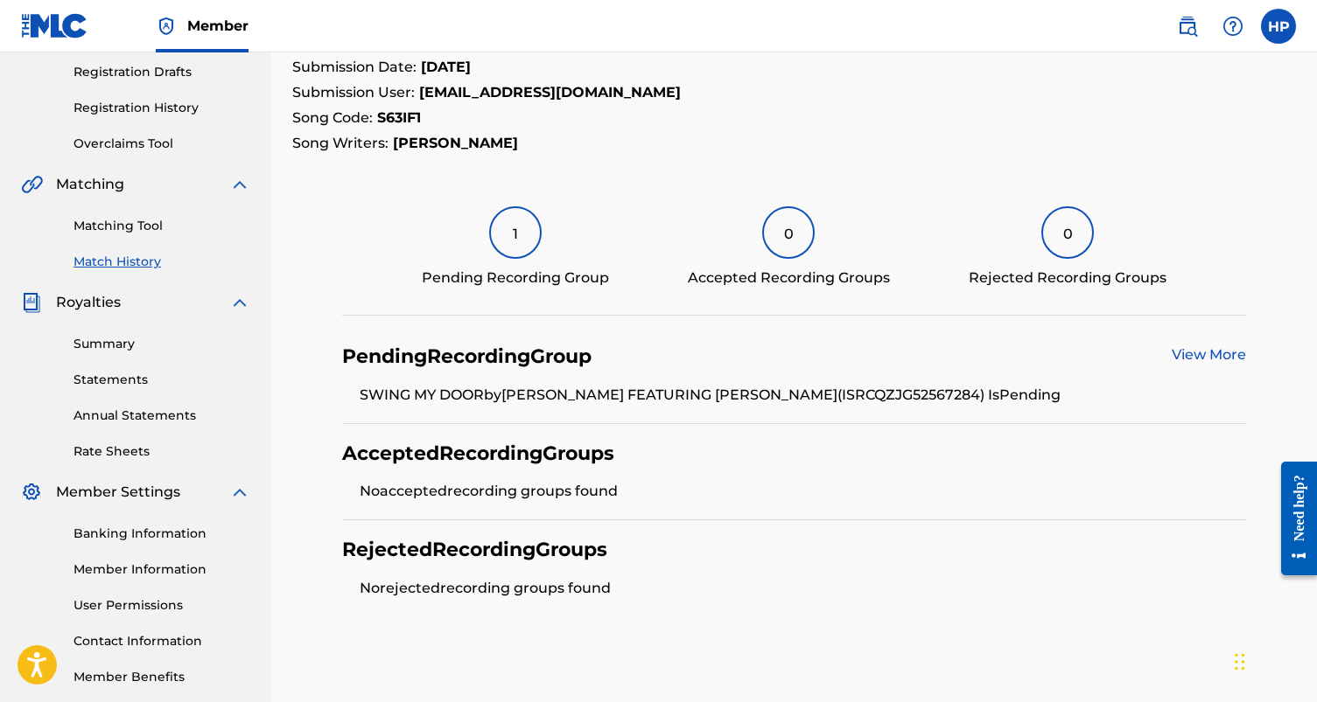
click at [796, 241] on div "0" at bounding box center [788, 232] width 52 height 52
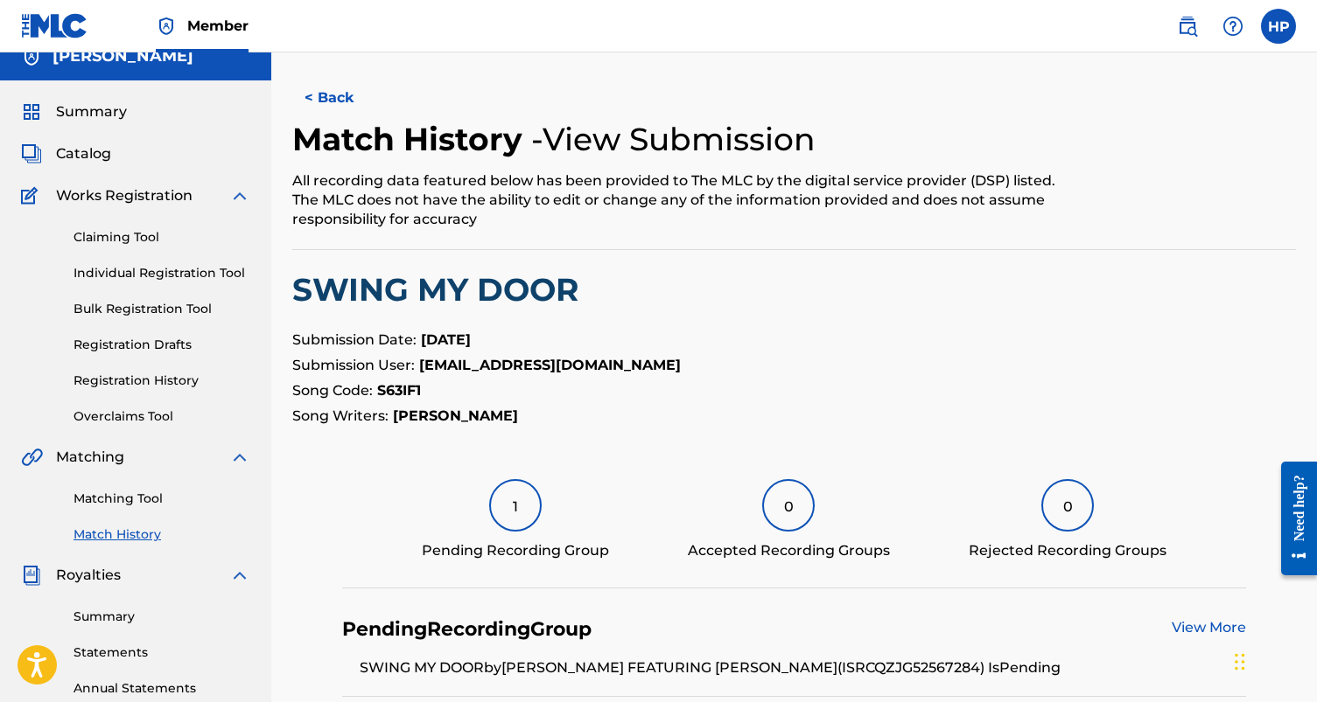
scroll to position [0, 0]
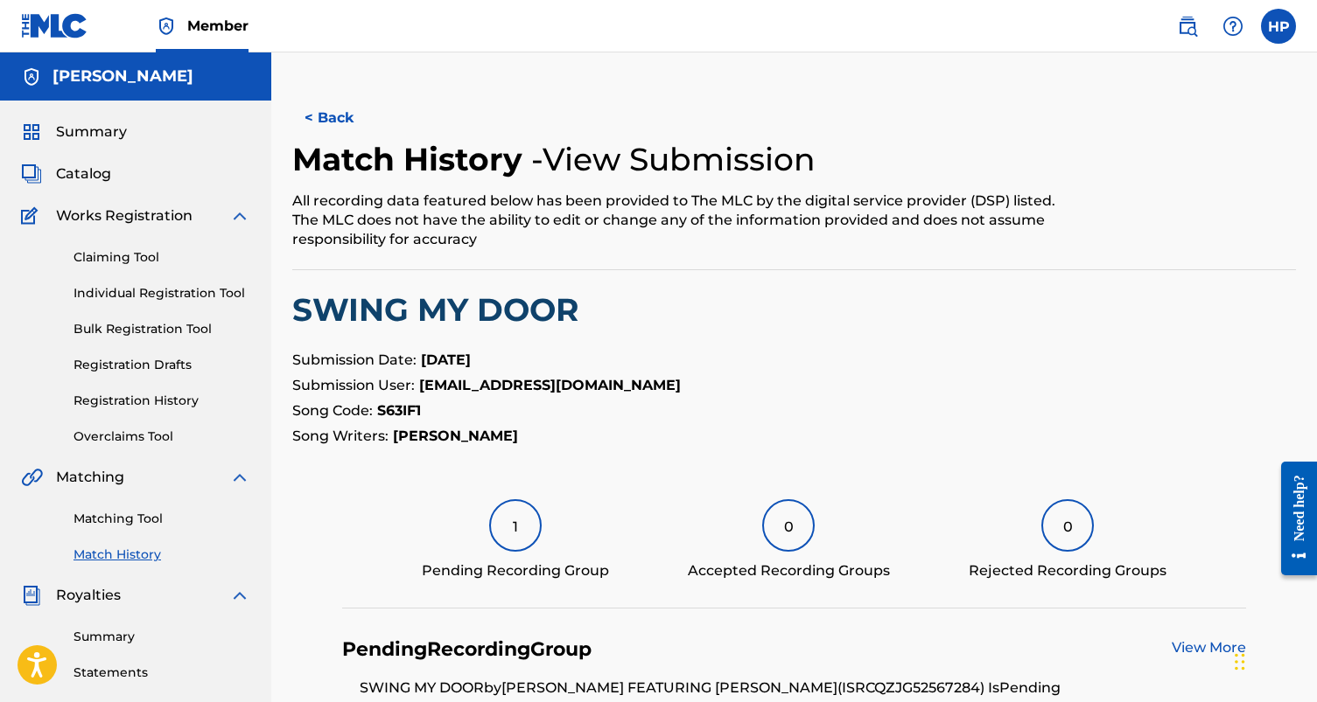
click at [97, 163] on div "Summary Catalog Works Registration Claiming Tool Individual Registration Tool B…" at bounding box center [135, 551] width 271 height 900
click at [96, 166] on span "Catalog" at bounding box center [83, 174] width 55 height 21
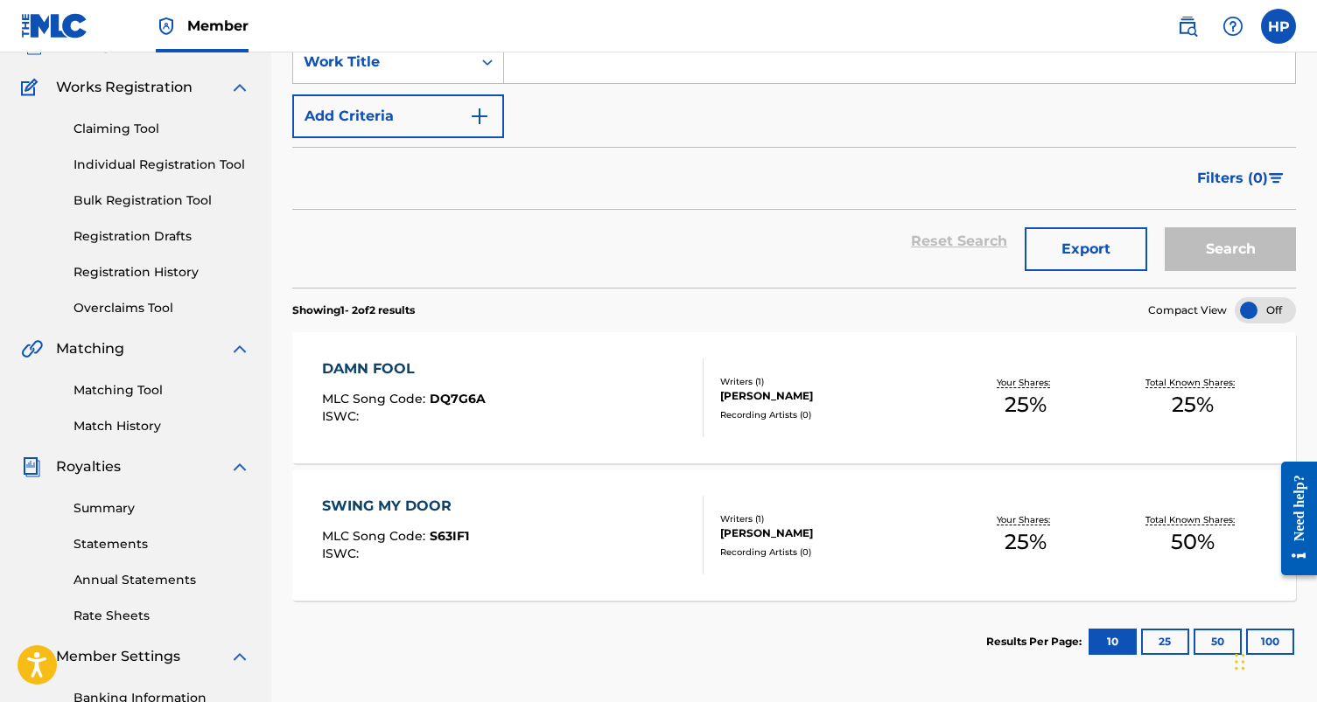
scroll to position [118, 0]
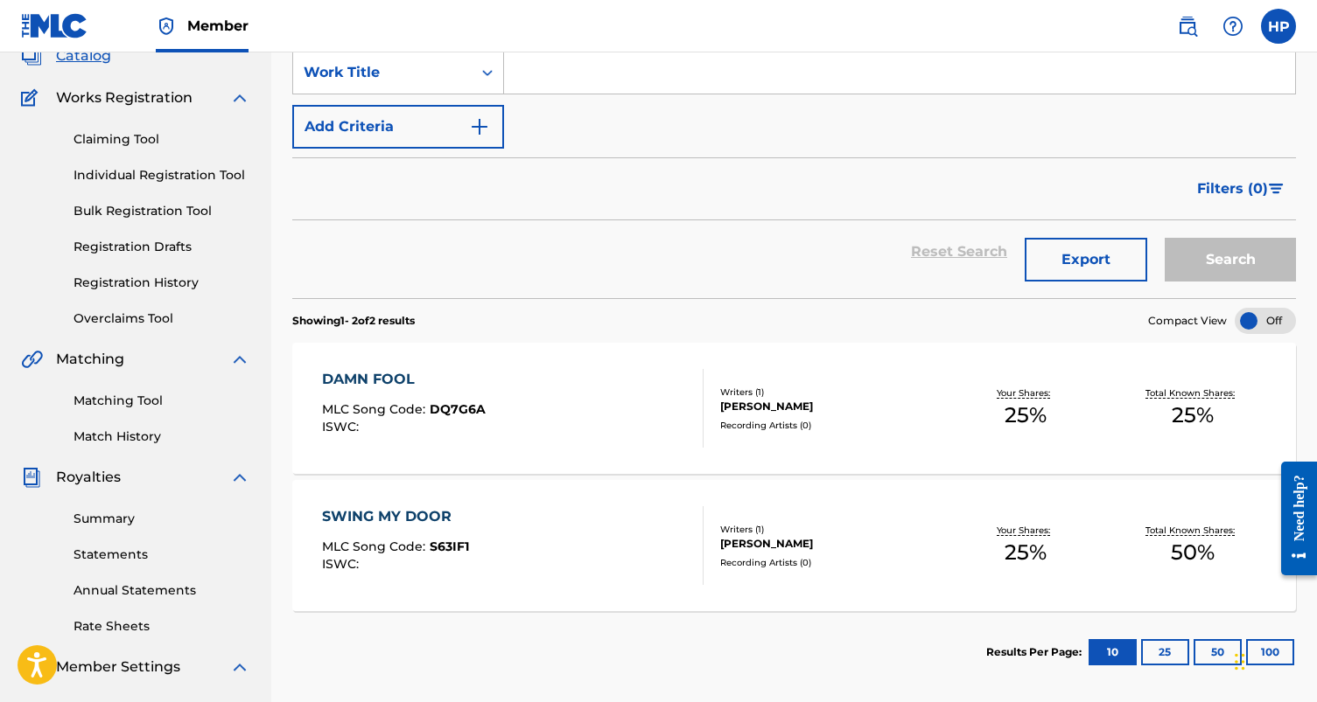
click at [139, 148] on link "Claiming Tool" at bounding box center [161, 139] width 177 height 18
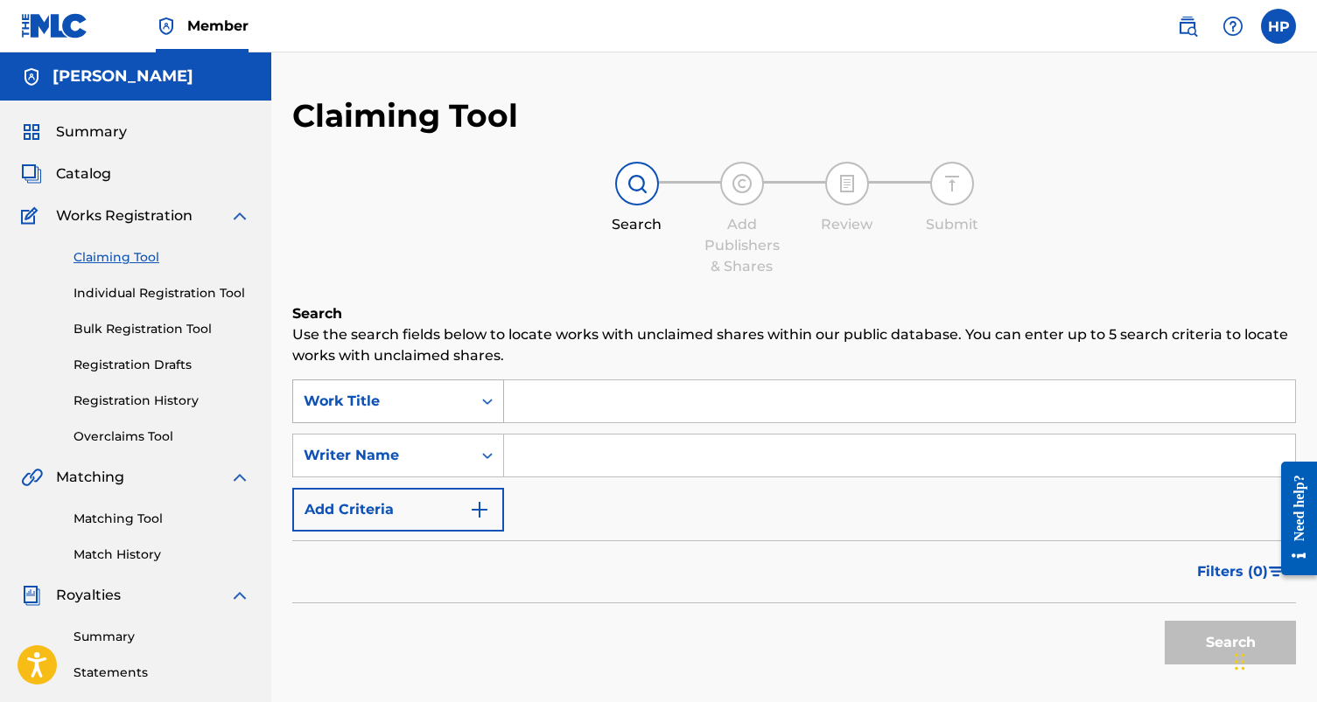
click at [481, 399] on icon "Search Form" at bounding box center [486, 401] width 17 height 17
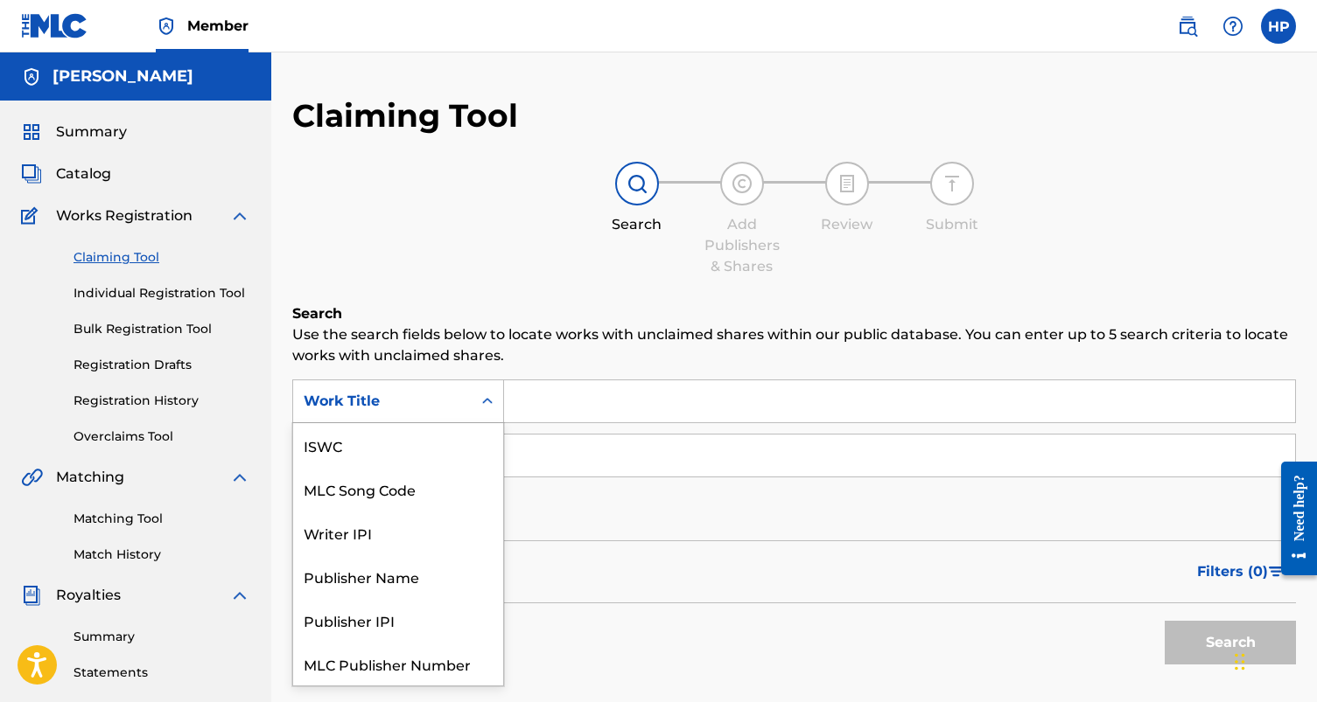
scroll to position [44, 0]
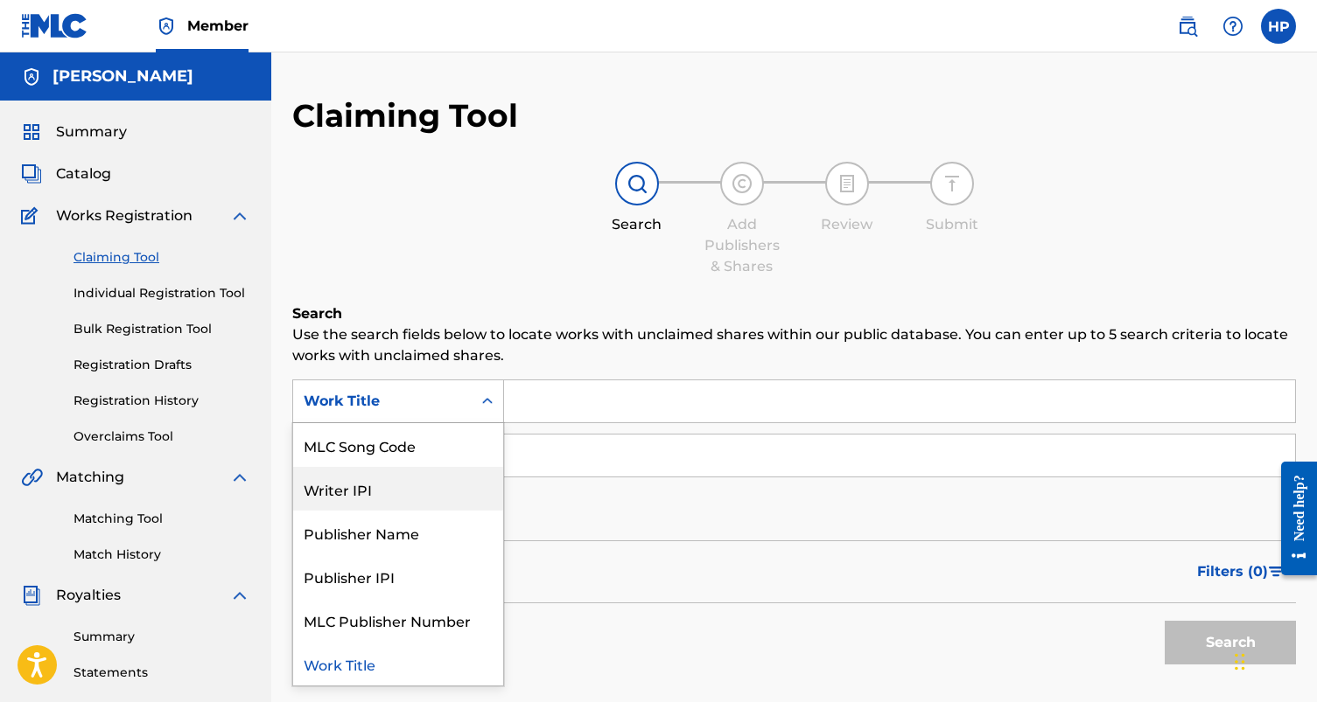
click at [227, 477] on div "Matching" at bounding box center [135, 477] width 229 height 21
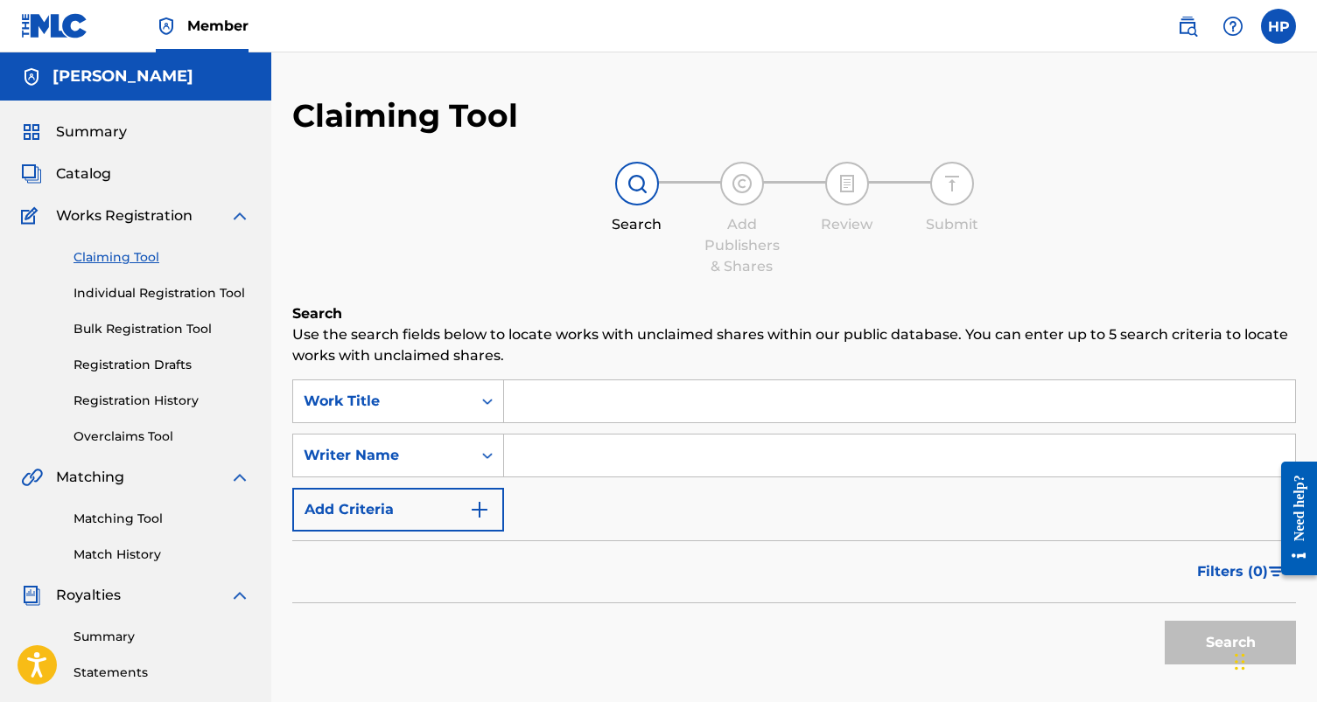
click at [93, 520] on link "Matching Tool" at bounding box center [161, 519] width 177 height 18
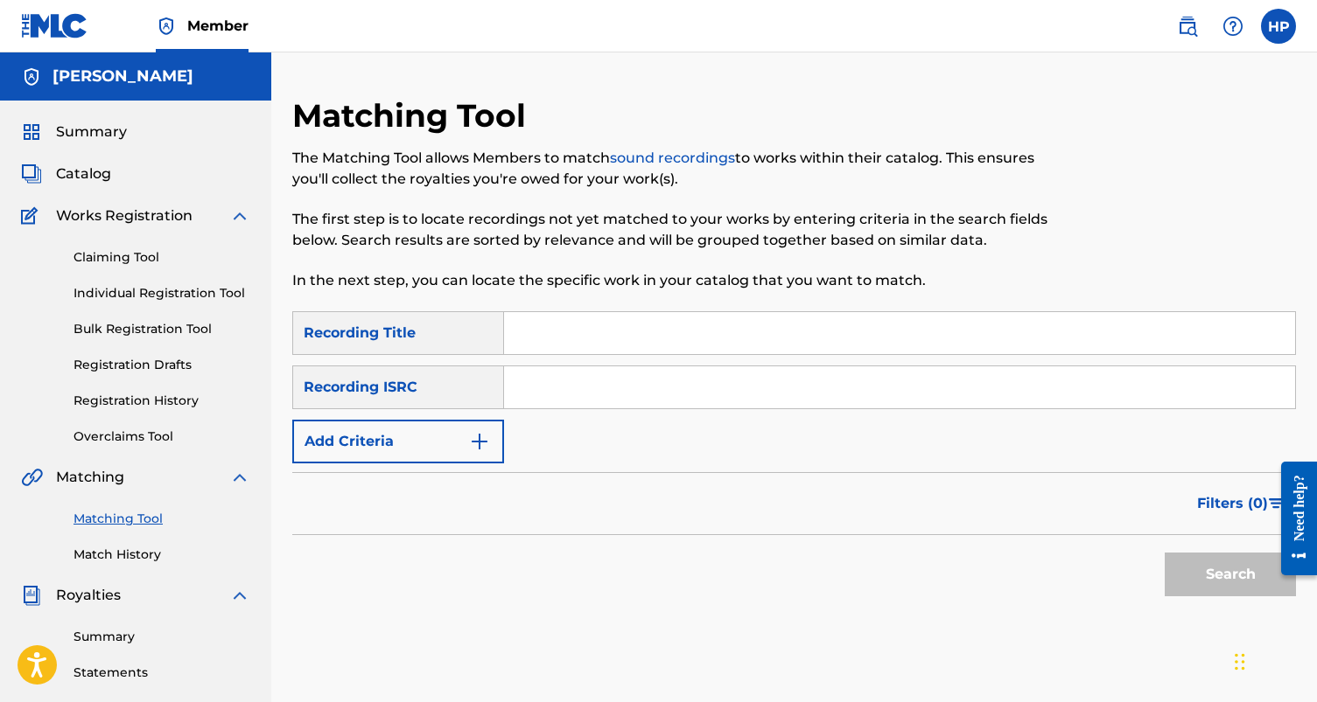
click at [557, 328] on input "Search Form" at bounding box center [899, 333] width 791 height 42
click at [560, 395] on input "Search Form" at bounding box center [899, 388] width 791 height 42
paste input "QZA742524231"
type input "QZA742524231"
click at [1164, 553] on button "Search" at bounding box center [1229, 575] width 131 height 44
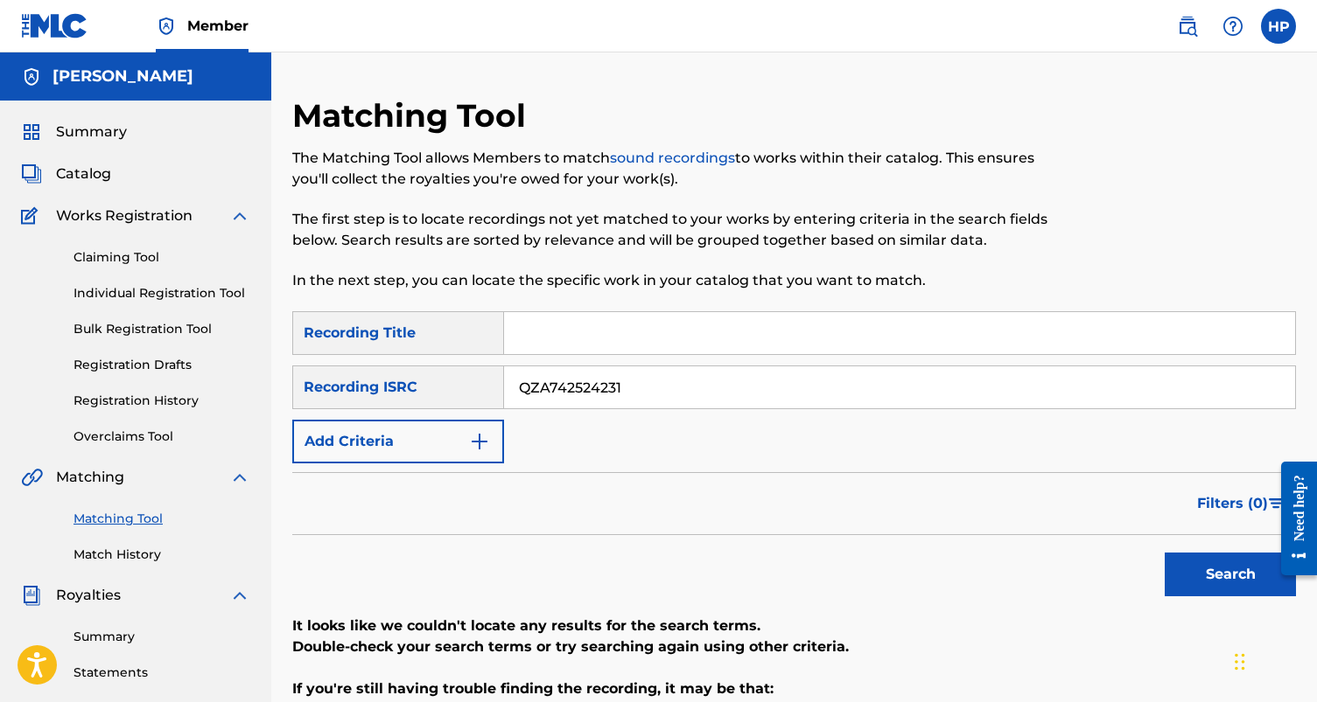
click at [439, 346] on div "Recording Title" at bounding box center [398, 333] width 212 height 44
click at [399, 340] on div "Recording Title" at bounding box center [398, 333] width 212 height 44
click at [557, 384] on input "QZA742524231" at bounding box center [899, 387] width 791 height 42
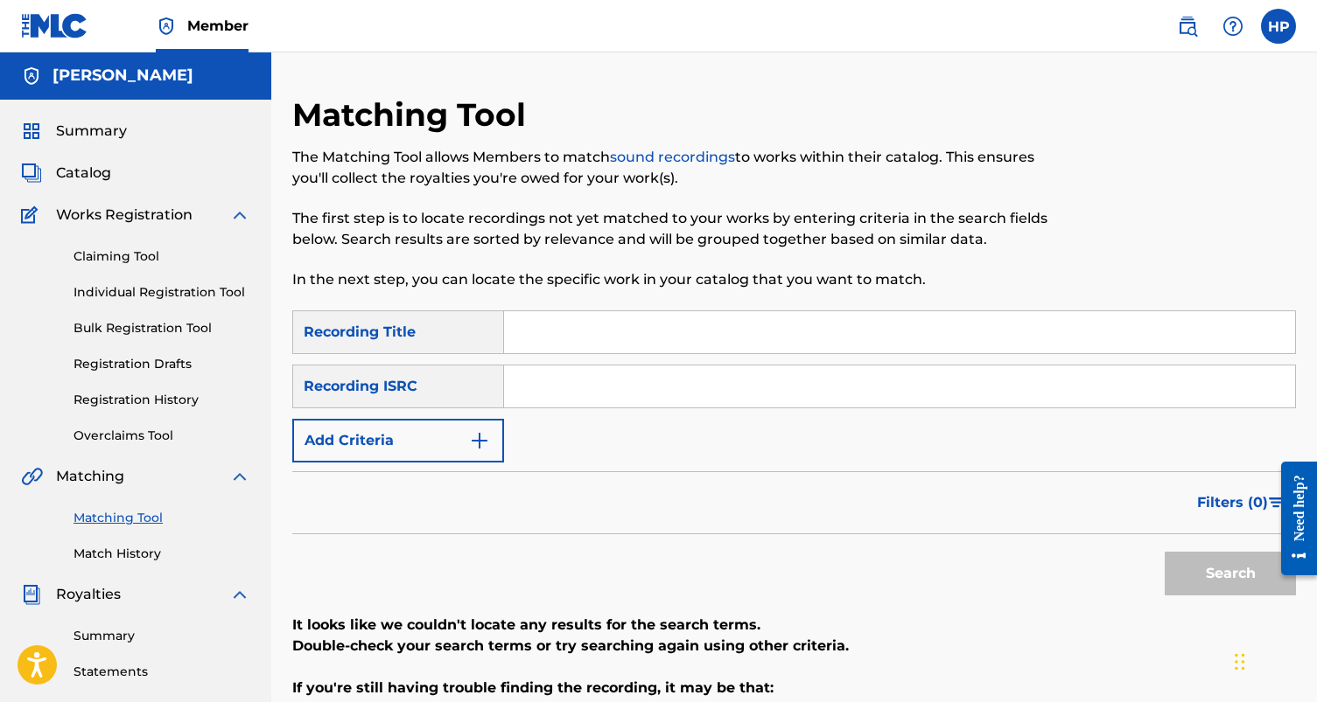
click at [113, 261] on link "Claiming Tool" at bounding box center [161, 257] width 177 height 18
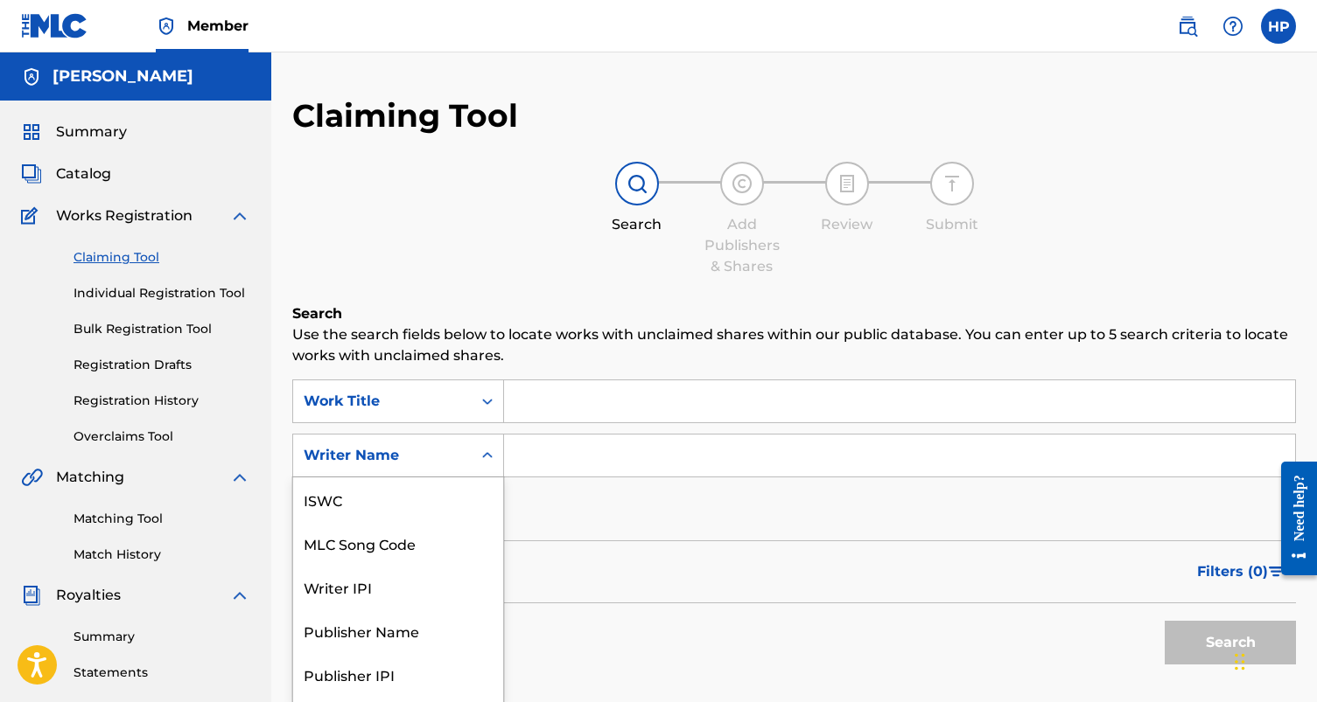
scroll to position [35, 0]
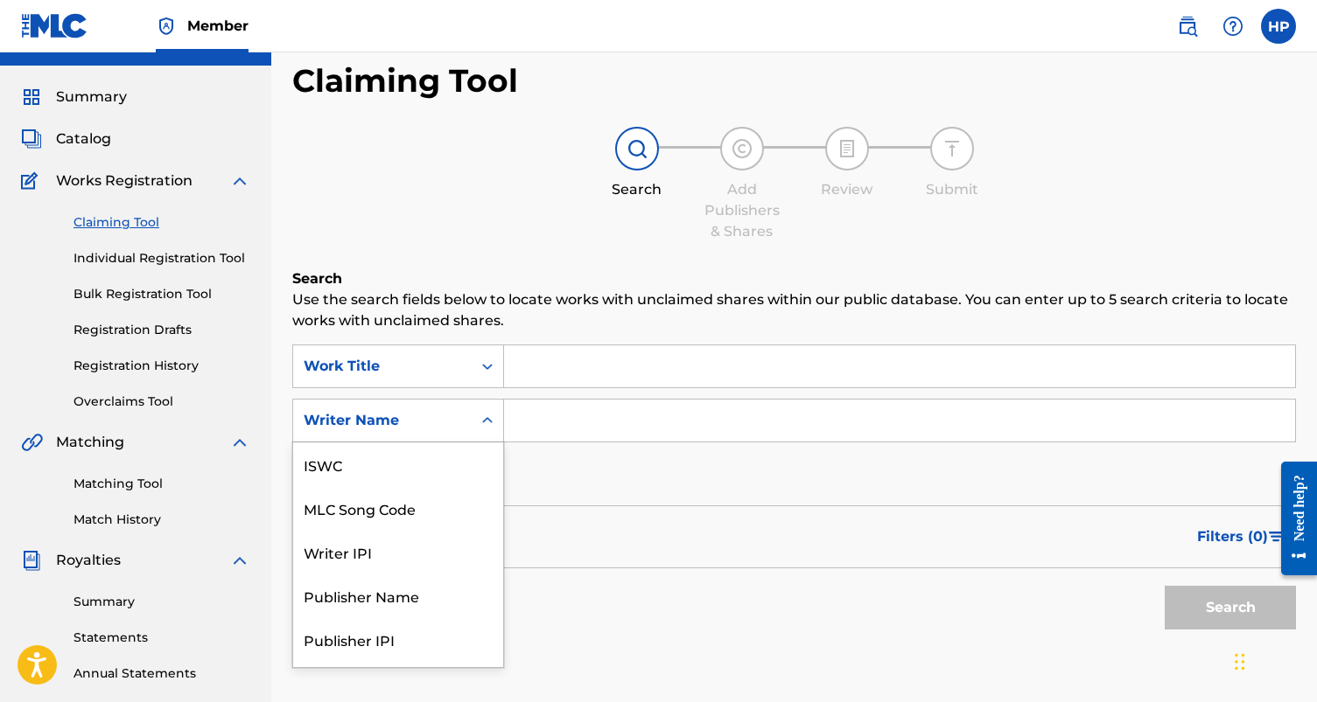
click at [485, 439] on div "Writer Name selected, 7 of 7. 7 results available. Use Up and Down to choose op…" at bounding box center [398, 421] width 212 height 44
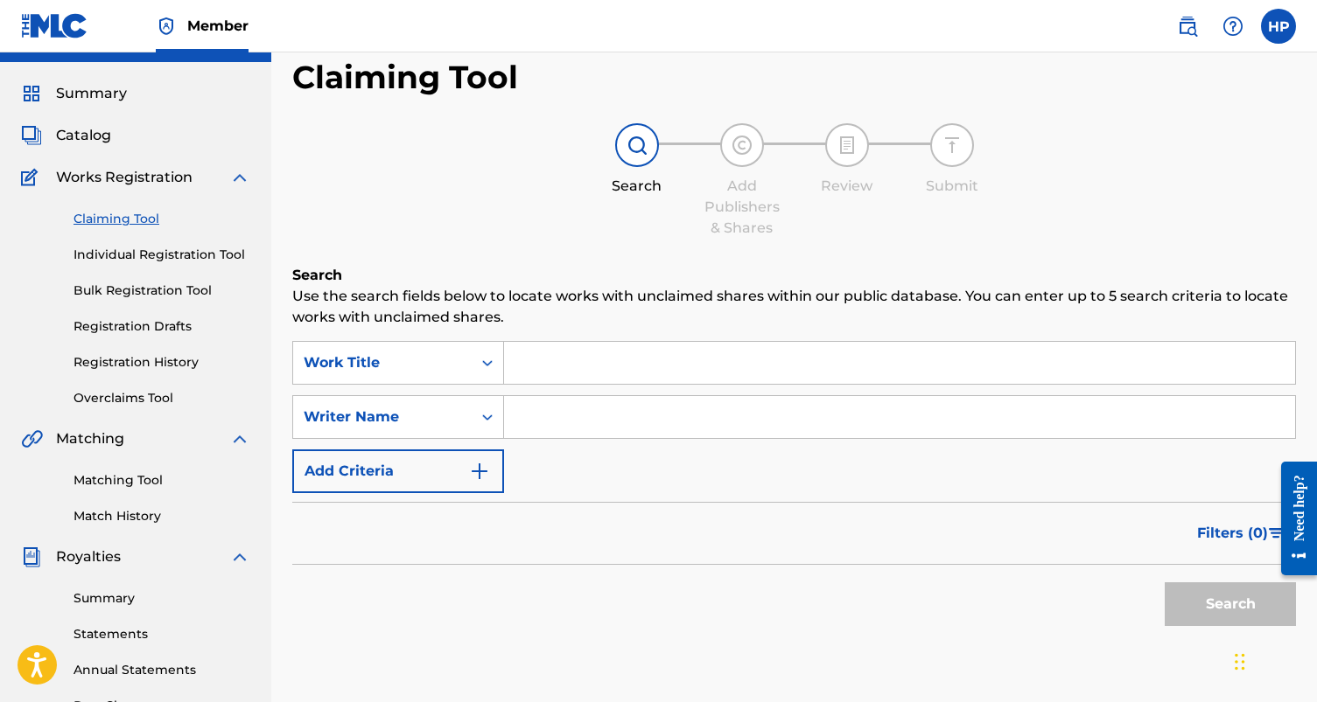
click at [460, 411] on div "Writer Name" at bounding box center [382, 417] width 157 height 21
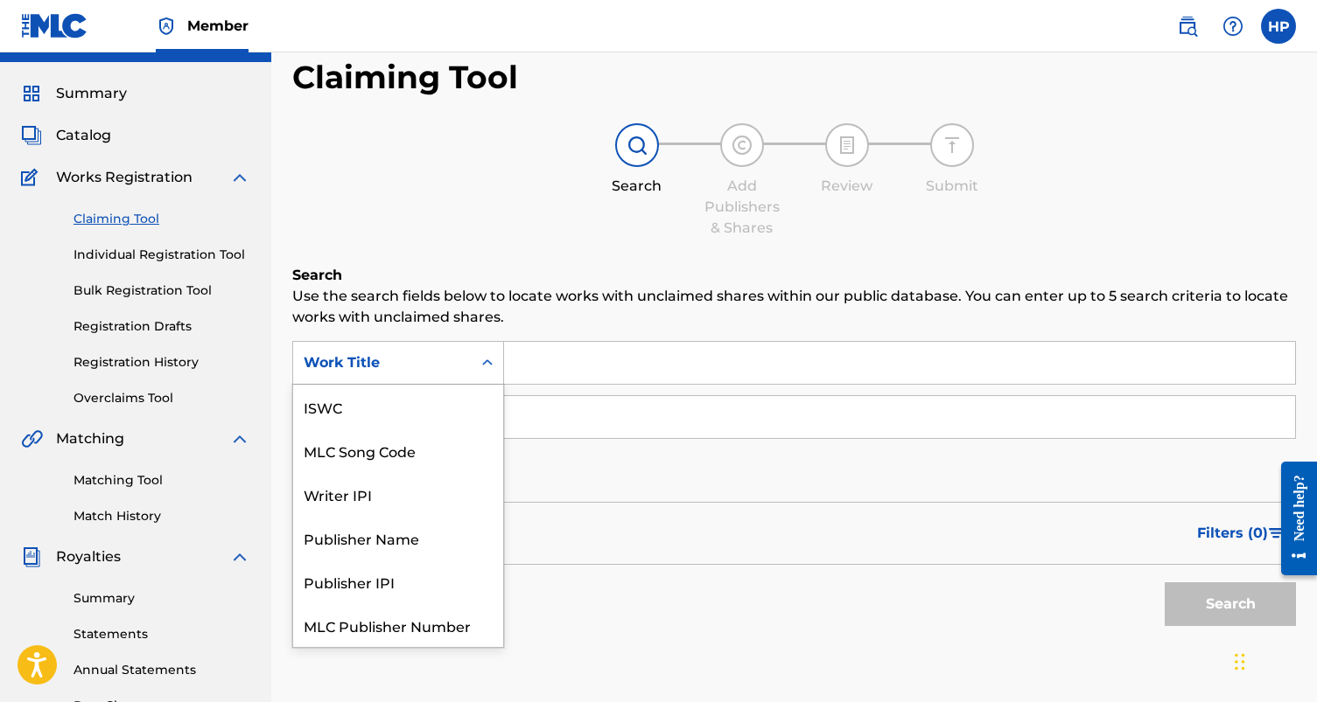
click at [460, 357] on div "Work Title" at bounding box center [382, 363] width 157 height 21
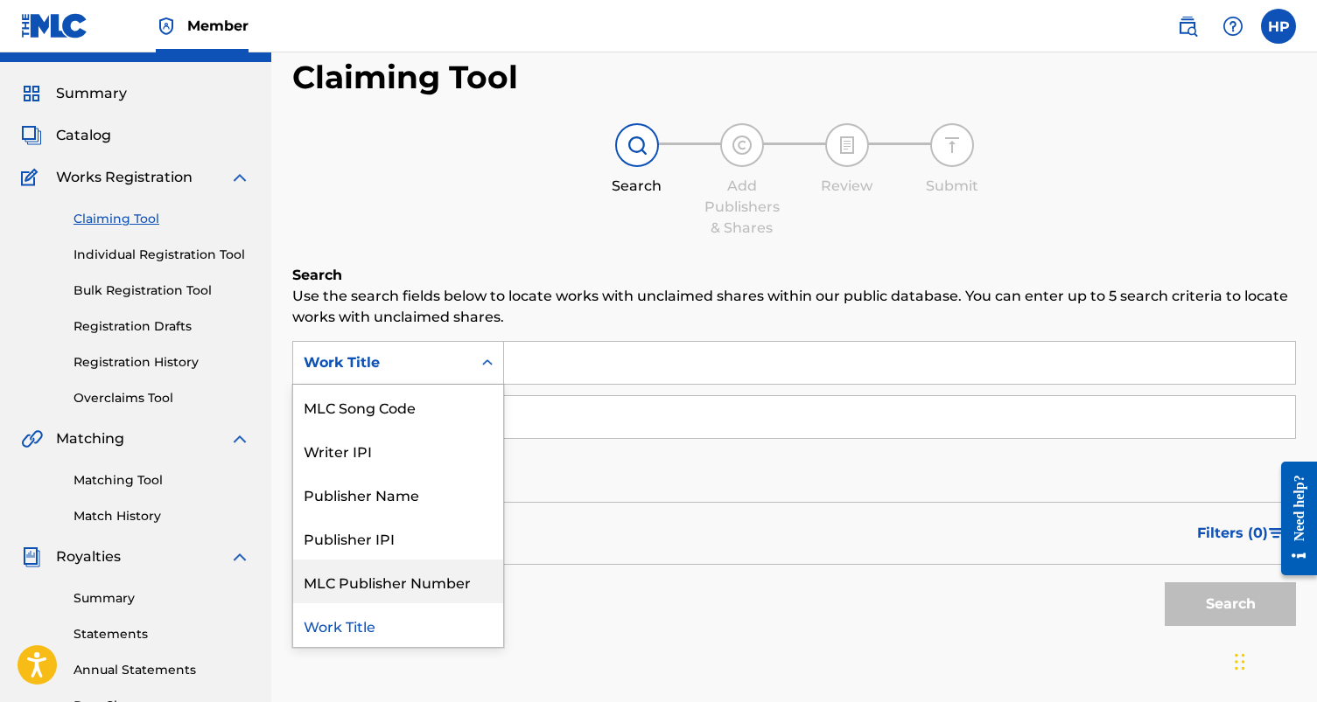
click at [394, 562] on div "MLC Publisher Number" at bounding box center [398, 582] width 210 height 44
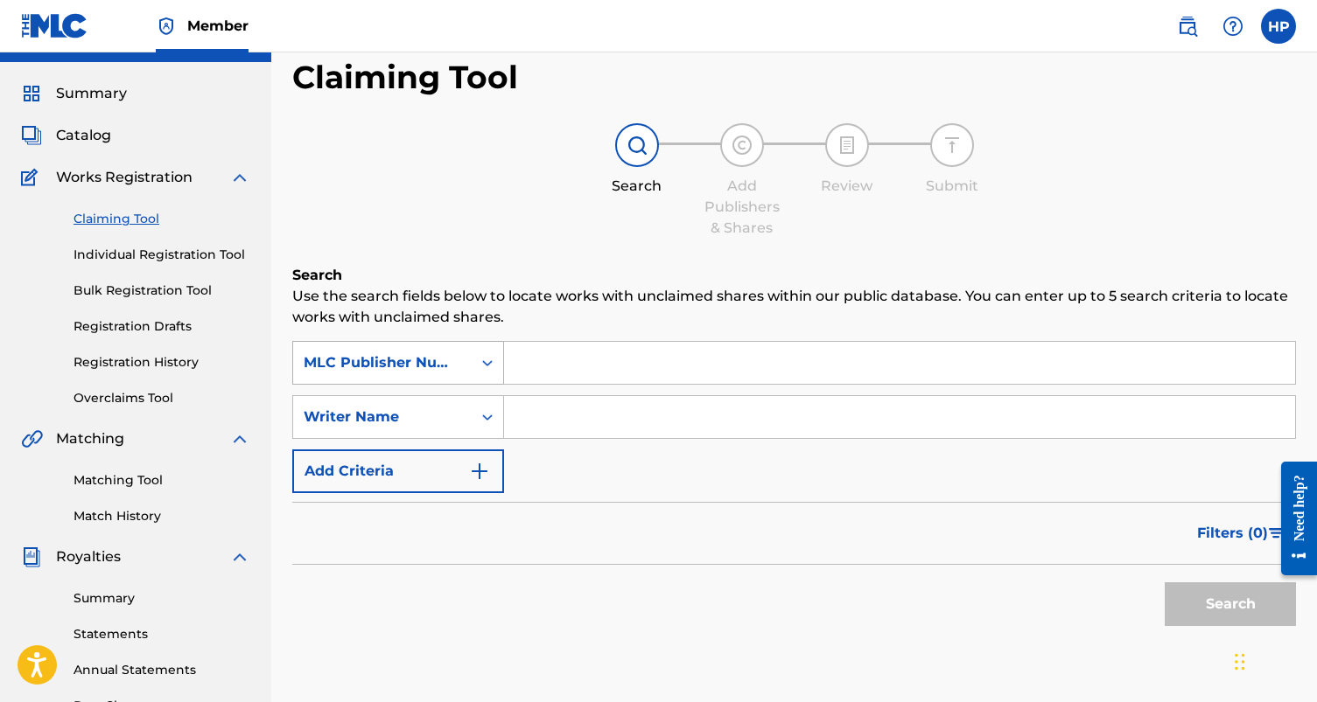
click at [423, 360] on div "MLC Publisher Number" at bounding box center [382, 363] width 157 height 21
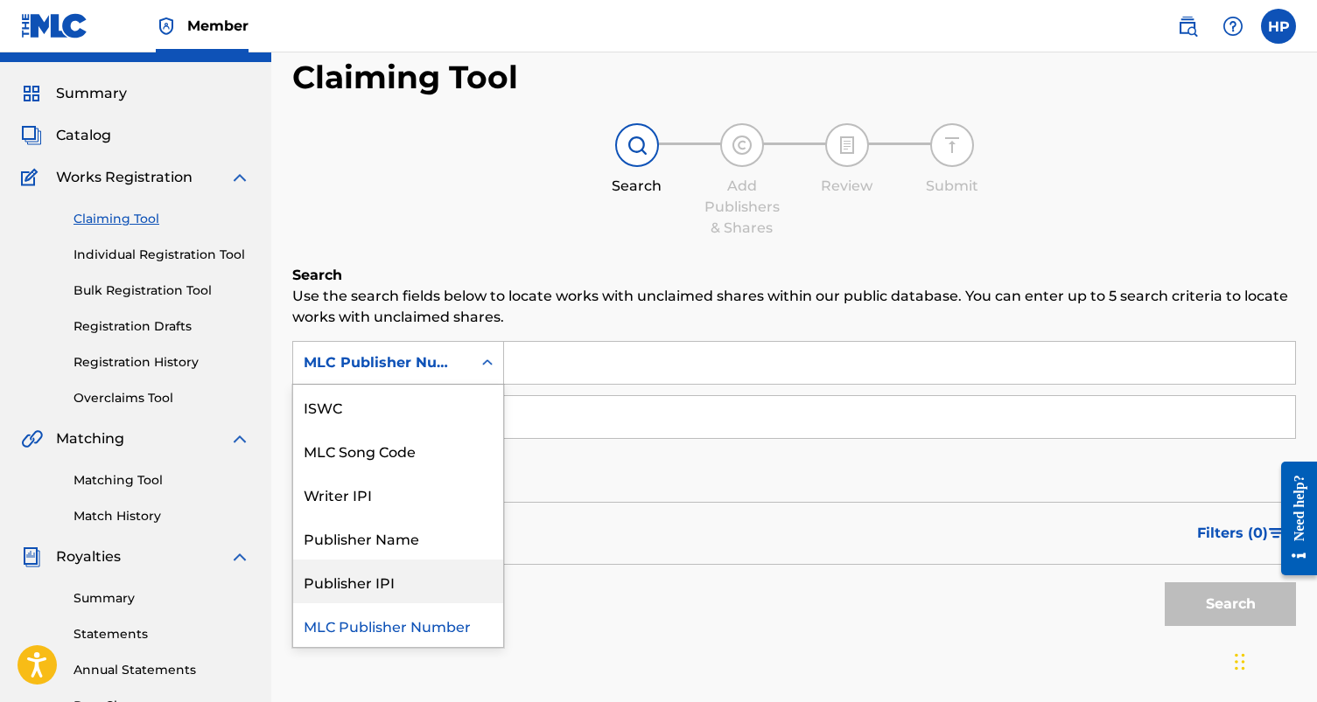
click at [421, 592] on div "Publisher IPI" at bounding box center [398, 582] width 210 height 44
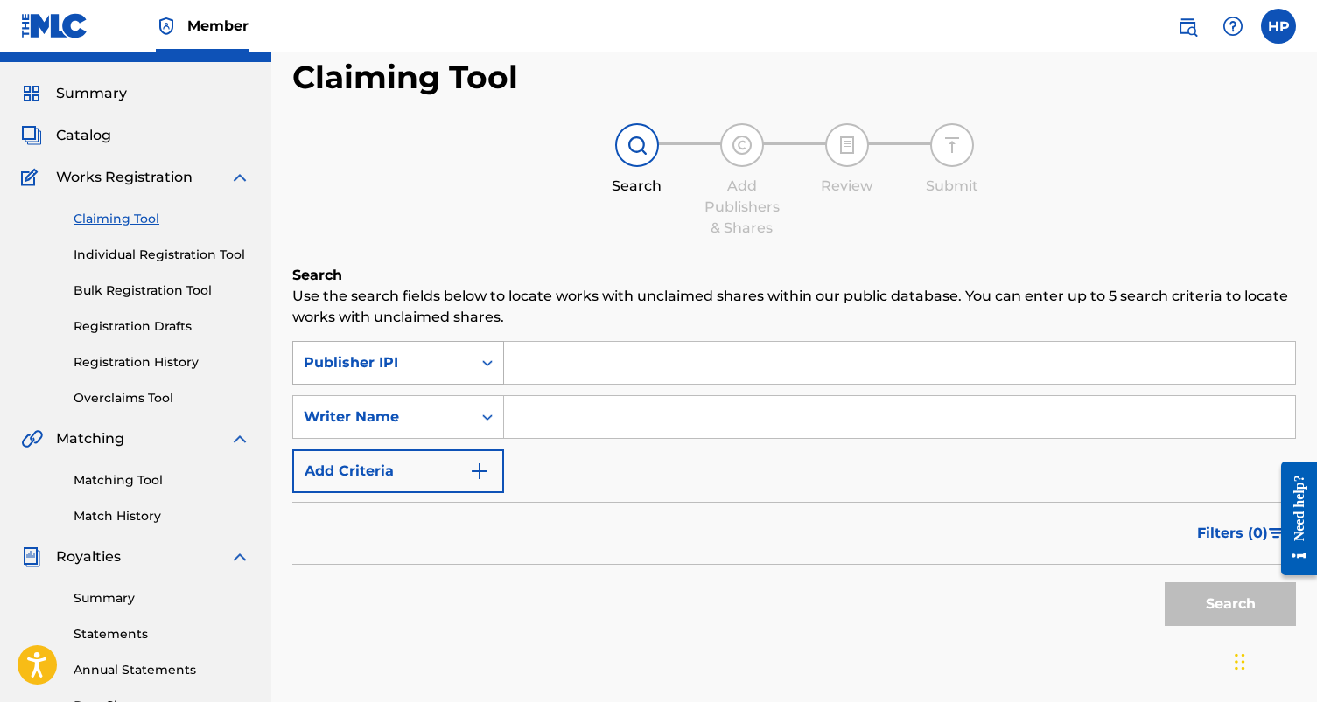
click at [420, 367] on div "Publisher IPI" at bounding box center [382, 363] width 157 height 21
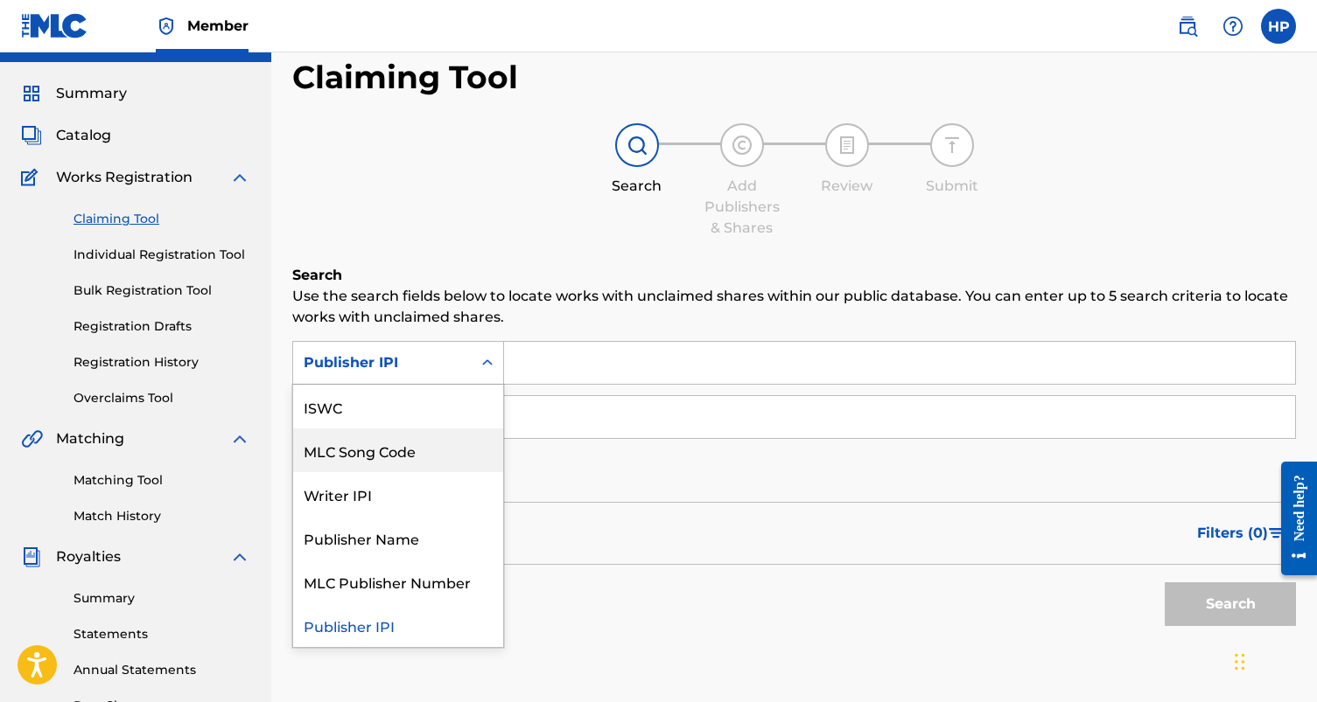
click at [697, 484] on div "SearchWithCriteria0778abba-10ef-4c02-be3e-b90a7a717a9f MLC Song Code, 3 of 7. 7…" at bounding box center [793, 417] width 1003 height 152
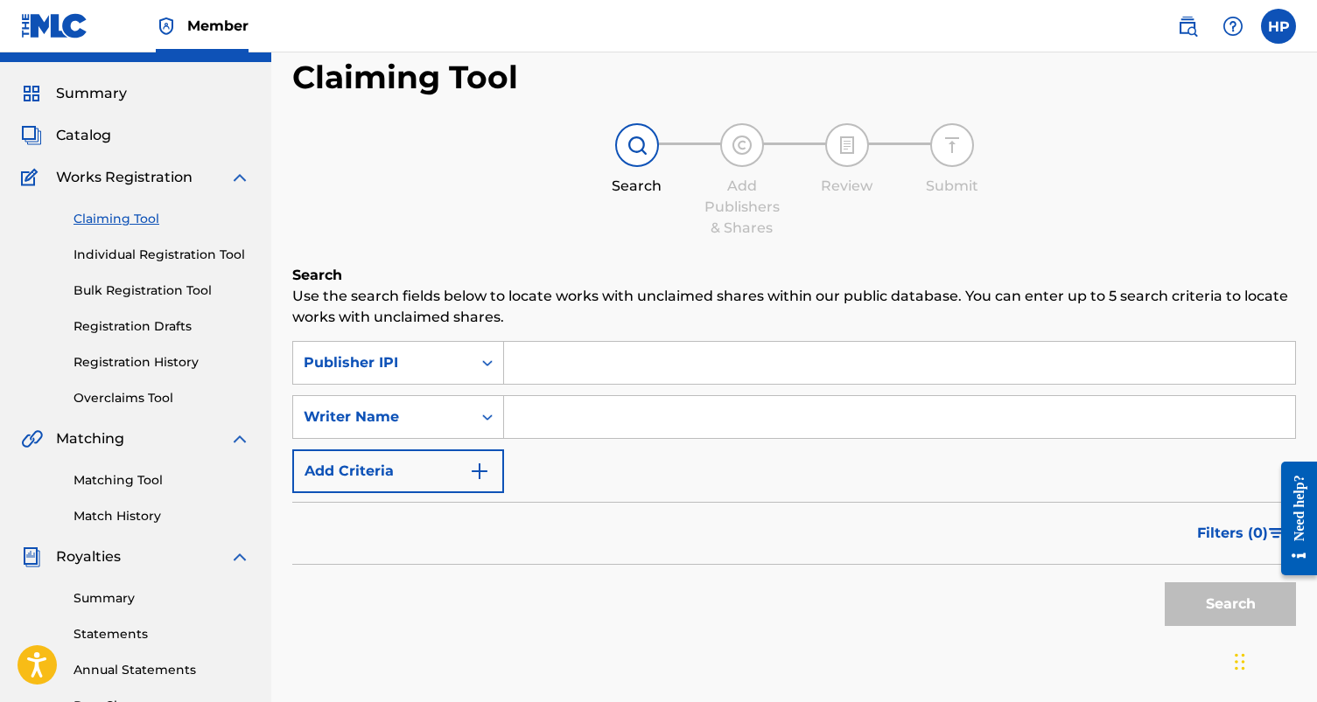
click at [515, 321] on p "Use the search fields below to locate works with unclaimed shares within our pu…" at bounding box center [793, 307] width 1003 height 42
click at [436, 274] on h6 "Search" at bounding box center [793, 275] width 1003 height 21
click at [115, 471] on link "Matching Tool" at bounding box center [161, 480] width 177 height 18
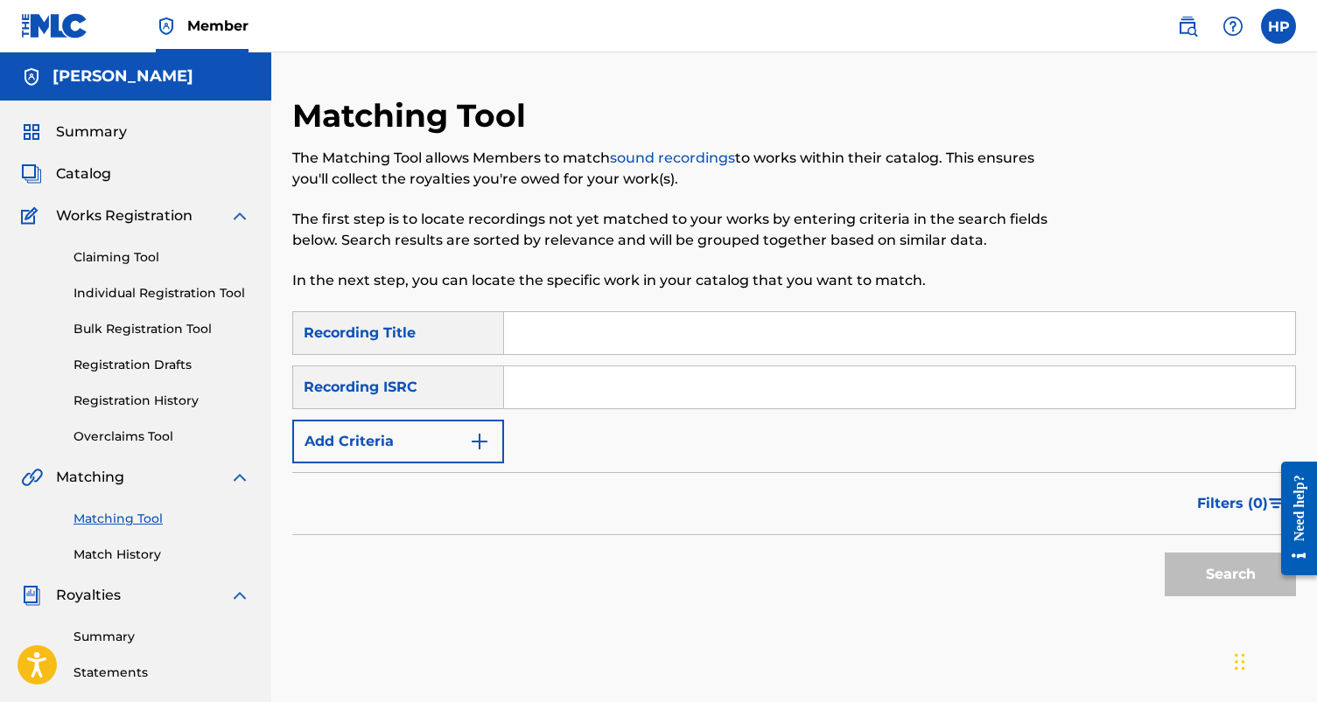
click at [465, 333] on div "Recording Title" at bounding box center [398, 333] width 212 height 44
click at [532, 393] on input "Search Form" at bounding box center [899, 388] width 791 height 42
click at [78, 172] on span "Catalog" at bounding box center [83, 174] width 55 height 21
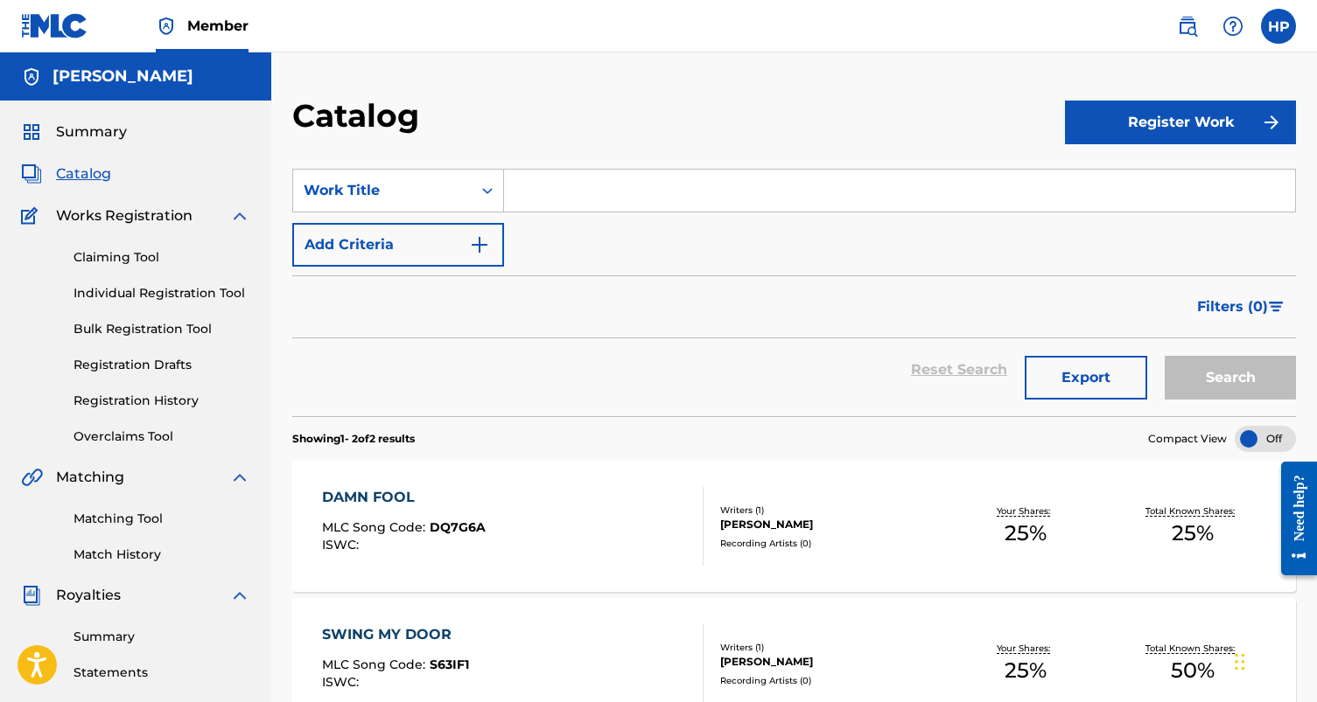
click at [632, 208] on input "Search Form" at bounding box center [899, 191] width 791 height 42
click at [1124, 137] on button "Register Work" at bounding box center [1180, 123] width 231 height 44
click at [1129, 174] on link "Individual" at bounding box center [1180, 179] width 231 height 42
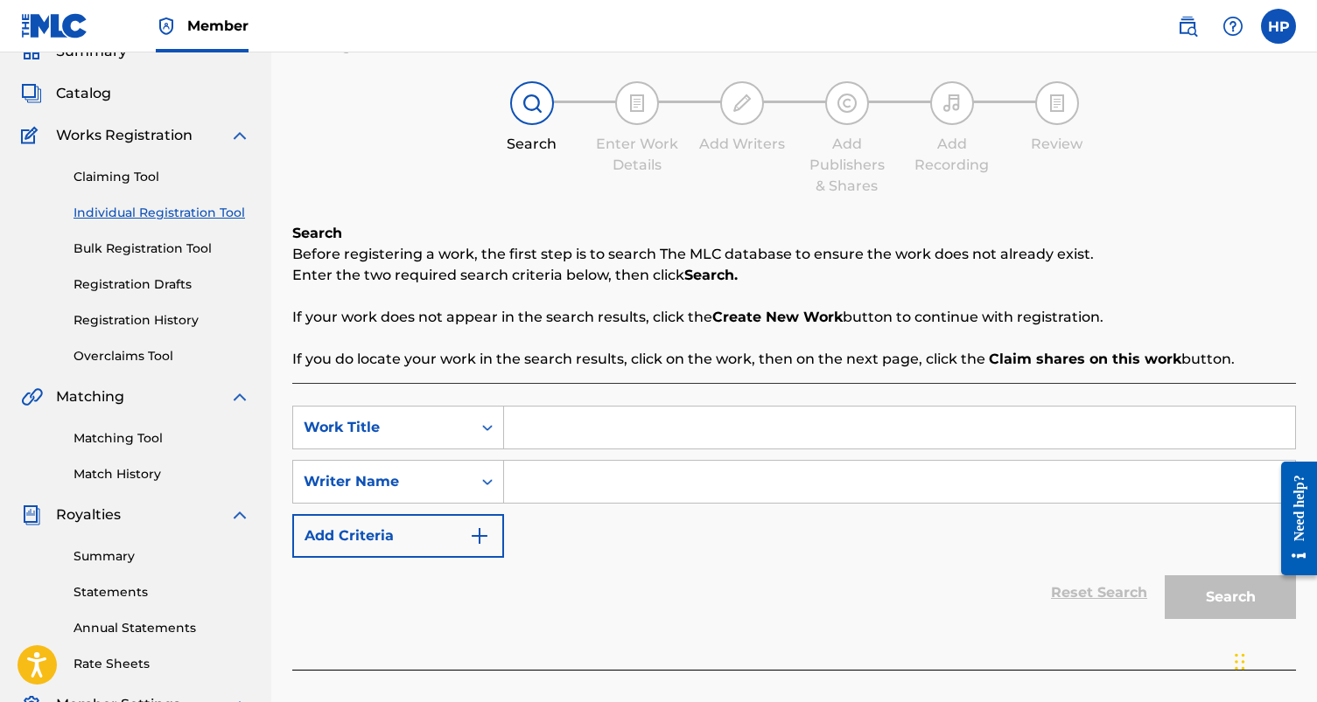
scroll to position [157, 0]
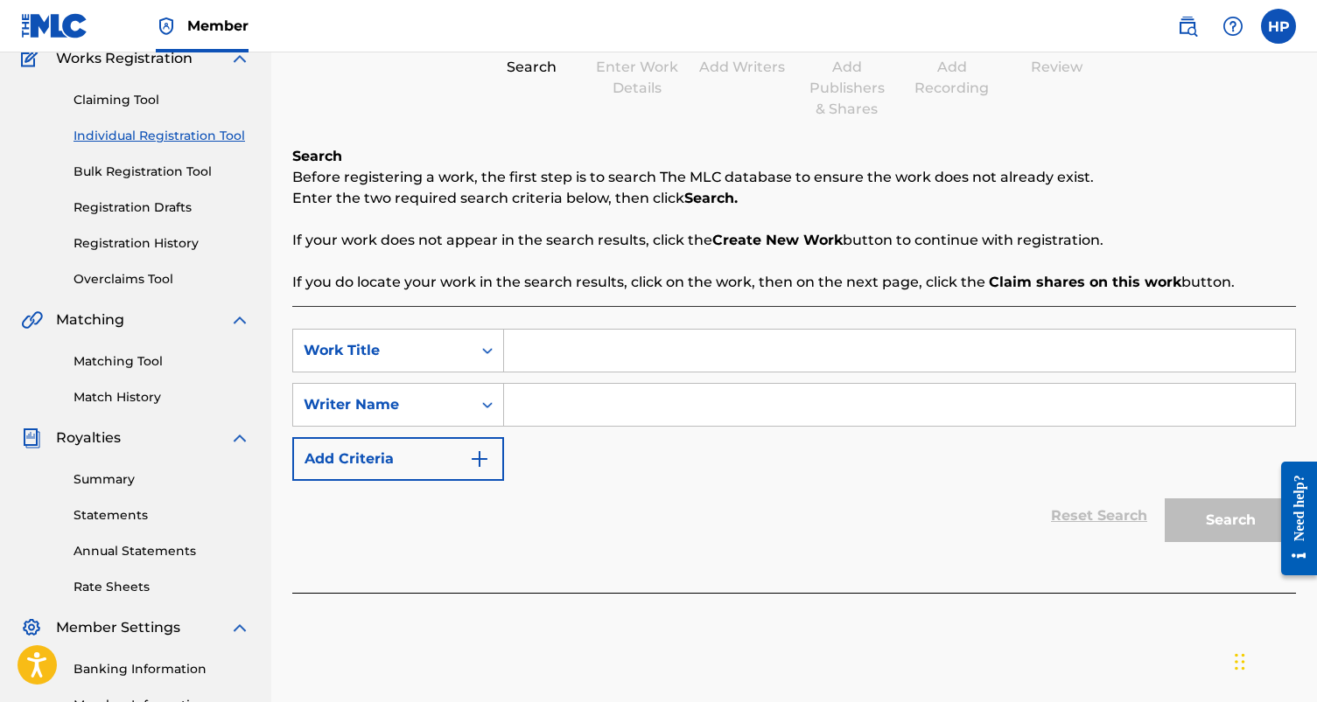
click at [627, 358] on input "Search Form" at bounding box center [899, 351] width 791 height 42
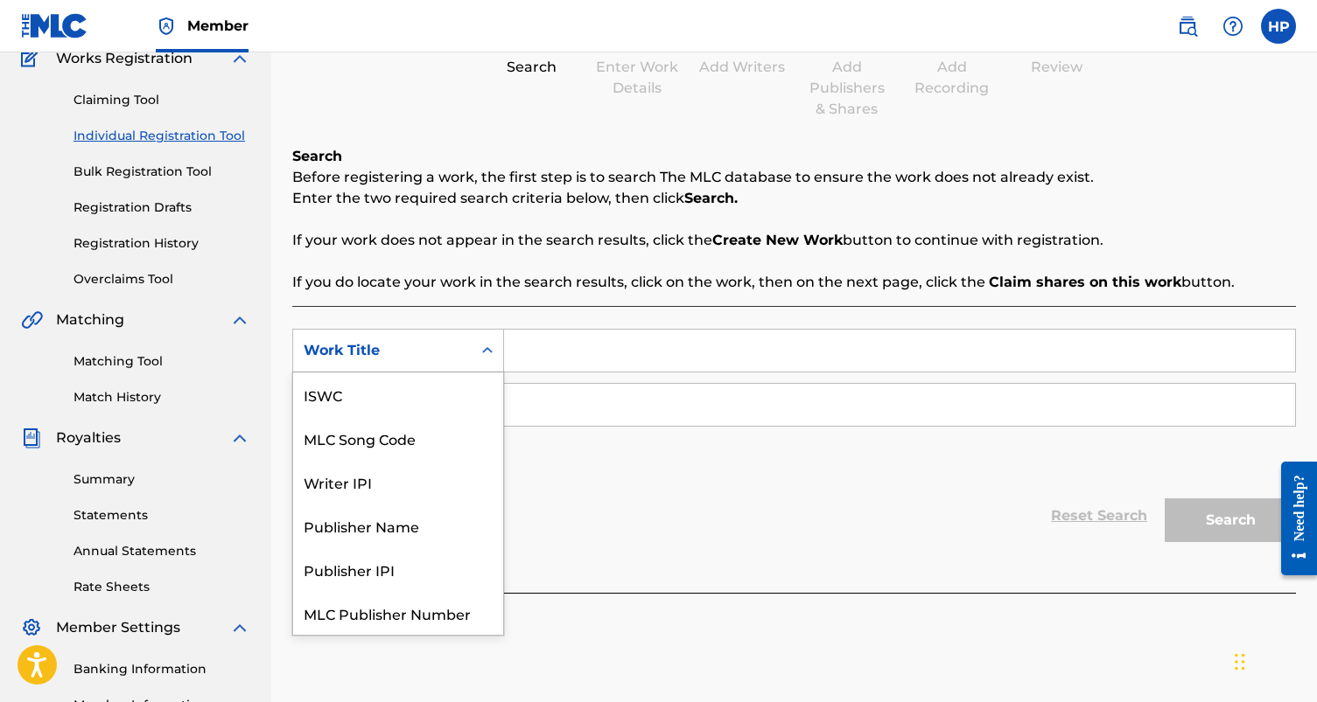
click at [490, 360] on div "Search Form" at bounding box center [486, 350] width 31 height 31
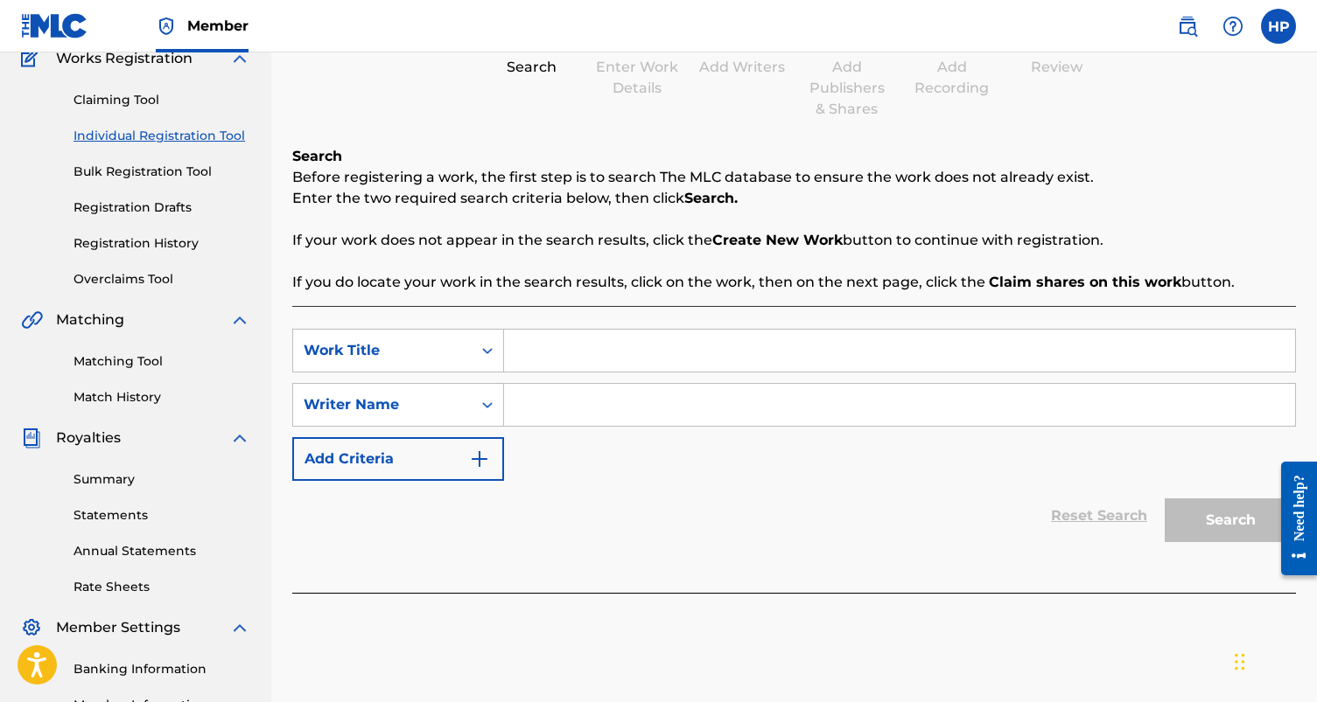
click at [565, 359] on input "Search Form" at bounding box center [899, 351] width 791 height 42
click at [565, 364] on input "Search Form" at bounding box center [899, 351] width 791 height 42
click at [564, 365] on input "Search Form" at bounding box center [899, 351] width 791 height 42
click at [554, 396] on input "Search Form" at bounding box center [899, 405] width 791 height 42
click at [505, 401] on input "Search Form" at bounding box center [899, 405] width 791 height 42
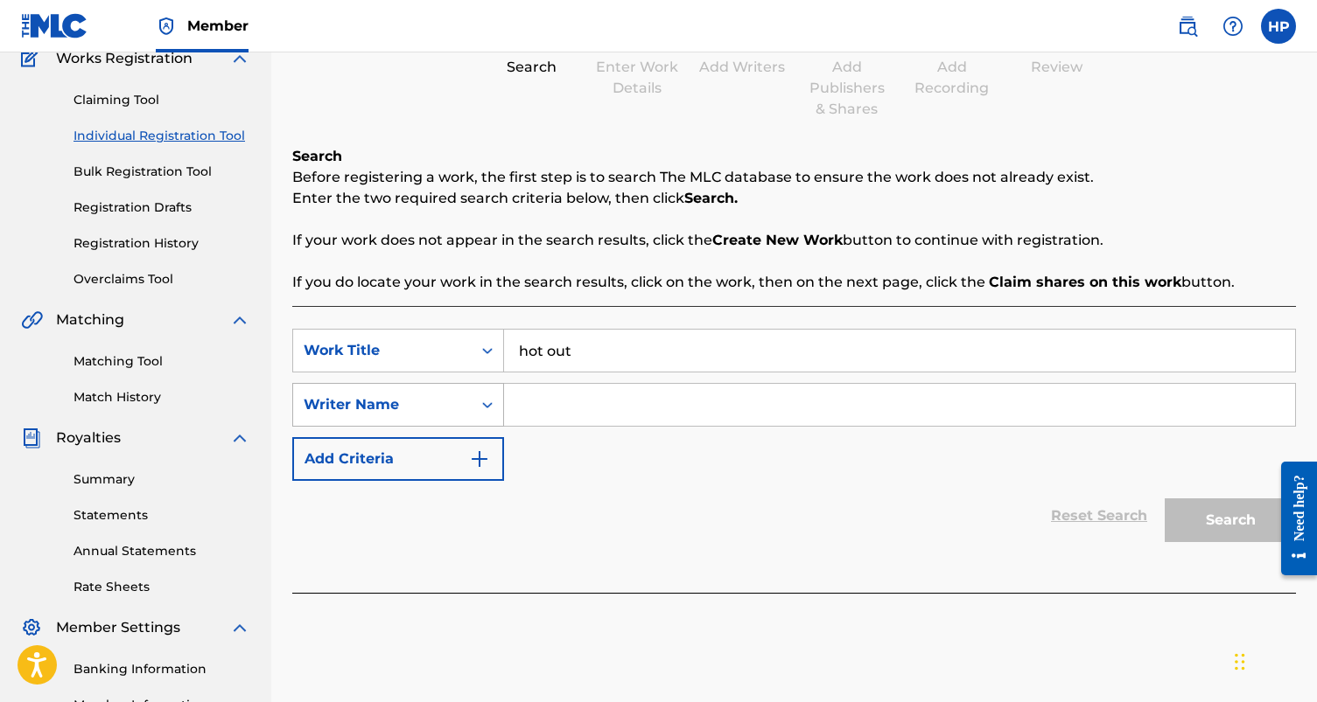
click at [493, 404] on icon "Search Form" at bounding box center [486, 404] width 17 height 17
click at [618, 340] on input "hot out" at bounding box center [899, 351] width 791 height 42
click at [579, 392] on input "Search Form" at bounding box center [899, 405] width 791 height 42
click at [481, 392] on div "Search Form" at bounding box center [486, 404] width 31 height 31
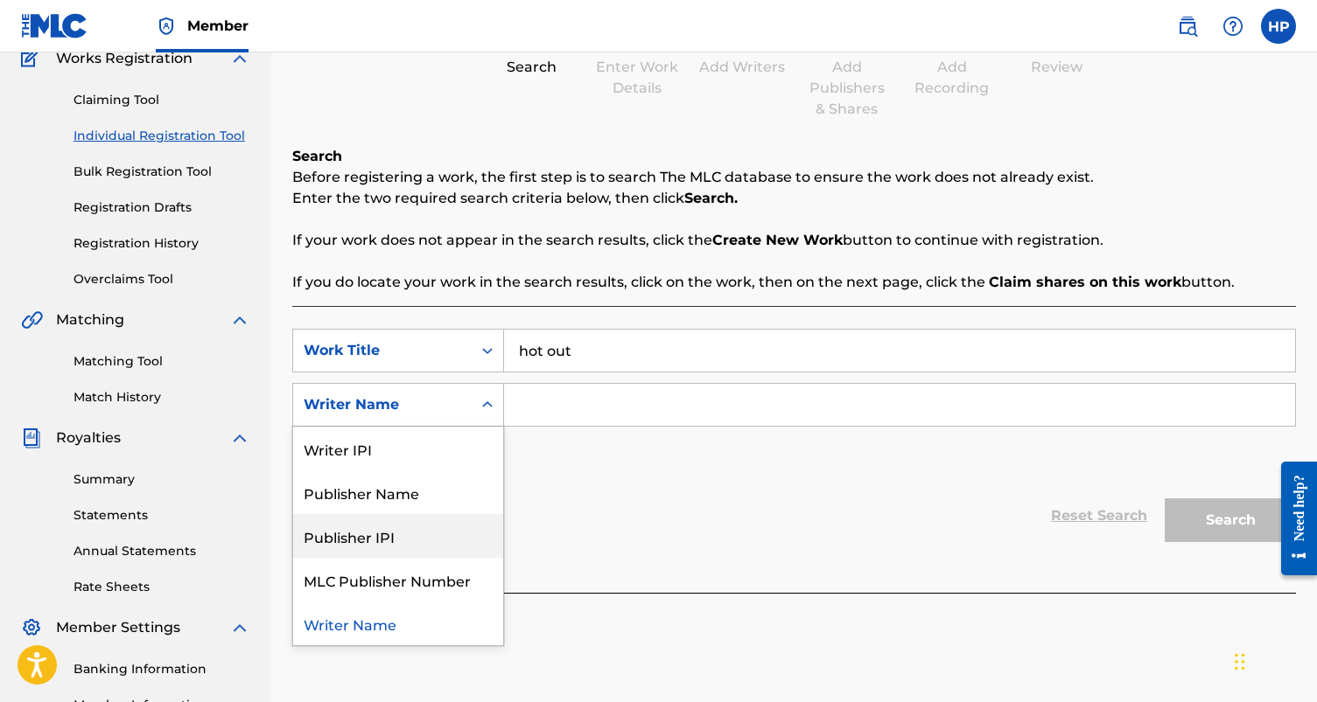
click at [773, 445] on div "SearchWithCriteria9d73434e-f933-452e-9603-939a3df6c2b0 Work Title hot out Searc…" at bounding box center [793, 405] width 1003 height 152
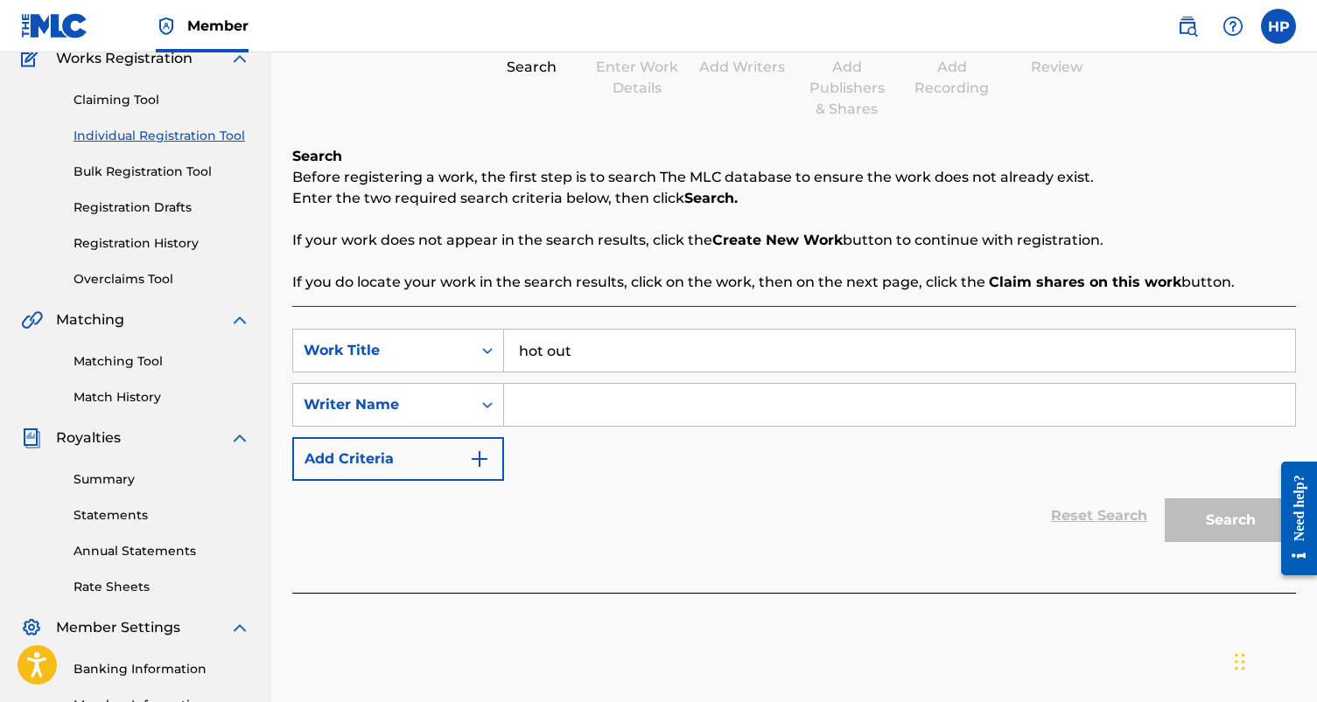
click at [773, 361] on input "hot out" at bounding box center [899, 351] width 791 height 42
type input "hot out babychiefdoit"
click at [1023, 502] on div "Reset Search Search" at bounding box center [793, 516] width 1003 height 70
click at [1011, 369] on input "hot out babychiefdoit" at bounding box center [899, 351] width 791 height 42
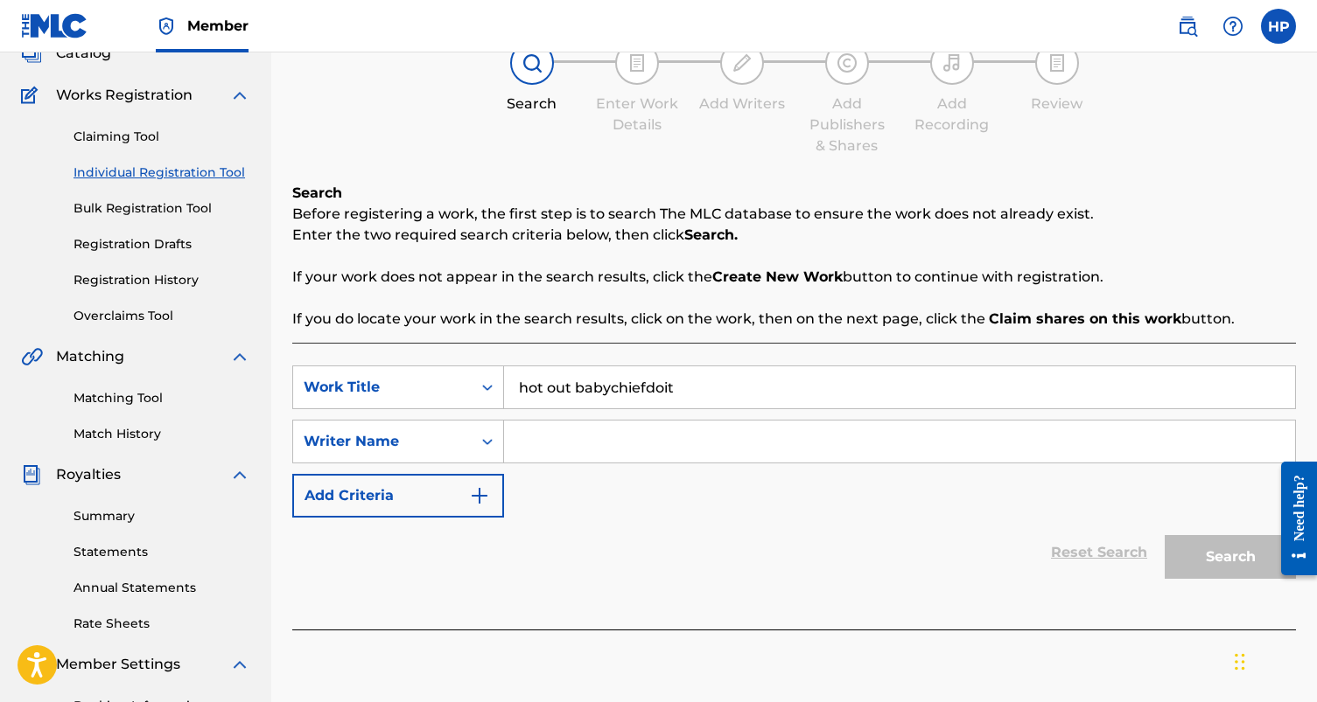
scroll to position [103, 0]
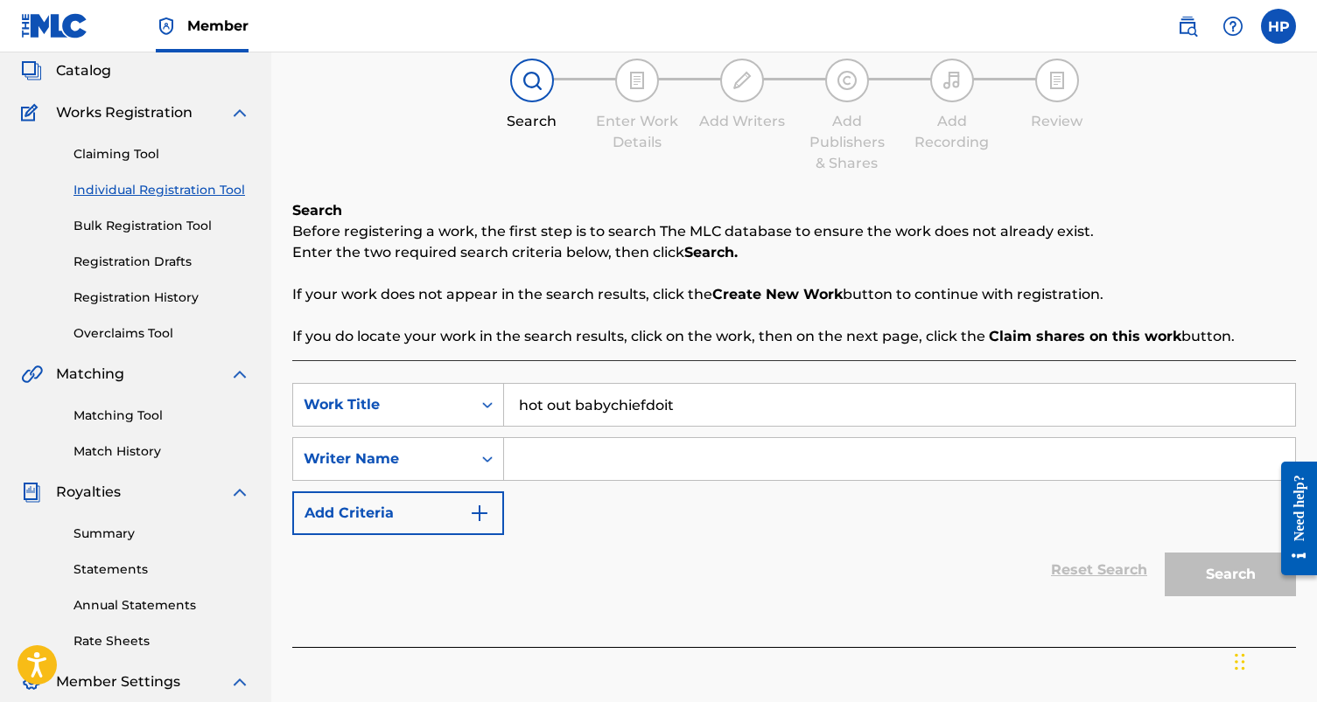
click at [851, 407] on input "hot out babychiefdoit" at bounding box center [899, 405] width 791 height 42
click at [100, 220] on link "Bulk Registration Tool" at bounding box center [161, 226] width 177 height 18
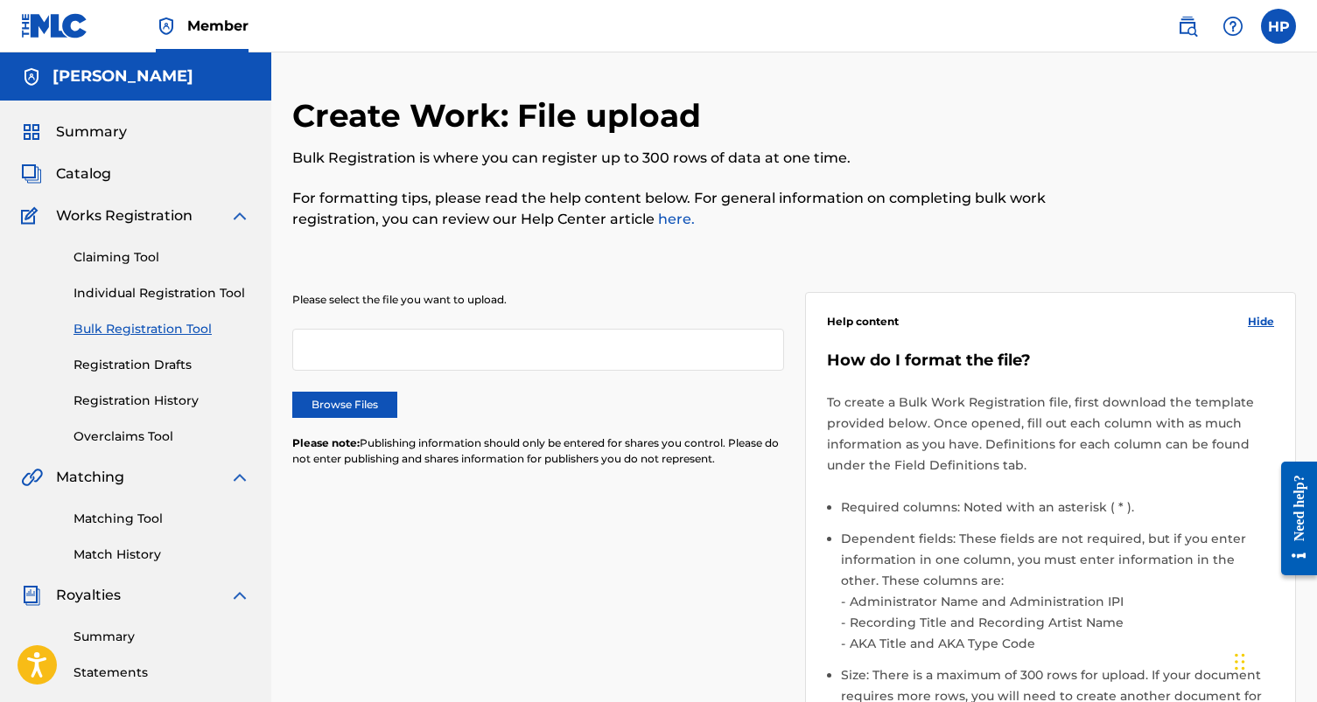
click at [126, 235] on div "Claiming Tool Individual Registration Tool Bulk Registration Tool Registration …" at bounding box center [135, 337] width 229 height 220
click at [125, 253] on link "Claiming Tool" at bounding box center [161, 257] width 177 height 18
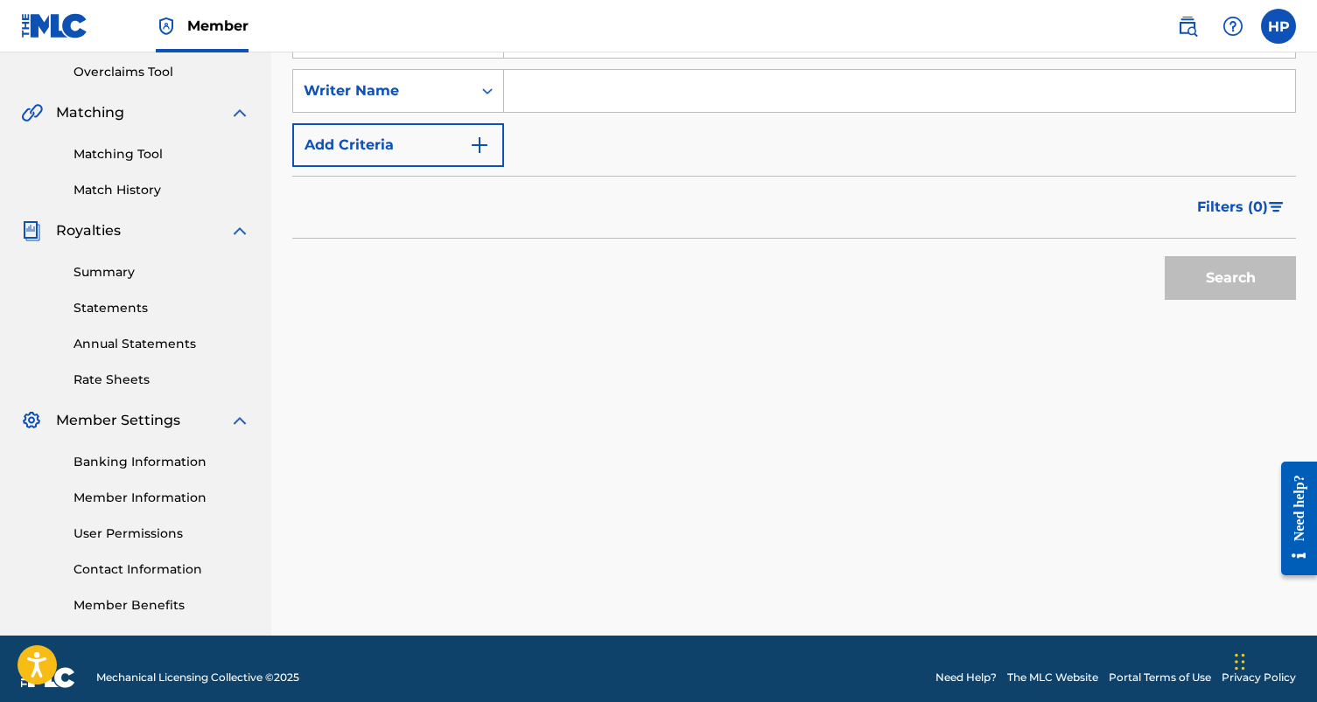
scroll to position [382, 0]
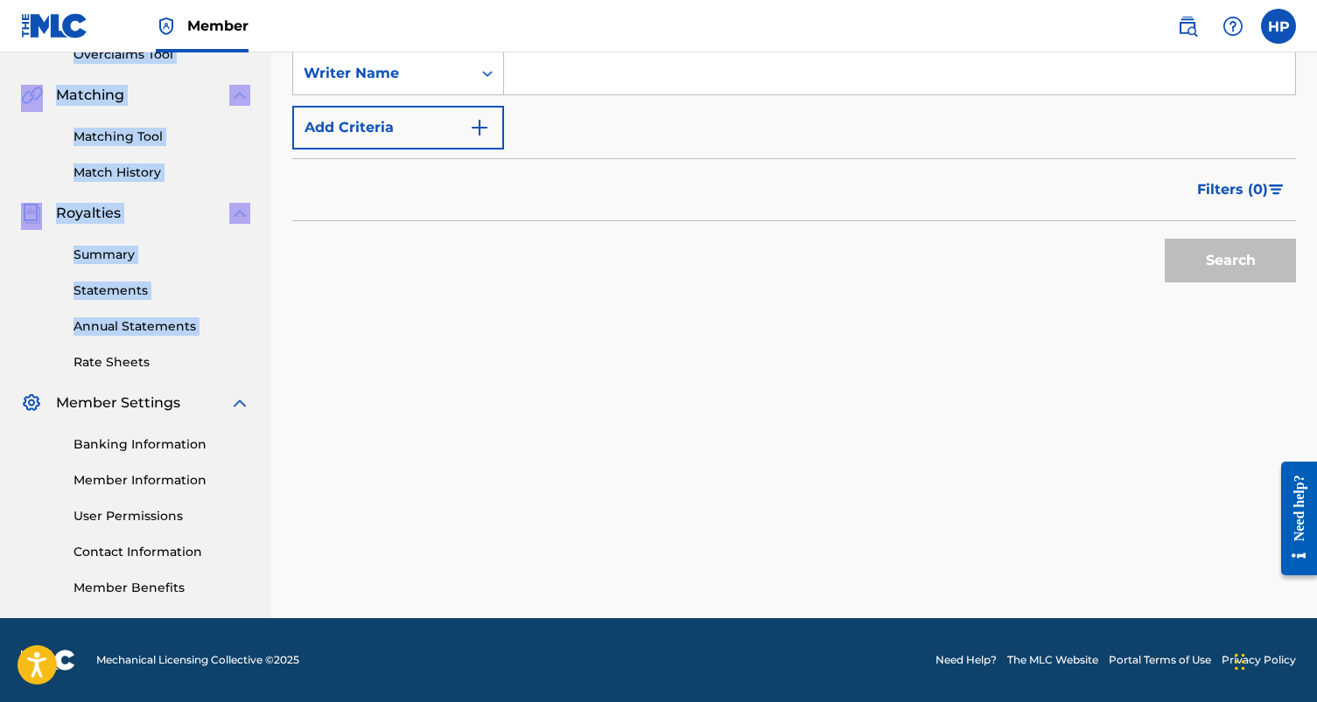
click at [112, 353] on div "Summary Statements Annual Statements Rate Sheets" at bounding box center [135, 298] width 229 height 148
click at [110, 361] on link "Rate Sheets" at bounding box center [161, 362] width 177 height 18
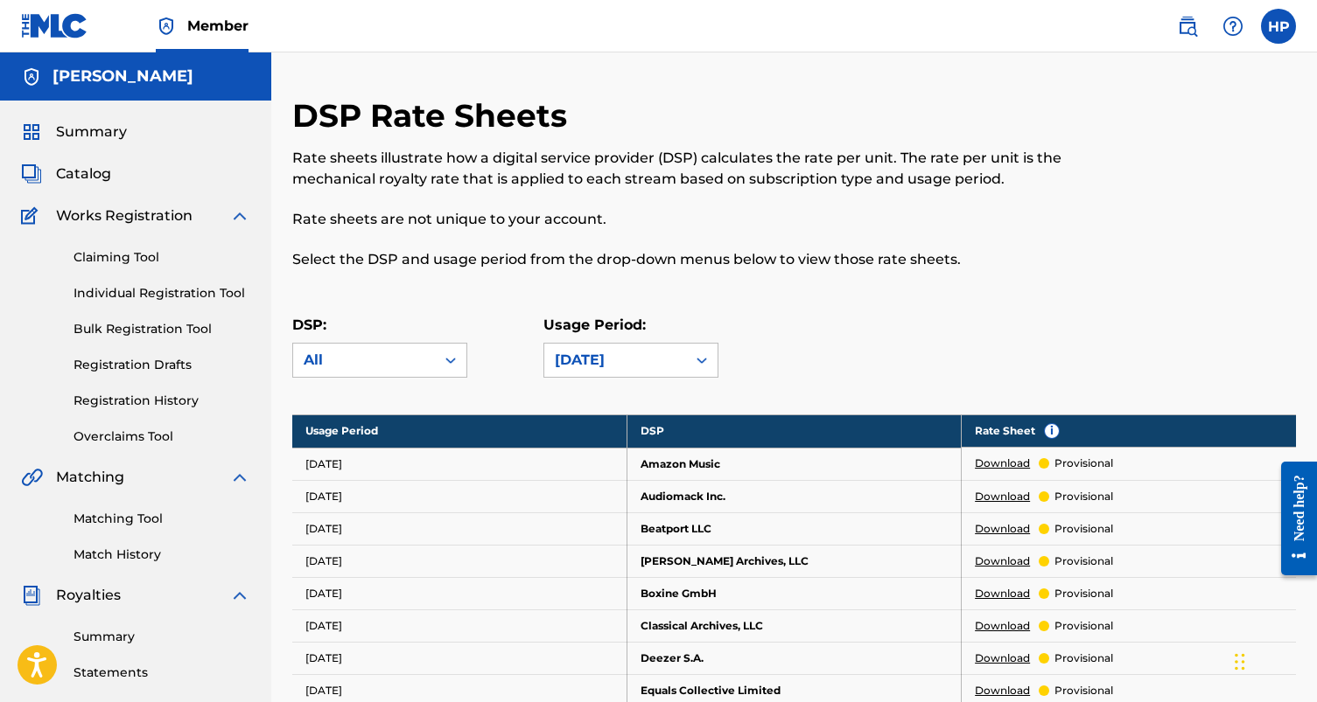
click at [416, 430] on th "Usage Period" at bounding box center [459, 431] width 334 height 33
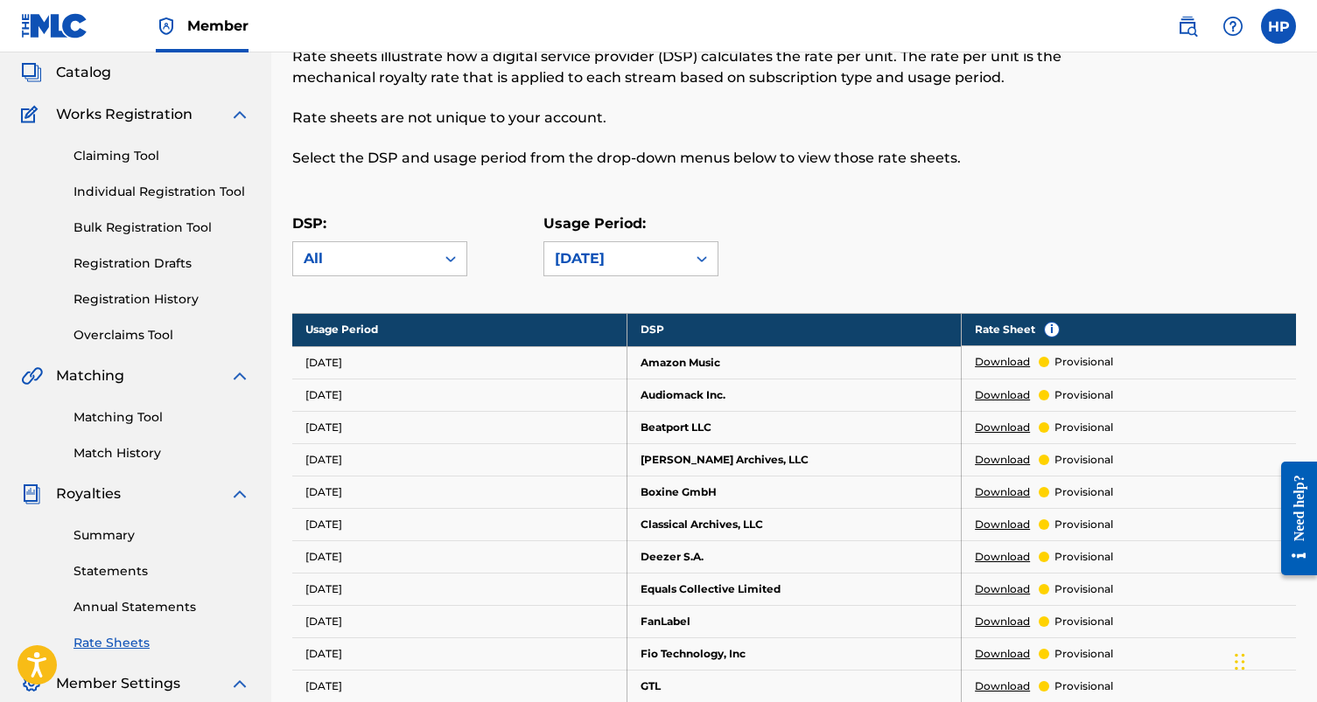
scroll to position [161, 0]
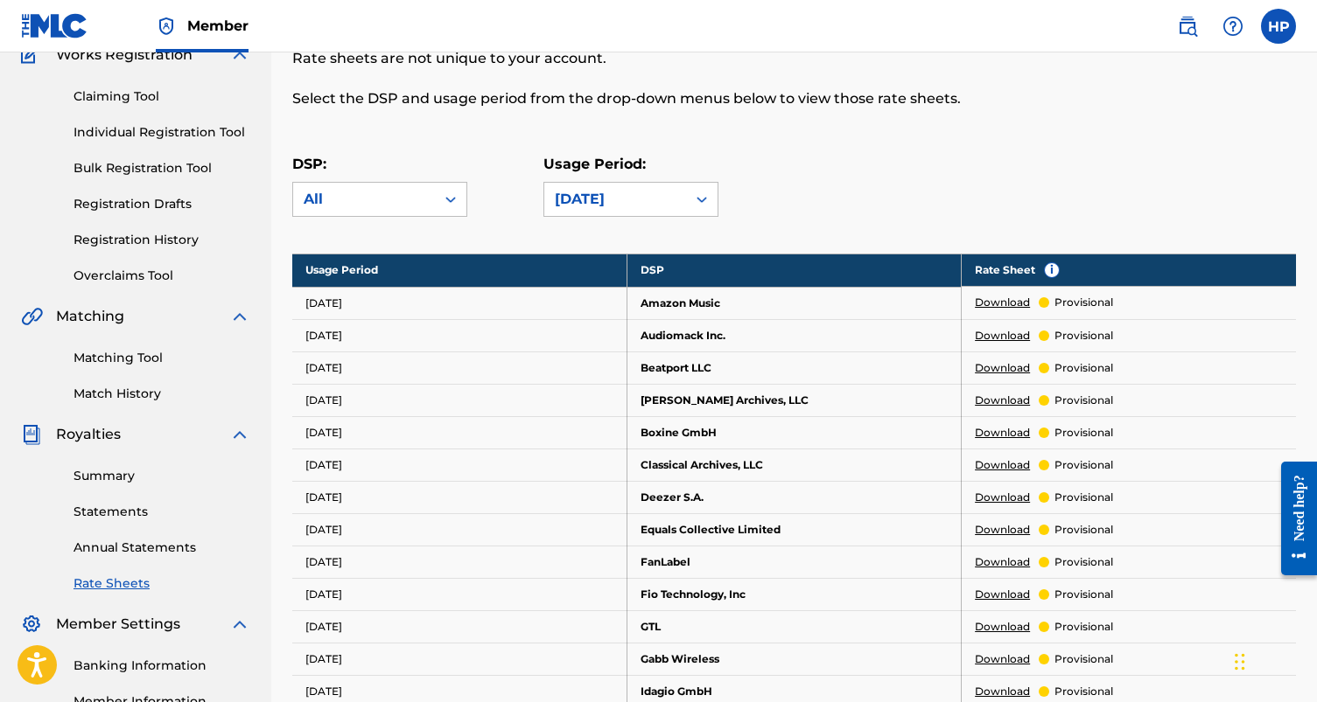
click at [996, 303] on link "Download" at bounding box center [1001, 303] width 55 height 16
